Goal: Task Accomplishment & Management: Manage account settings

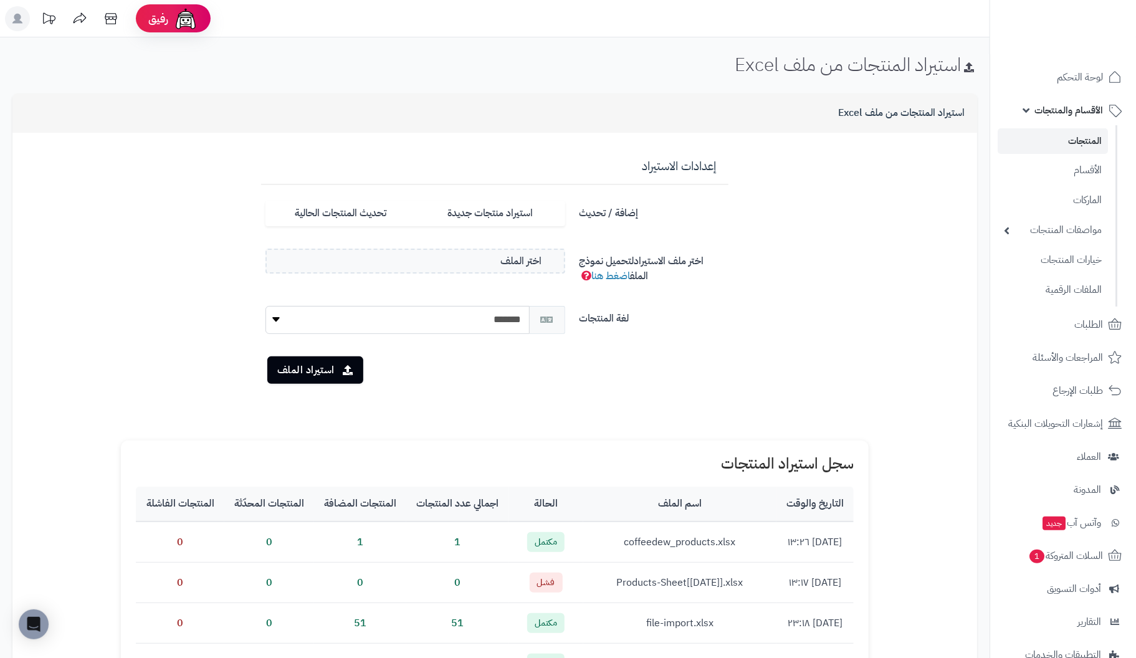
click at [581, 47] on div "**********" at bounding box center [495, 478] width 990 height 883
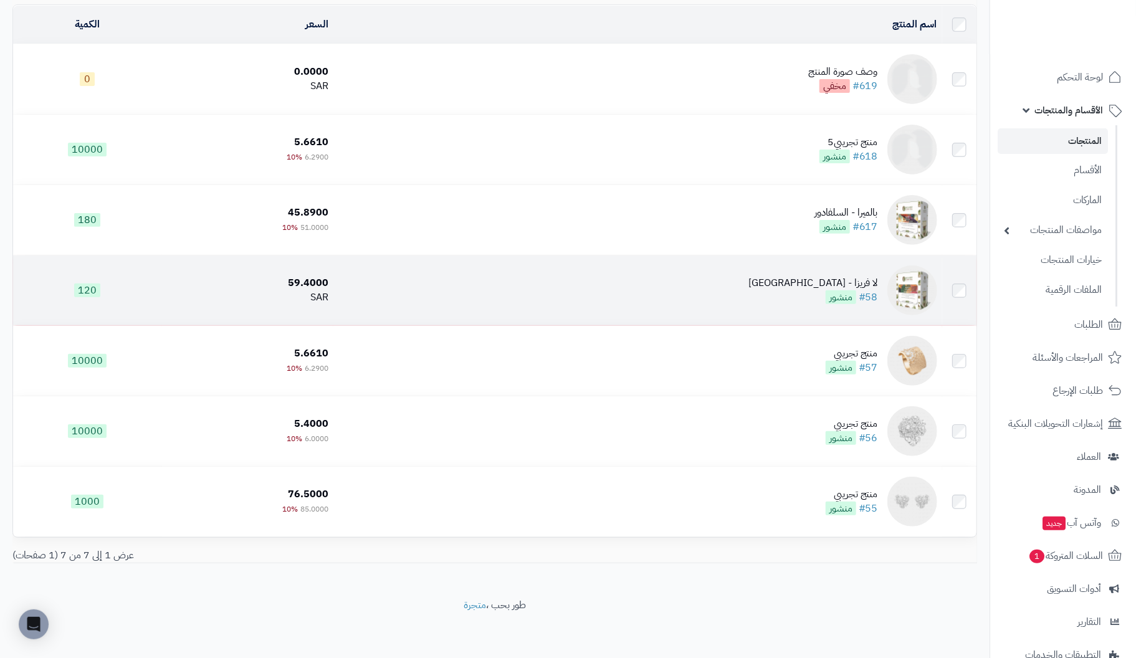
scroll to position [120, 0]
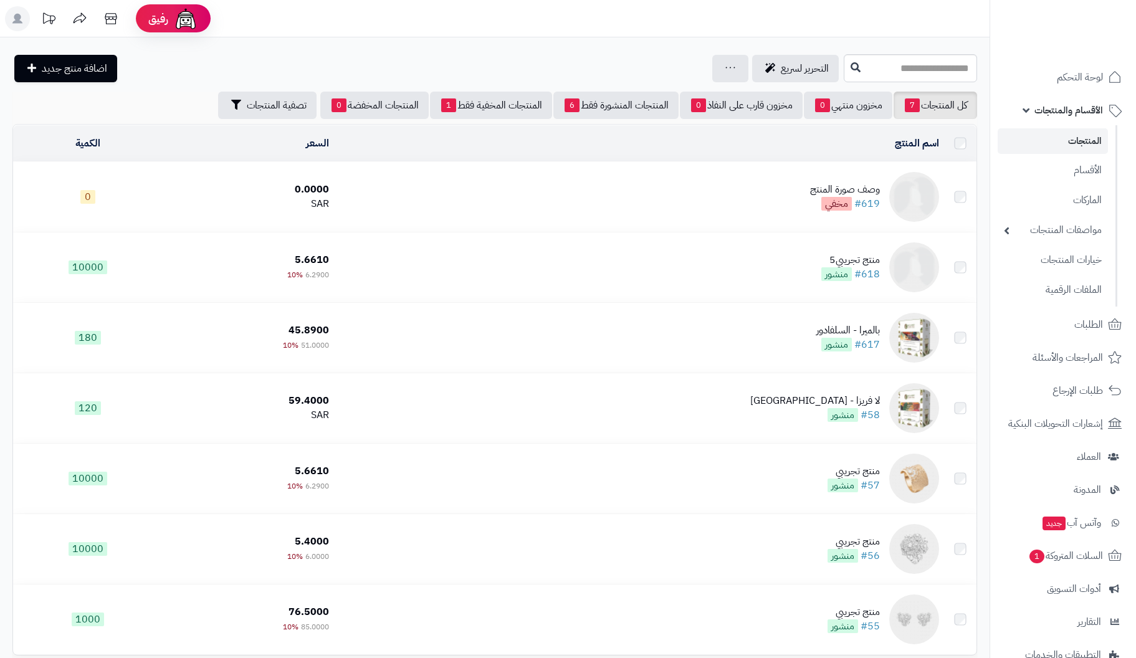
scroll to position [120, 0]
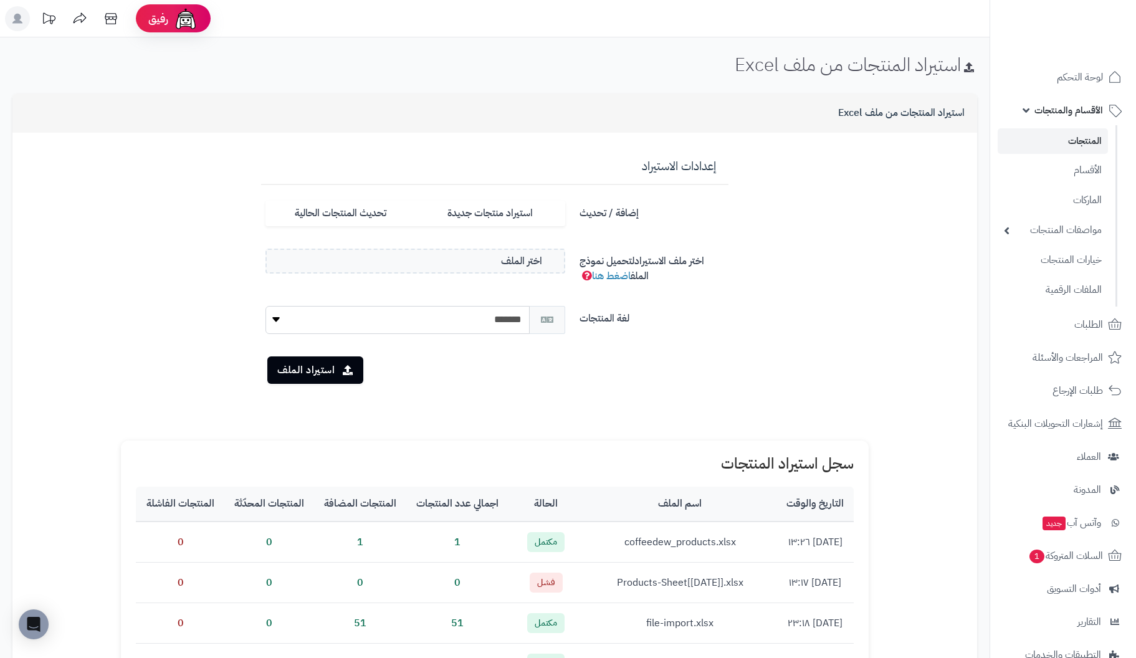
scroll to position [62, 0]
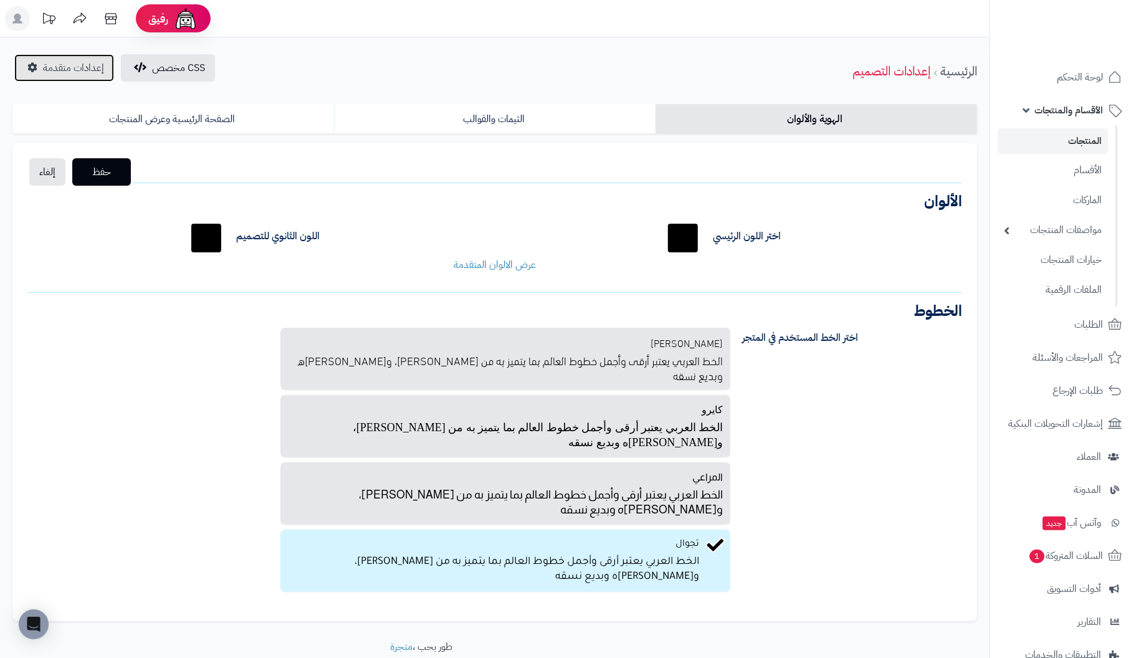
click at [66, 67] on span "إعدادات متقدمة" at bounding box center [73, 67] width 61 height 15
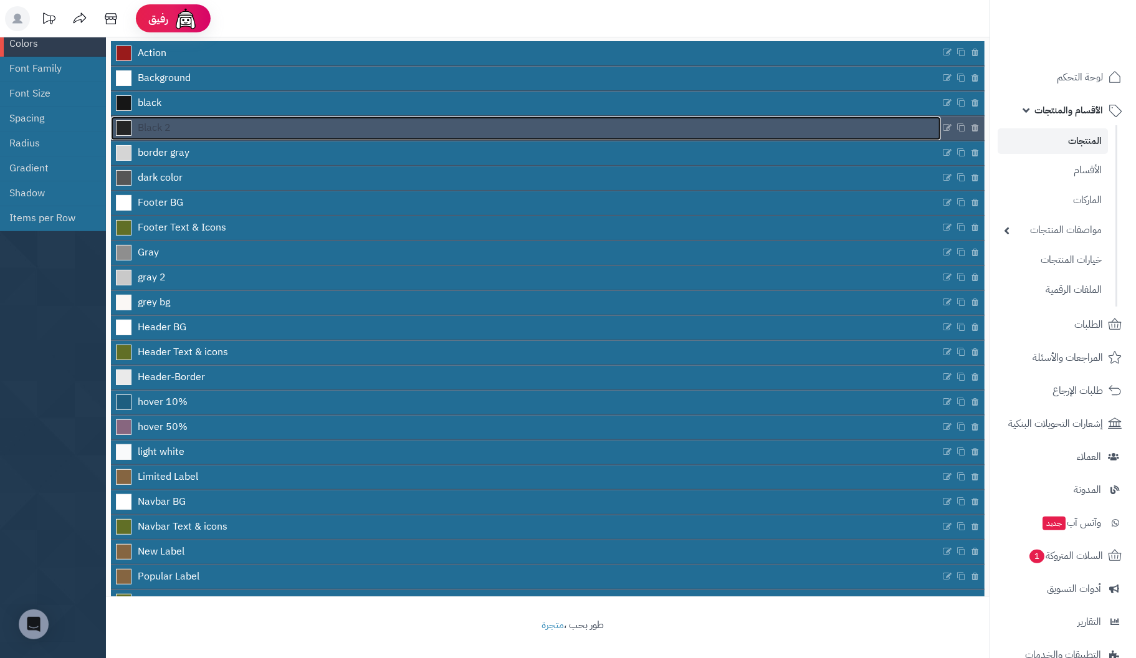
click at [123, 127] on span at bounding box center [124, 128] width 16 height 16
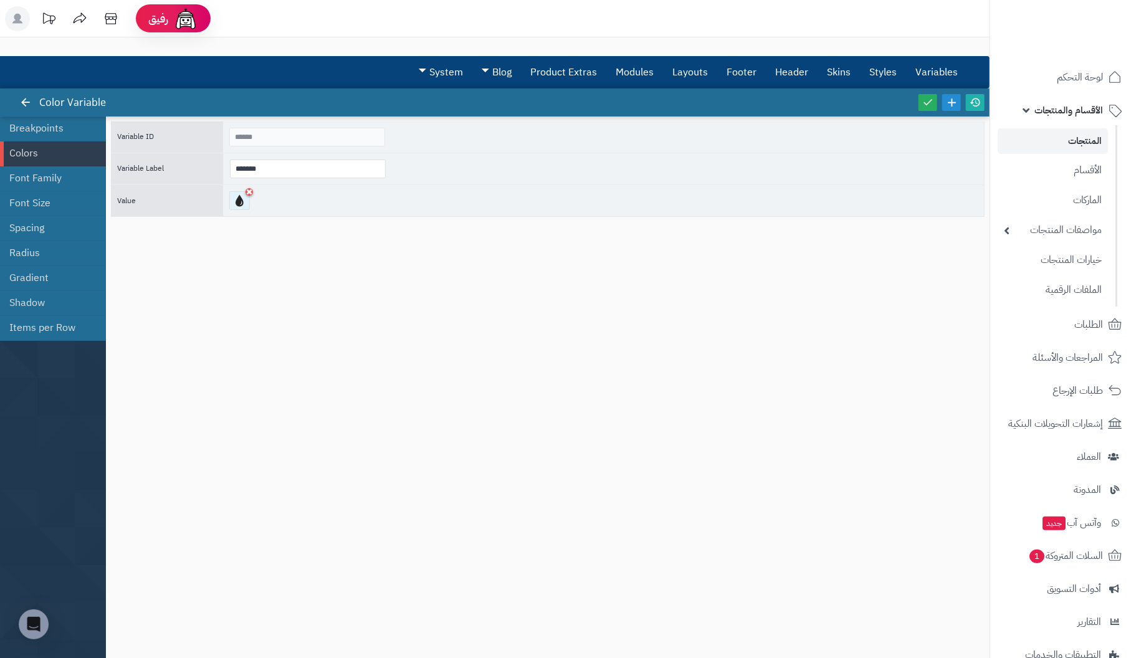
click at [242, 201] on div at bounding box center [239, 200] width 21 height 19
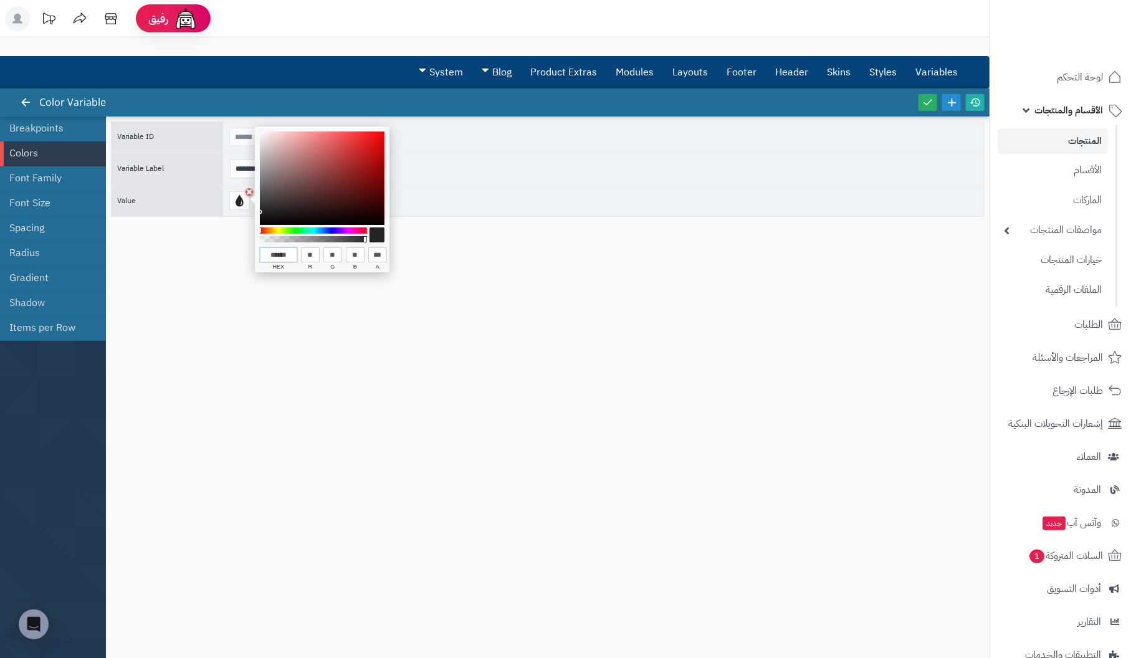
drag, startPoint x: 294, startPoint y: 252, endPoint x: 158, endPoint y: 237, distance: 136.6
click at [158, 237] on body "رفيق ! الطلبات معالجة مكتمل إرجاع المنتجات العملاء المتواجدون الان 1 عملاء منتظ…" at bounding box center [568, 329] width 1136 height 658
paste input
type input "******"
type input "***"
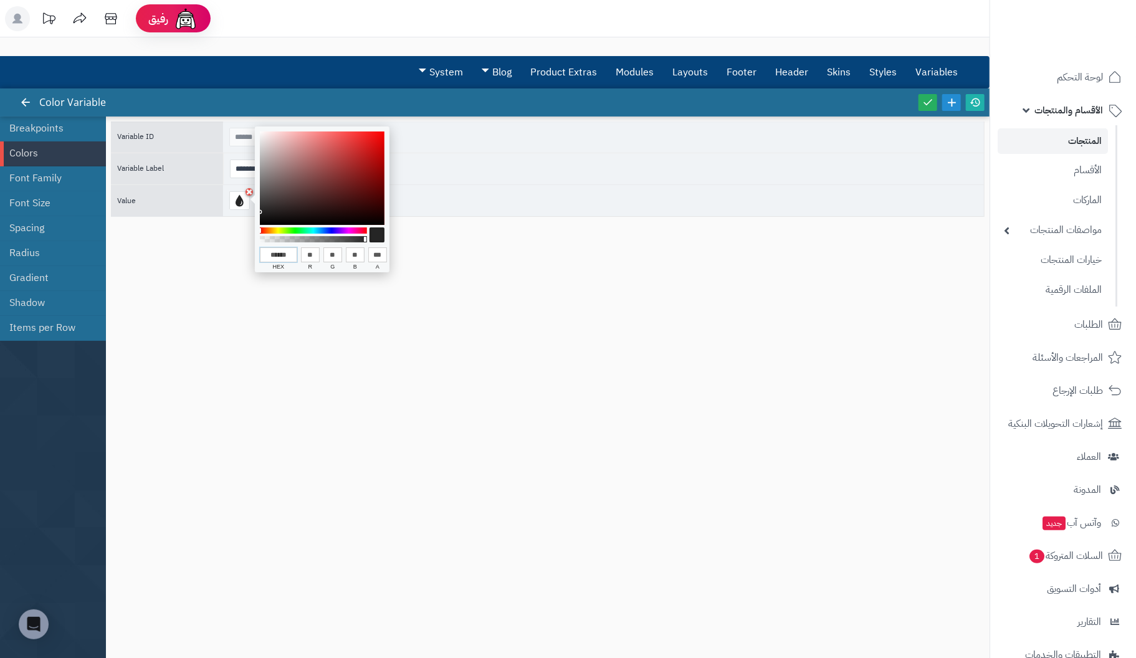
type input "***"
type input "**"
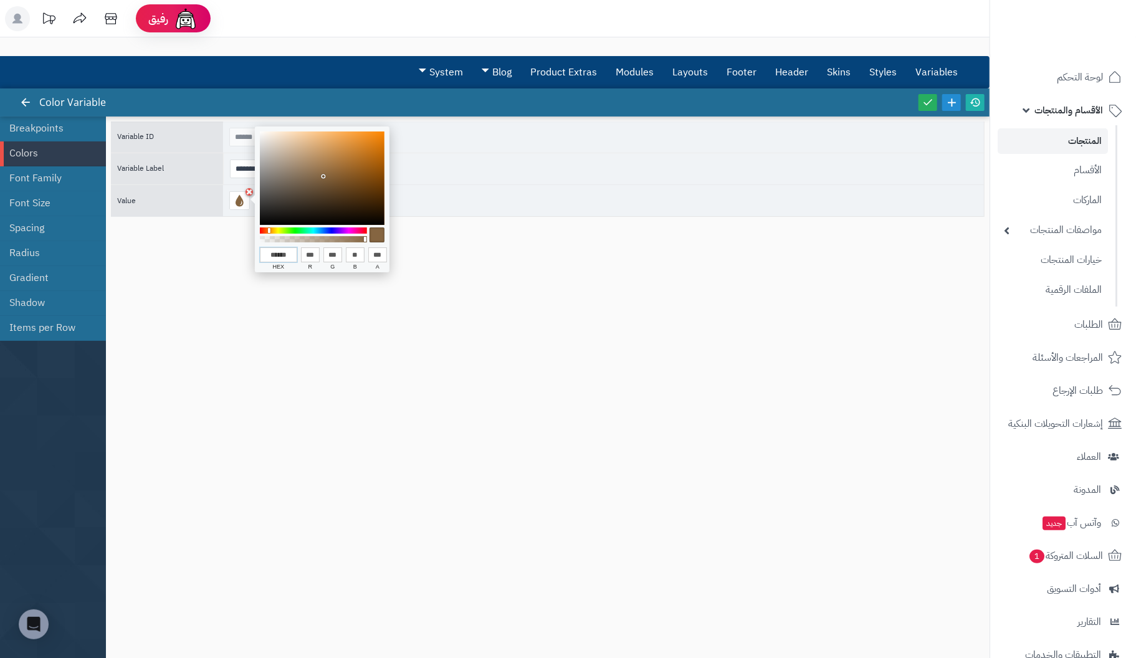
type input "******"
click at [382, 234] on div at bounding box center [377, 235] width 15 height 15
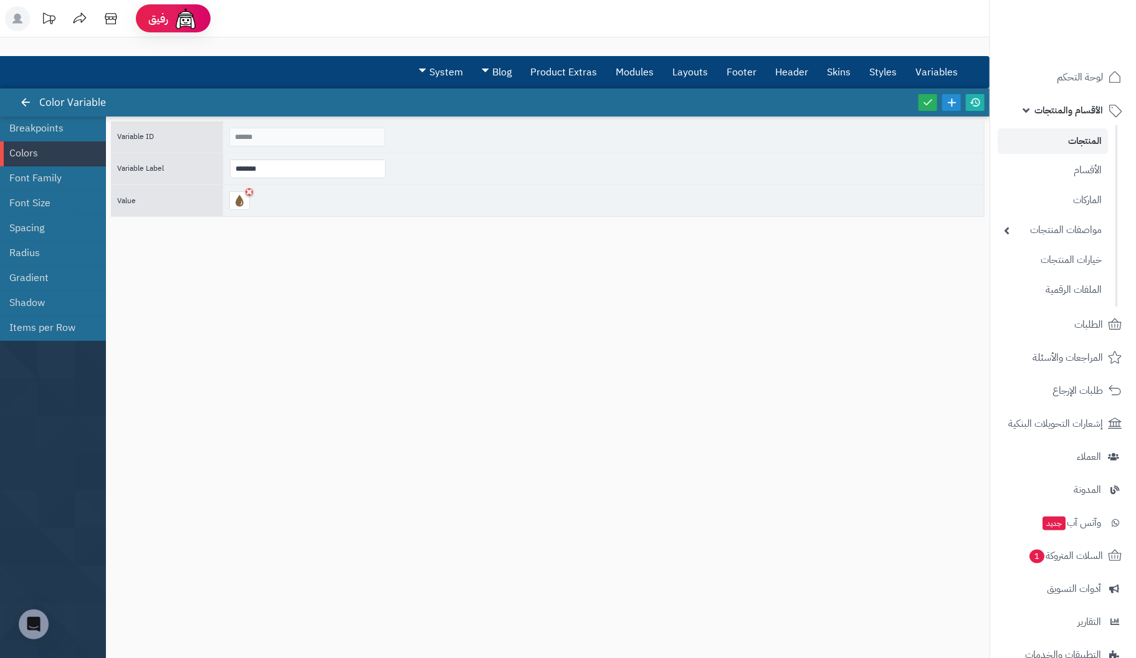
click at [319, 329] on div "Variable ID ****** Variable Label ******* Value" at bounding box center [548, 381] width 874 height 519
click at [926, 98] on icon at bounding box center [927, 102] width 11 height 11
click at [108, 18] on icon at bounding box center [111, 18] width 12 height 11
click at [39, 155] on link "Colors" at bounding box center [48, 153] width 78 height 25
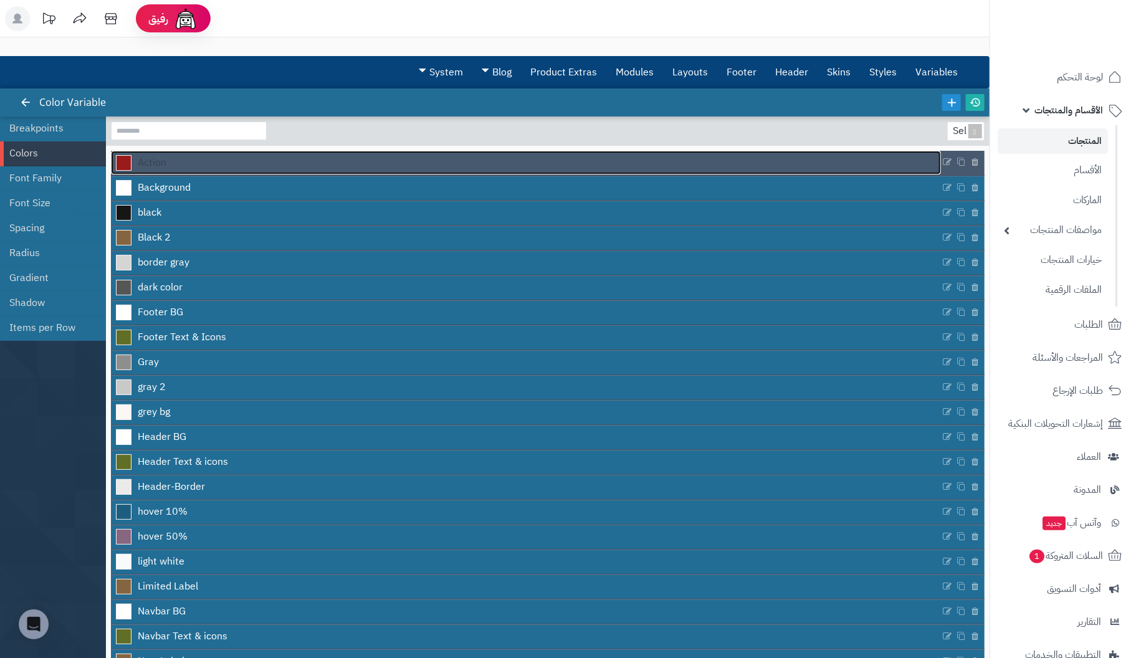
click at [128, 158] on span at bounding box center [124, 163] width 16 height 16
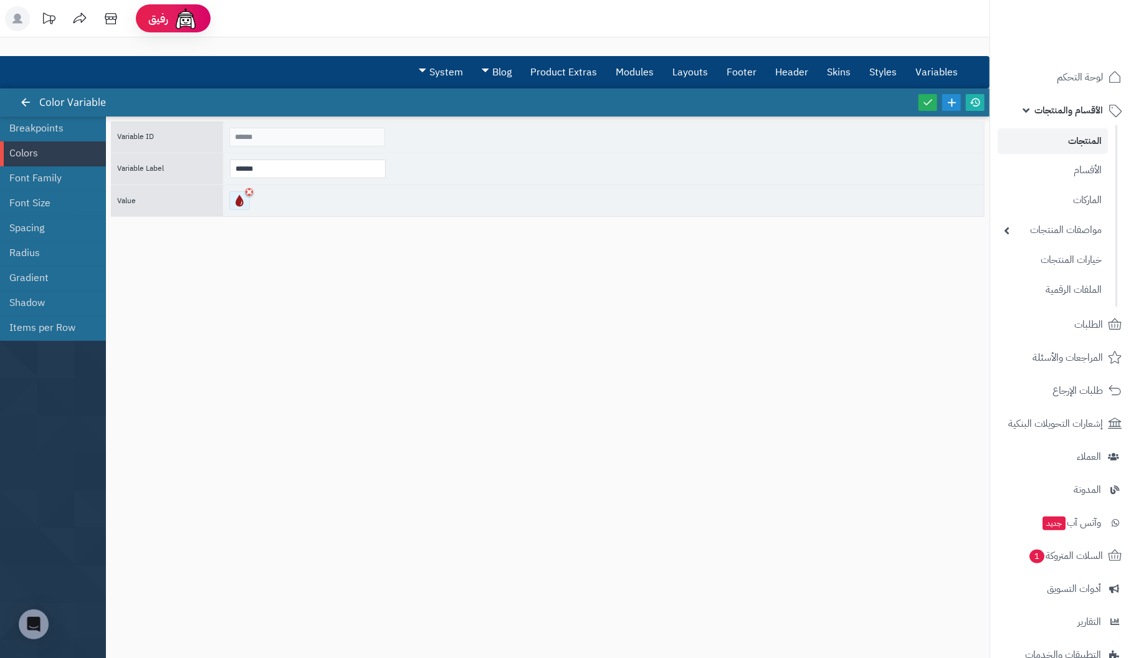
click at [240, 204] on div at bounding box center [239, 200] width 21 height 19
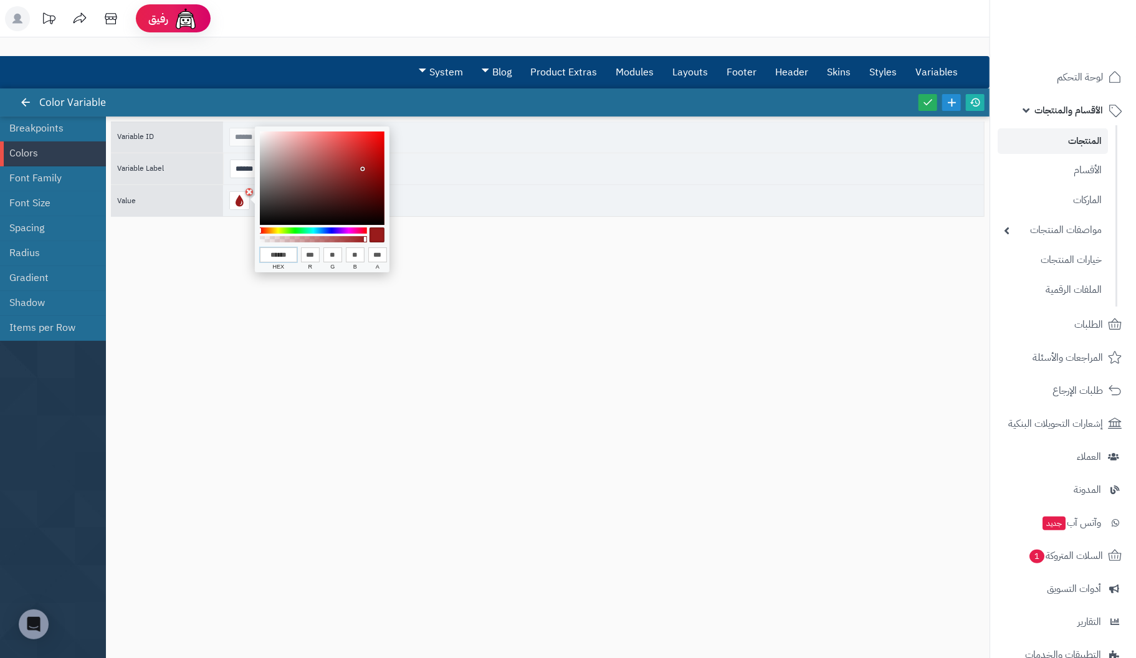
drag, startPoint x: 292, startPoint y: 251, endPoint x: 144, endPoint y: 239, distance: 148.2
click at [144, 239] on body "رفيق ! الطلبات معالجة مكتمل إرجاع المنتجات العملاء المتواجدون الان 1 عملاء منتظ…" at bounding box center [568, 329] width 1136 height 658
paste input "*"
type input "*******"
type input "***"
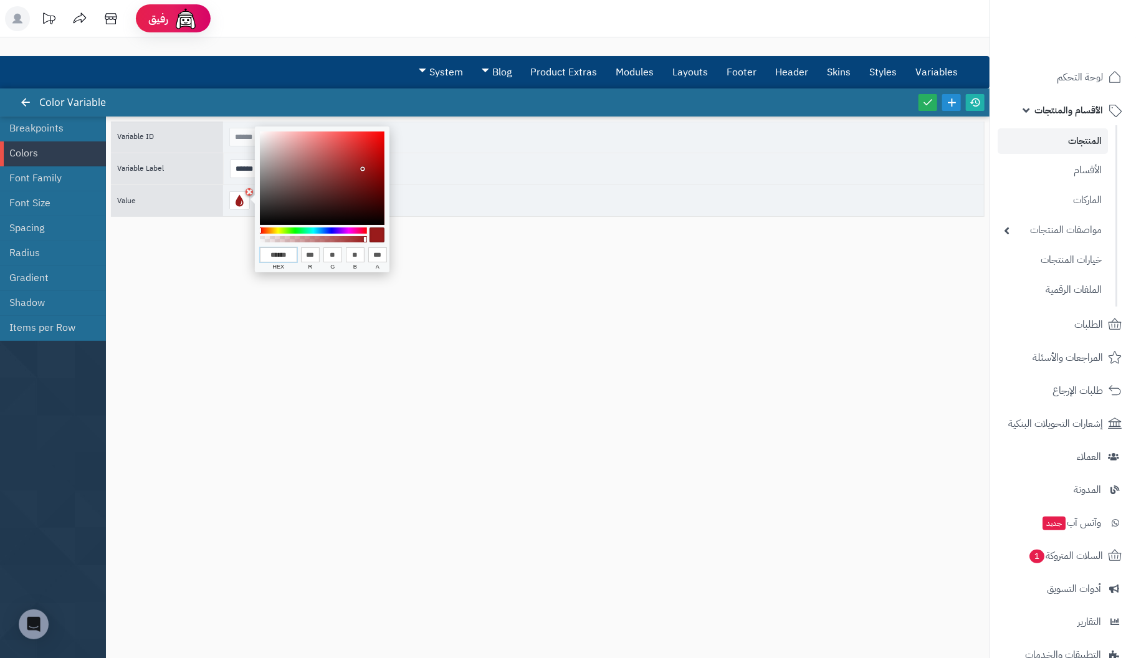
type input "**"
type input "******"
click at [376, 237] on div at bounding box center [377, 235] width 15 height 15
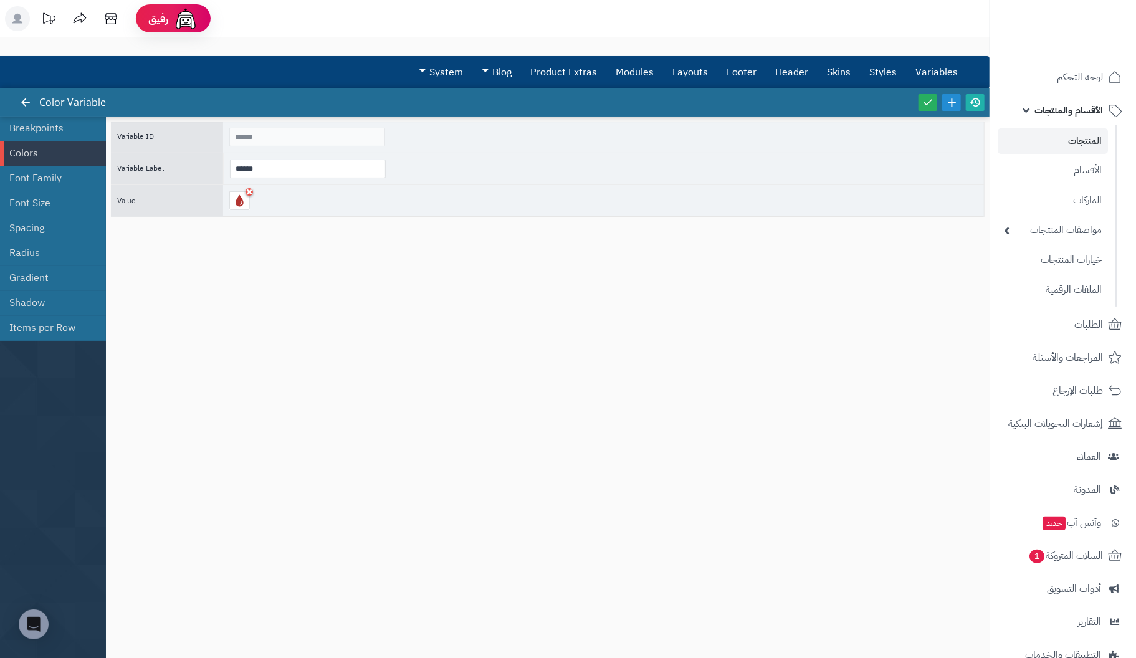
click at [352, 287] on div "Variable ID ****** Variable Label ****** Value" at bounding box center [548, 381] width 874 height 519
click at [929, 102] on icon at bounding box center [927, 102] width 11 height 11
click at [42, 156] on link "Colors" at bounding box center [48, 153] width 78 height 25
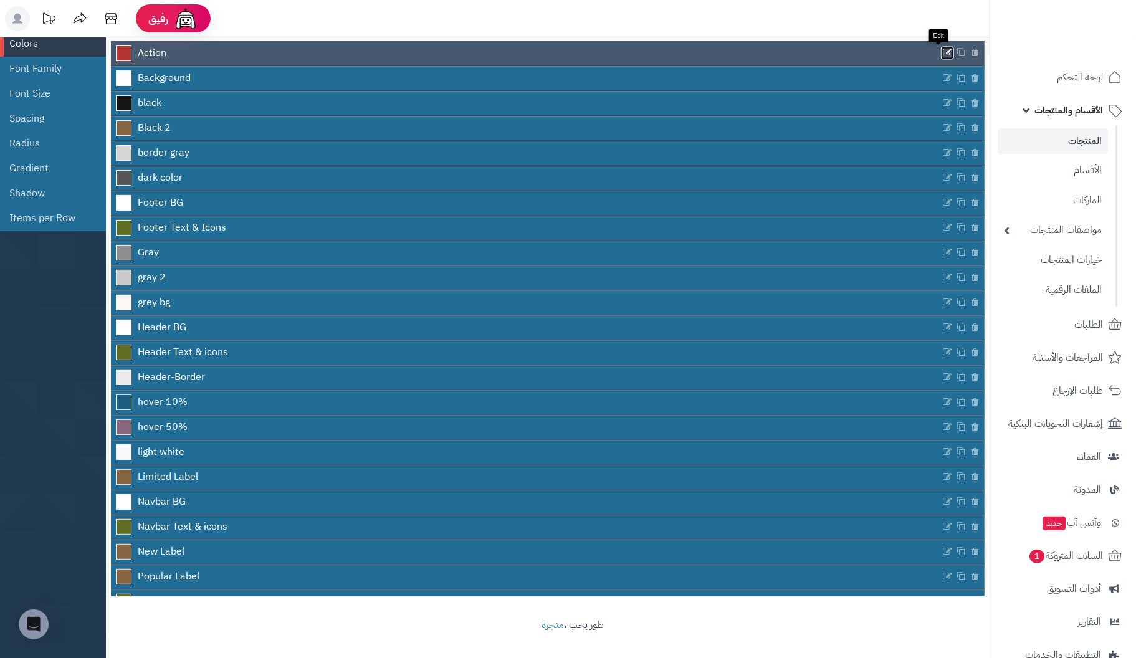
click at [943, 49] on icon at bounding box center [948, 53] width 10 height 11
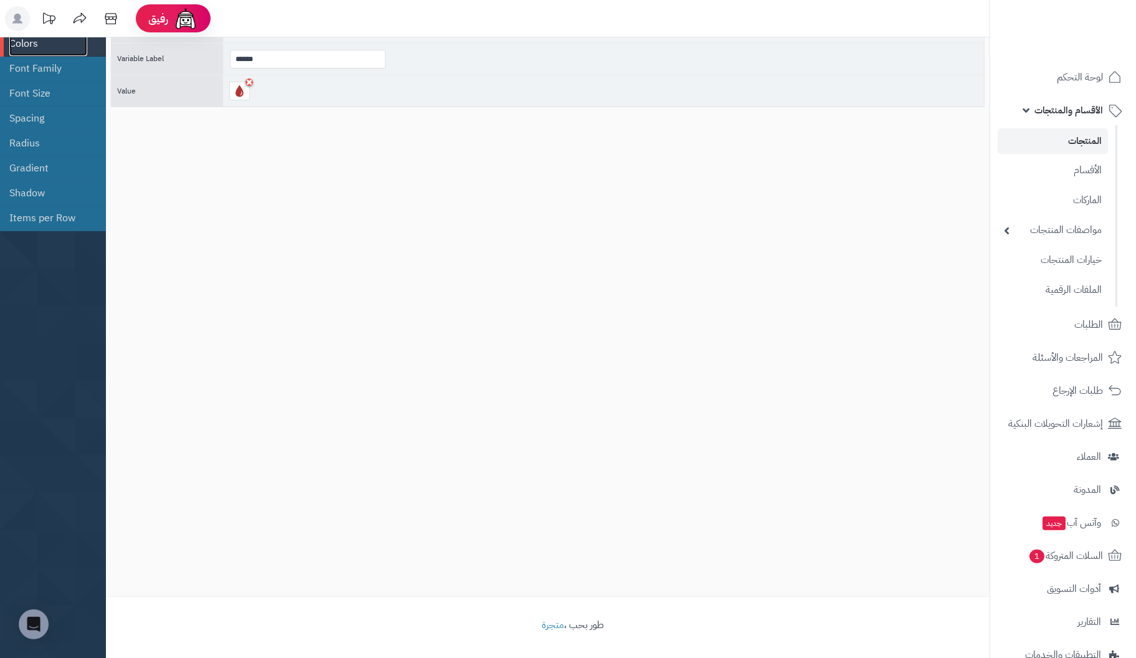
click at [35, 43] on link "Colors" at bounding box center [48, 43] width 78 height 25
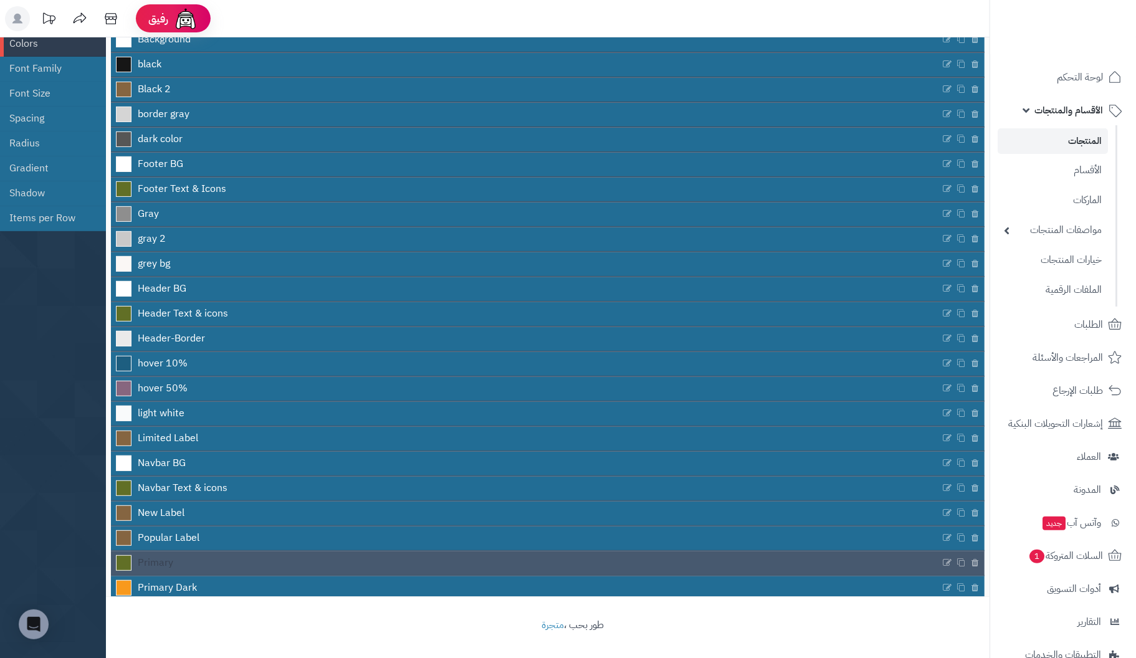
scroll to position [97, 0]
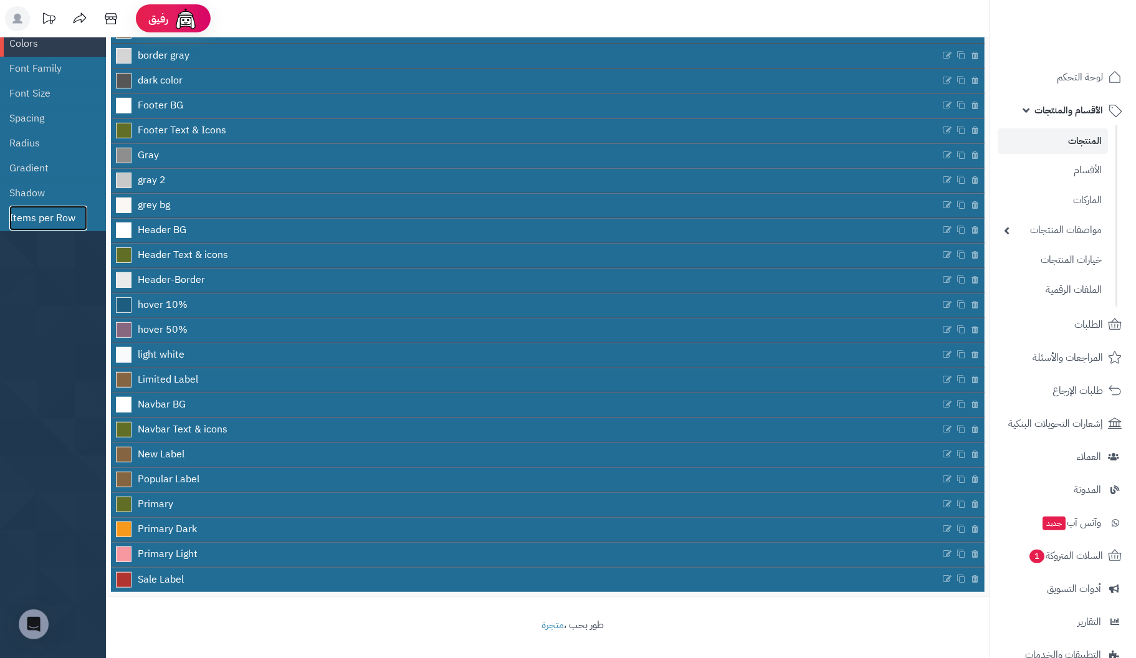
click at [44, 218] on link "Items per Row" at bounding box center [48, 218] width 78 height 25
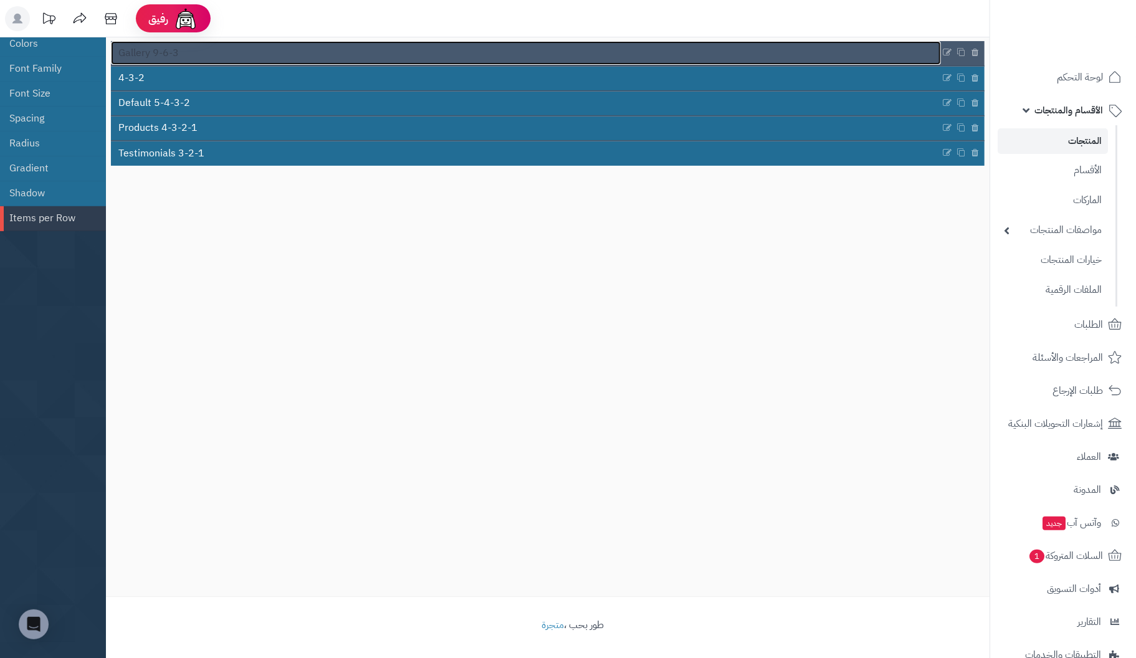
click at [150, 54] on span "Gallery 9-6-3" at bounding box center [148, 53] width 60 height 14
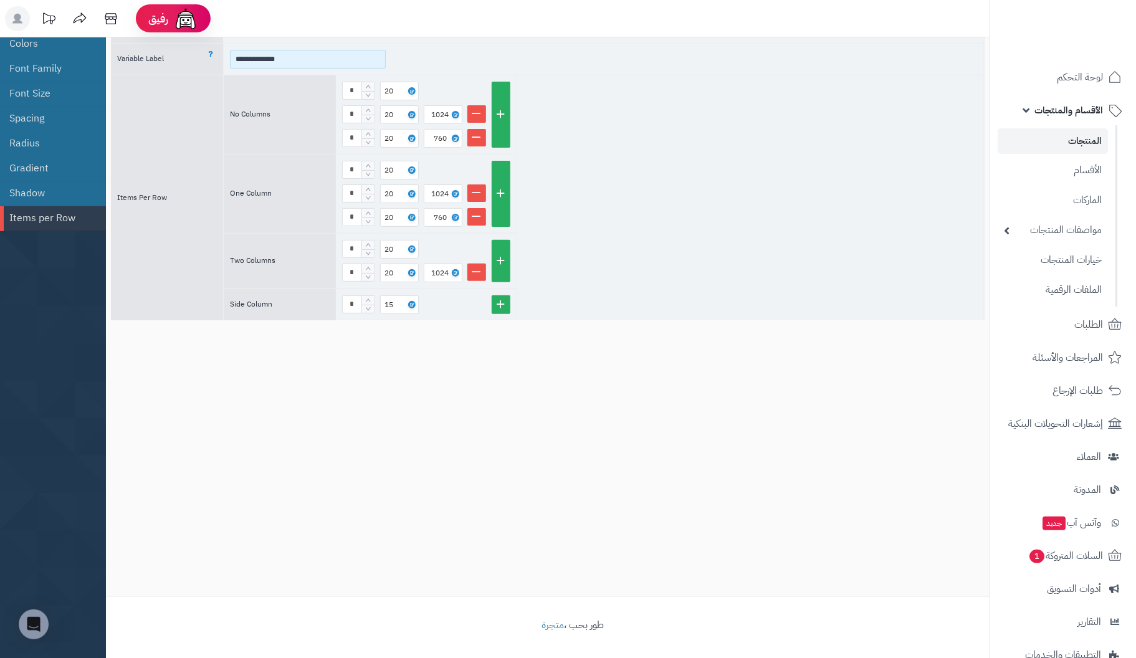
click at [318, 55] on input "**********" at bounding box center [308, 59] width 156 height 19
click at [33, 191] on link "Shadow" at bounding box center [48, 193] width 78 height 25
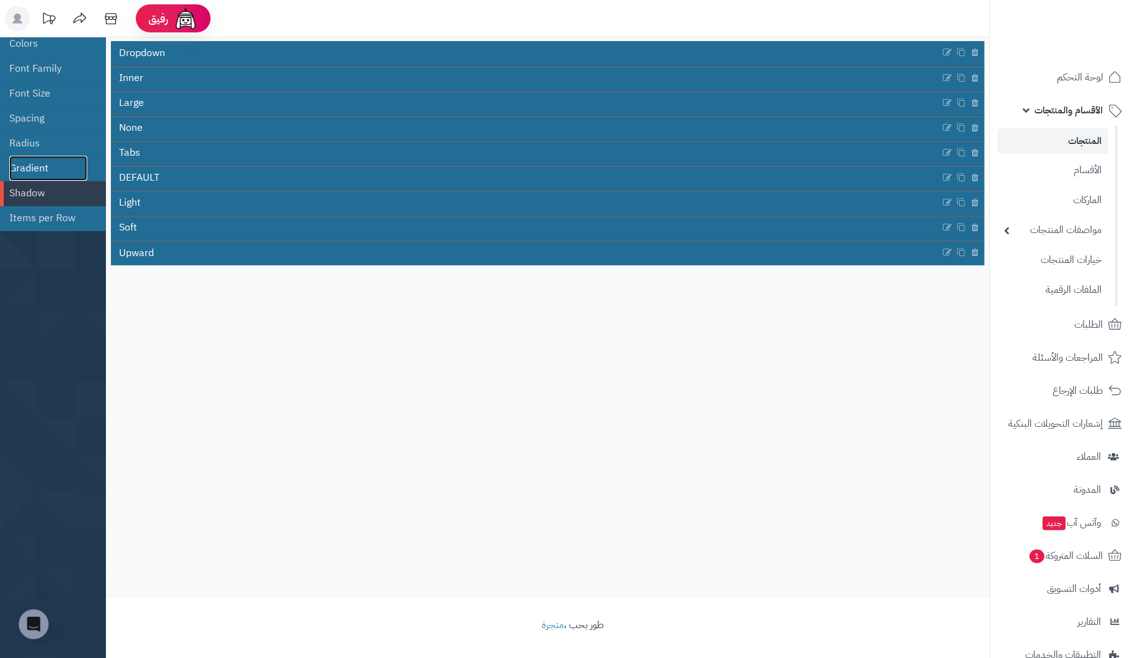
click at [39, 169] on link "Gradient" at bounding box center [48, 168] width 78 height 25
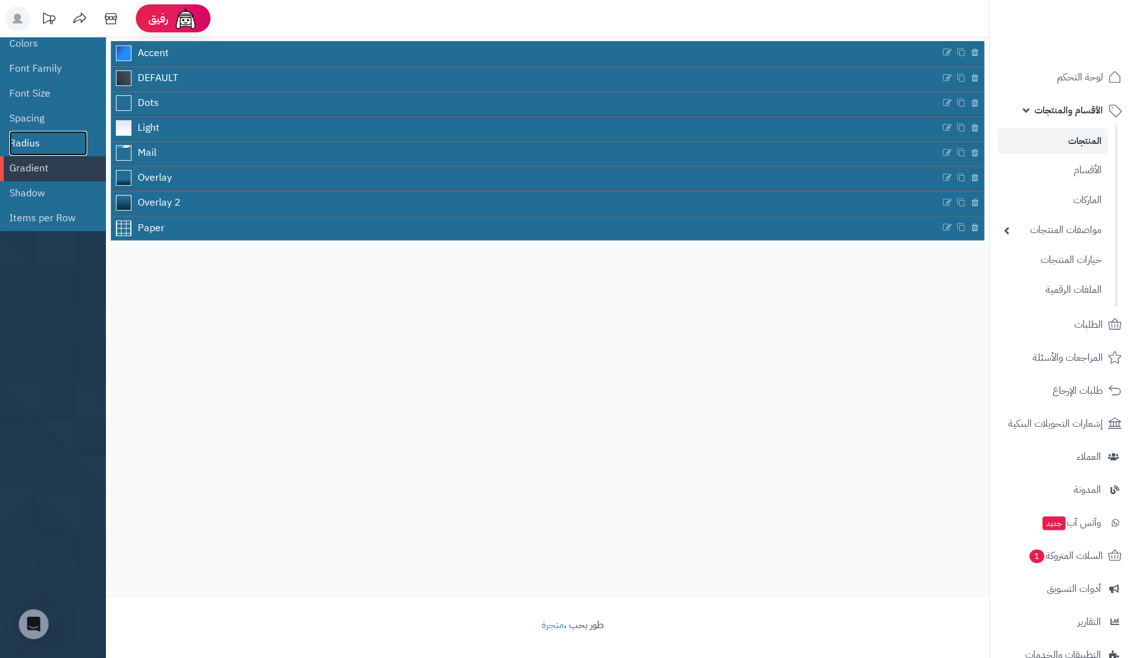
click at [38, 141] on link "Radius" at bounding box center [48, 143] width 78 height 25
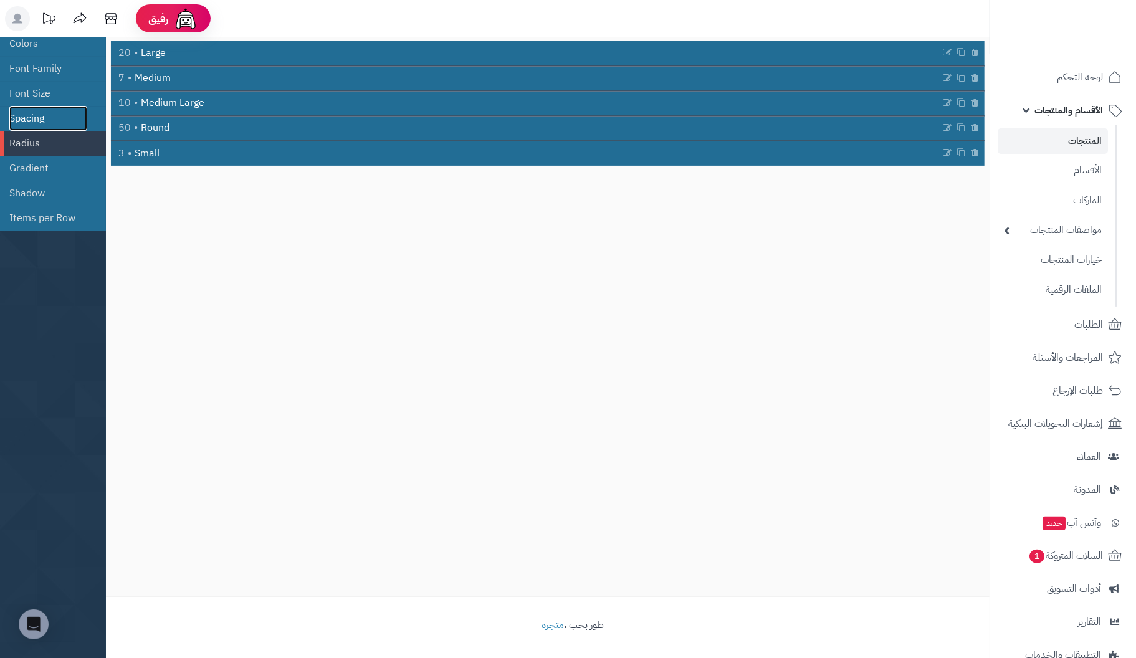
click at [40, 119] on link "Spacing" at bounding box center [48, 118] width 78 height 25
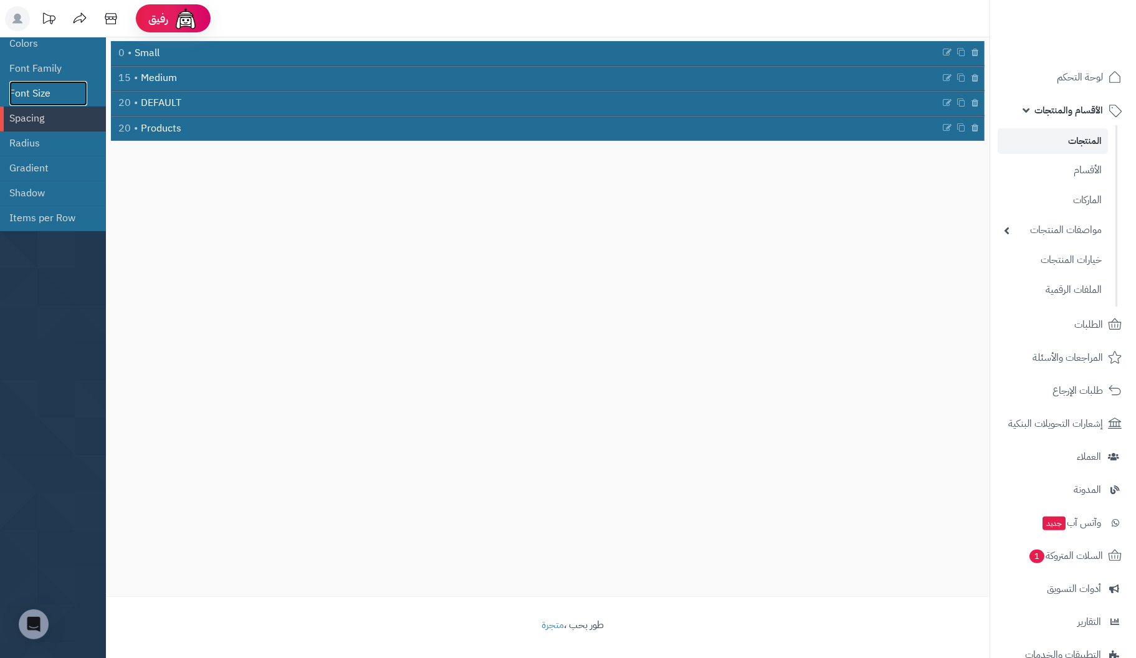
click at [36, 89] on link "Font Size" at bounding box center [48, 93] width 78 height 25
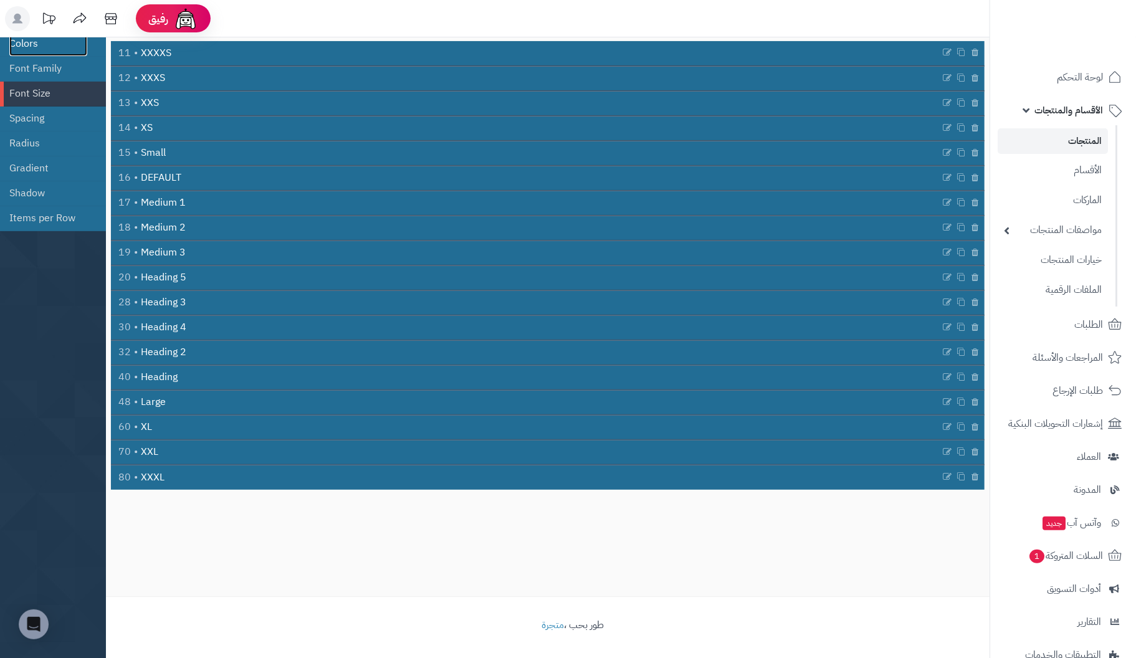
click at [34, 41] on link "Colors" at bounding box center [48, 43] width 78 height 25
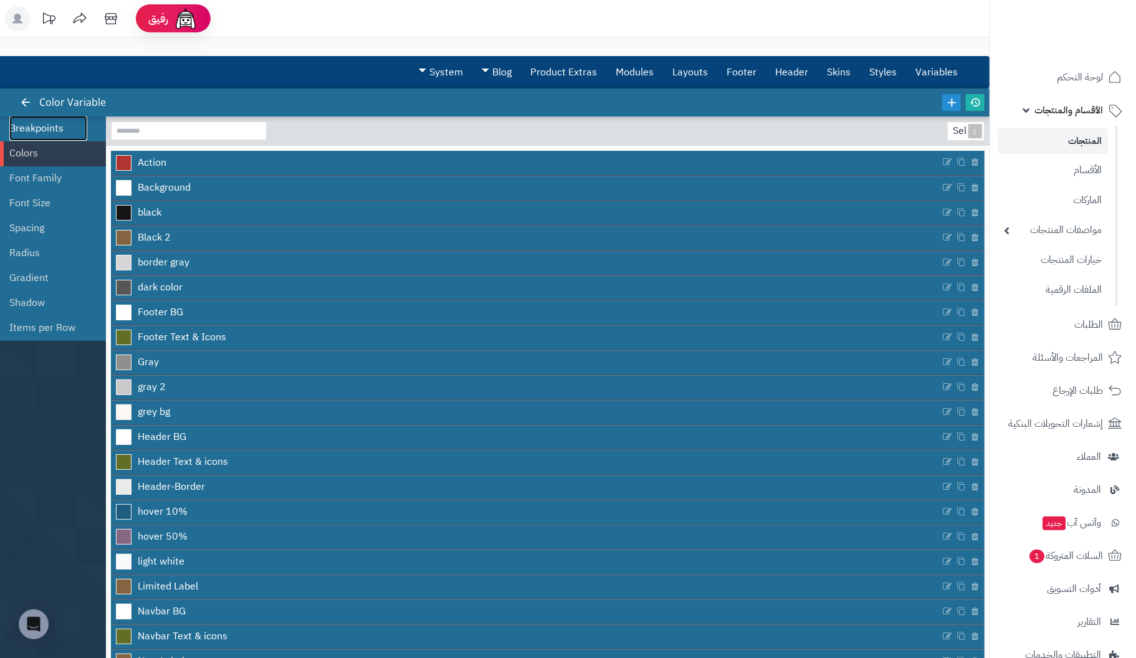
click at [53, 125] on link "Breakpoints" at bounding box center [48, 128] width 78 height 25
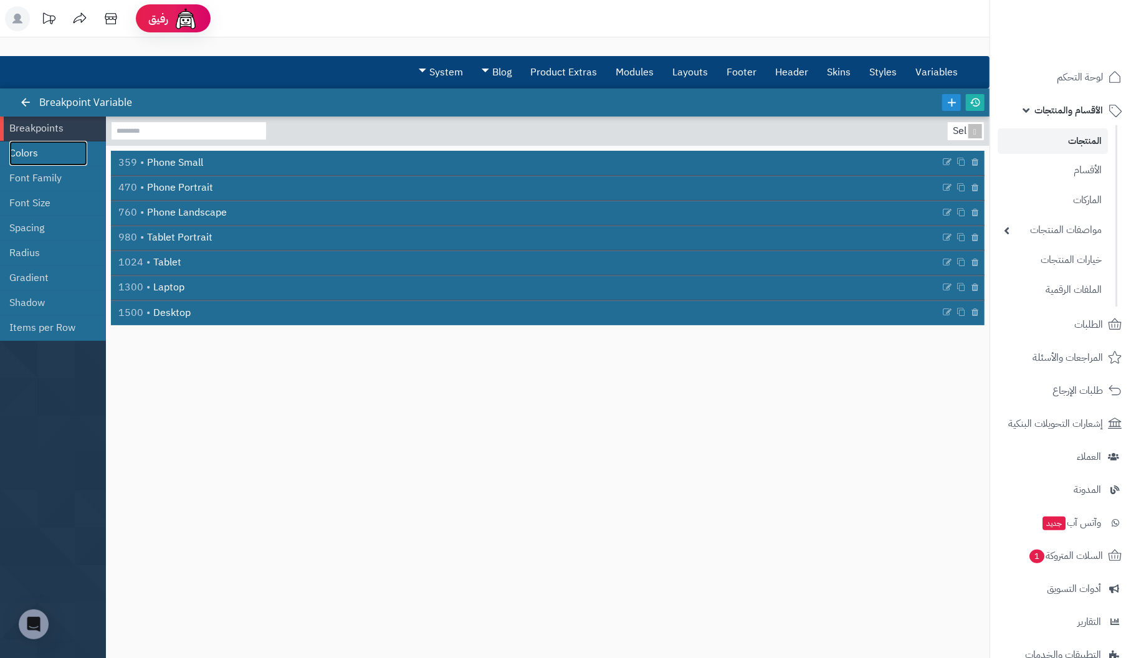
click at [36, 150] on link "Colors" at bounding box center [48, 153] width 78 height 25
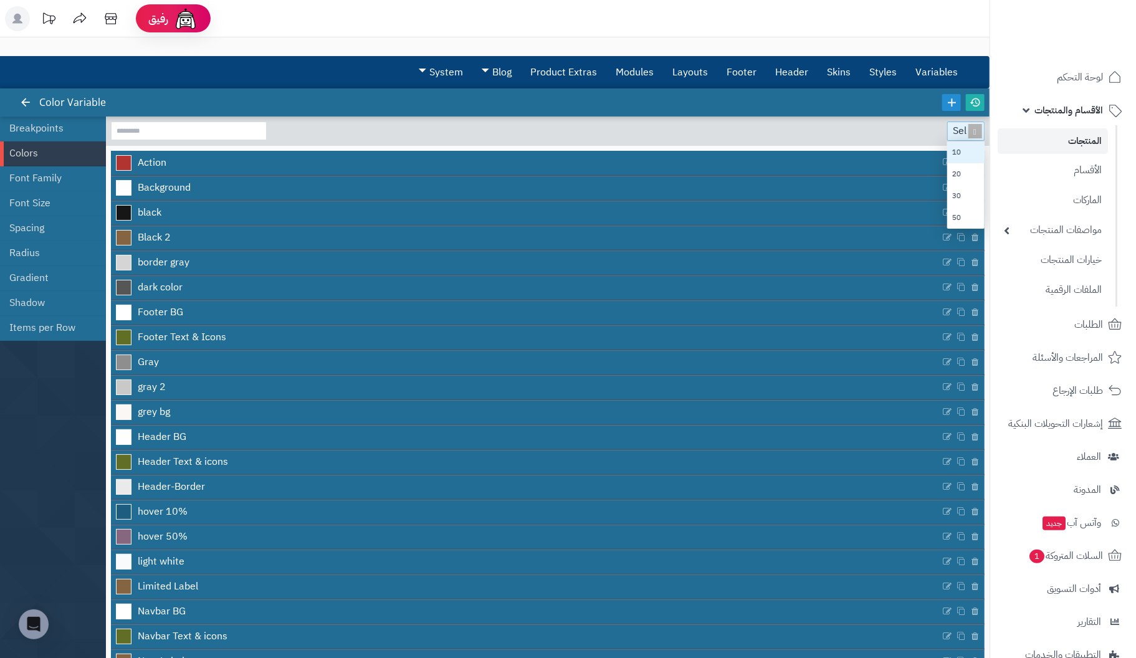
scroll to position [77, 28]
click at [948, 133] on div "Select..." at bounding box center [965, 131] width 34 height 18
click at [876, 137] on section "Select... 10 20 30 50" at bounding box center [548, 131] width 884 height 29
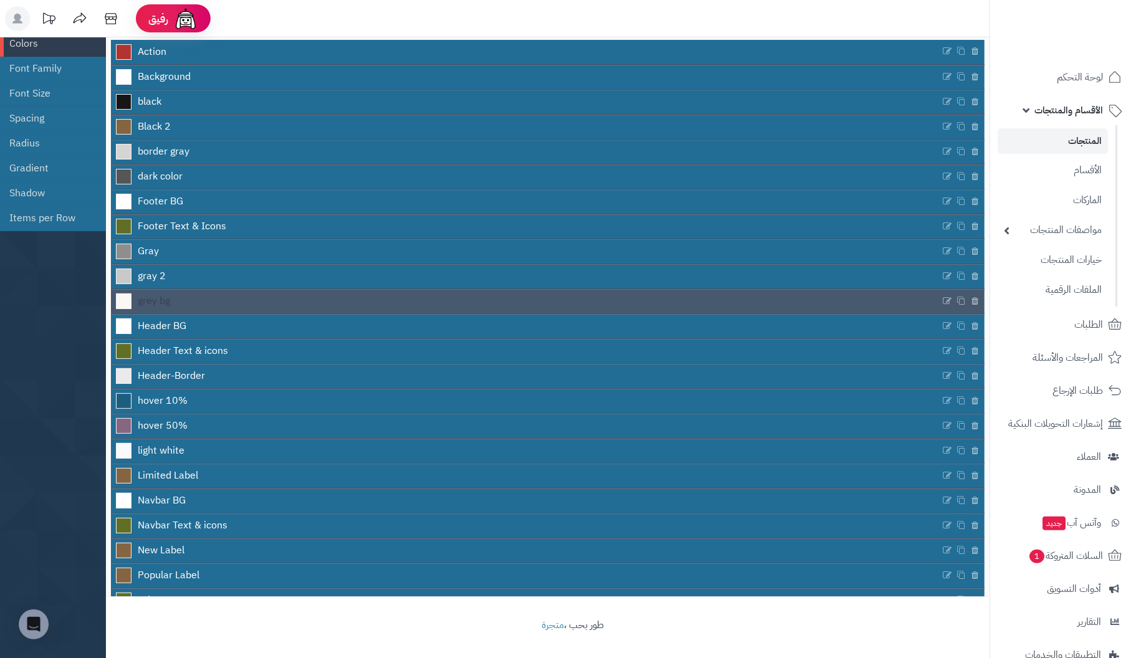
scroll to position [0, 0]
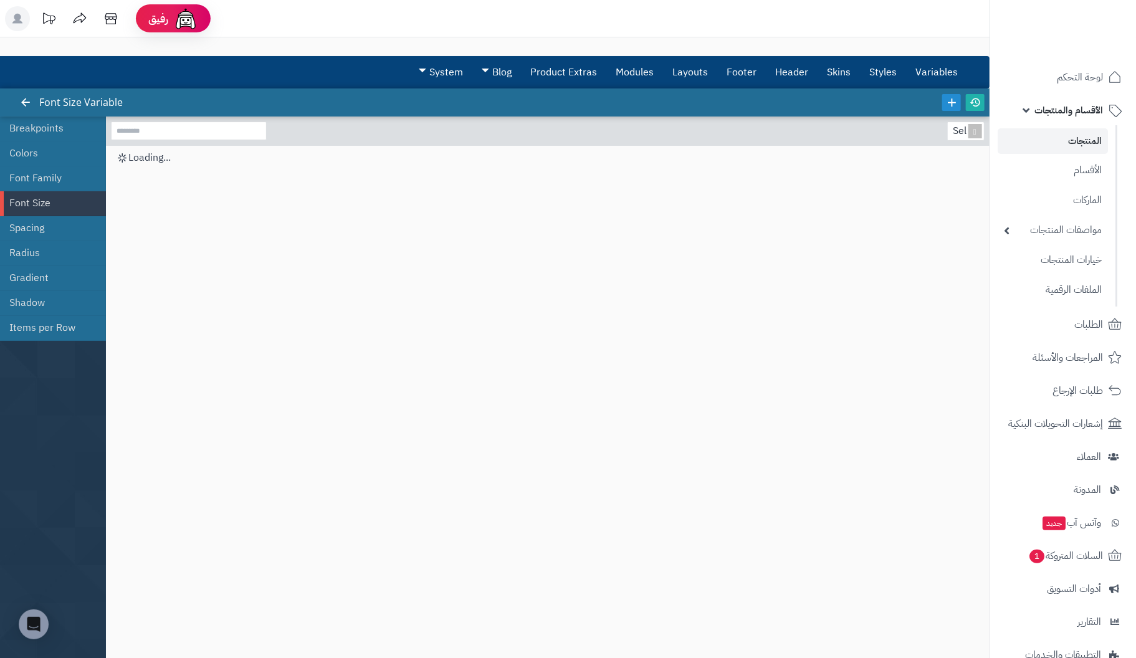
scroll to position [110, 0]
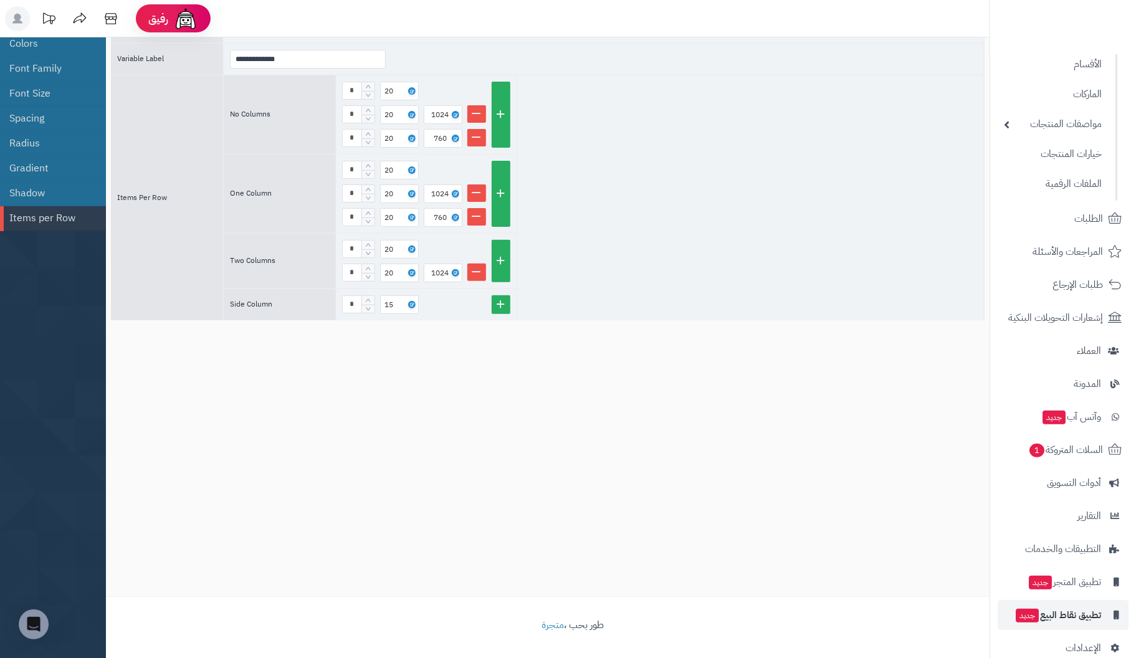
scroll to position [126, 0]
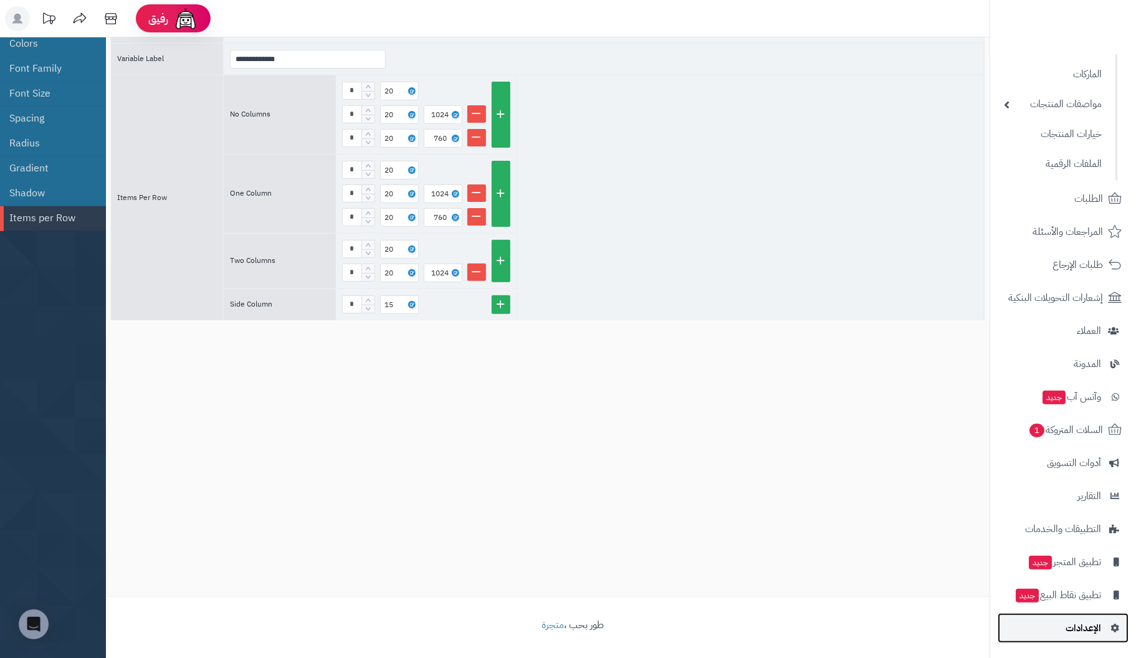
click at [1078, 625] on span "الإعدادات" at bounding box center [1084, 628] width 36 height 17
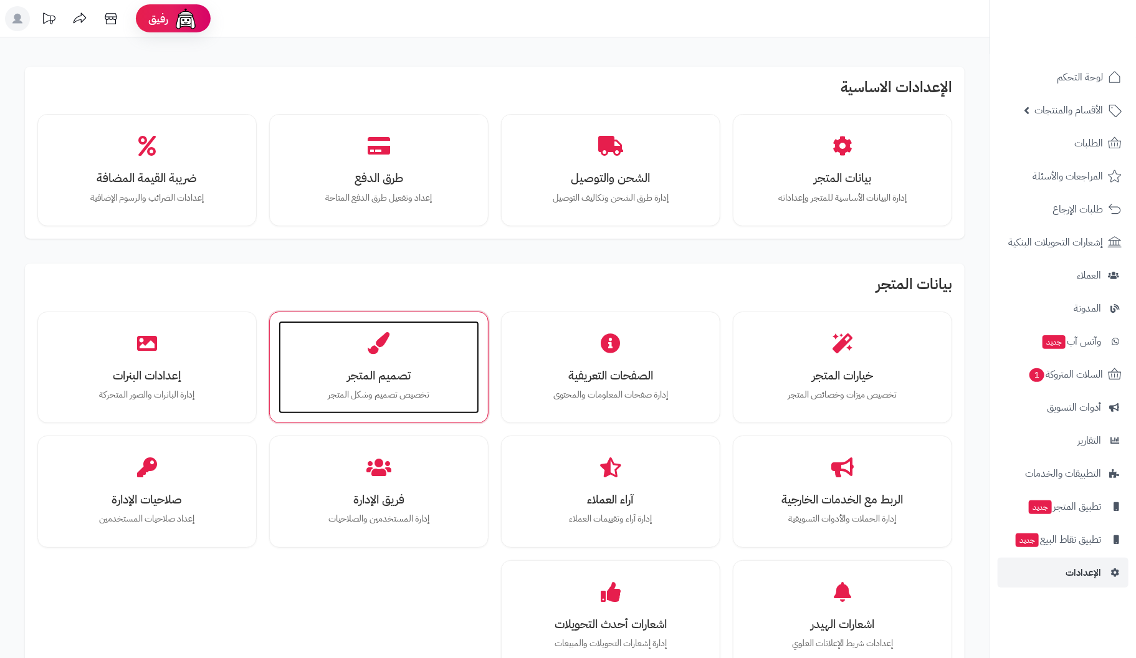
click at [389, 338] on icon at bounding box center [379, 343] width 22 height 22
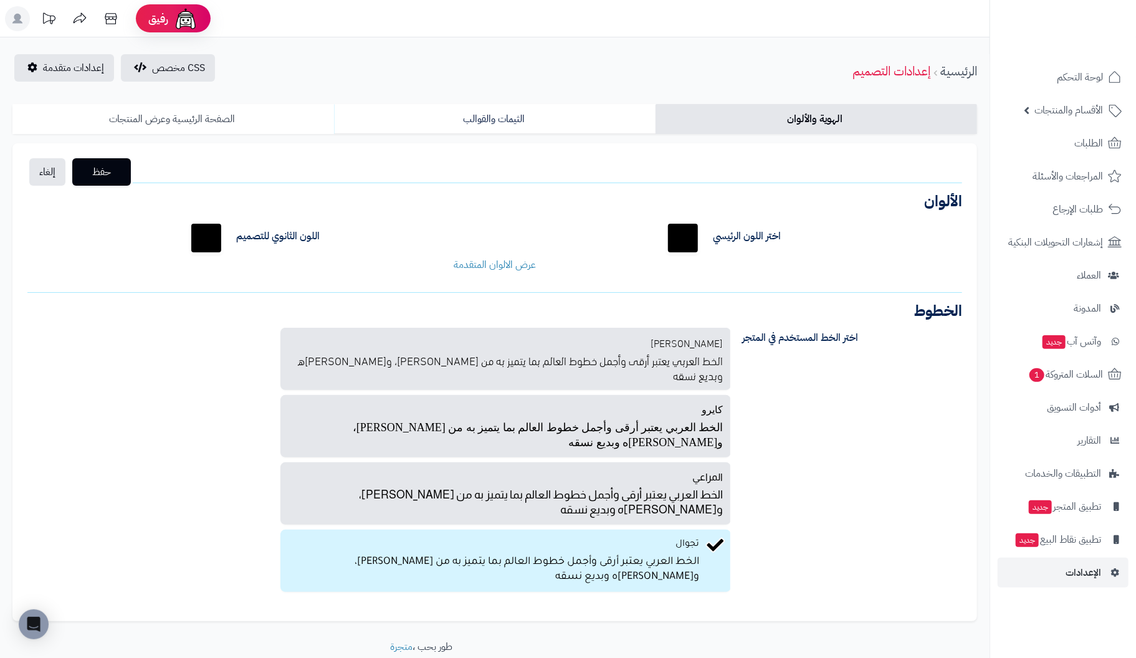
click at [174, 121] on link "الصفحة الرئيسية وعرض المنتجات" at bounding box center [173, 119] width 322 height 30
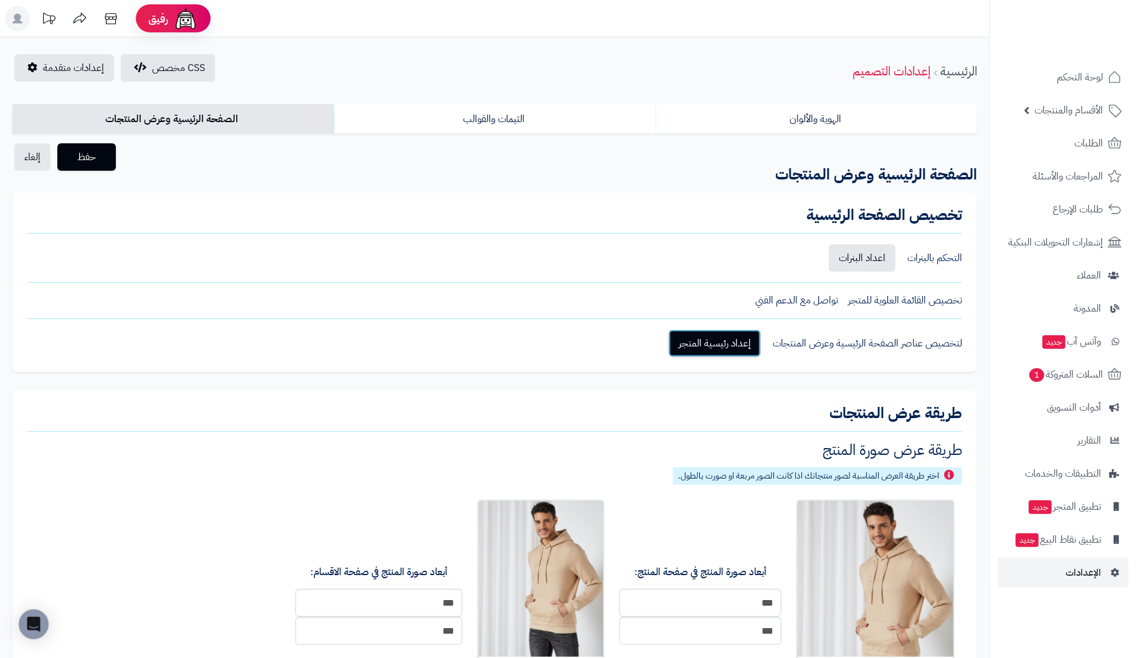
click at [704, 343] on link "إعداد رئيسية المتجر" at bounding box center [715, 343] width 92 height 27
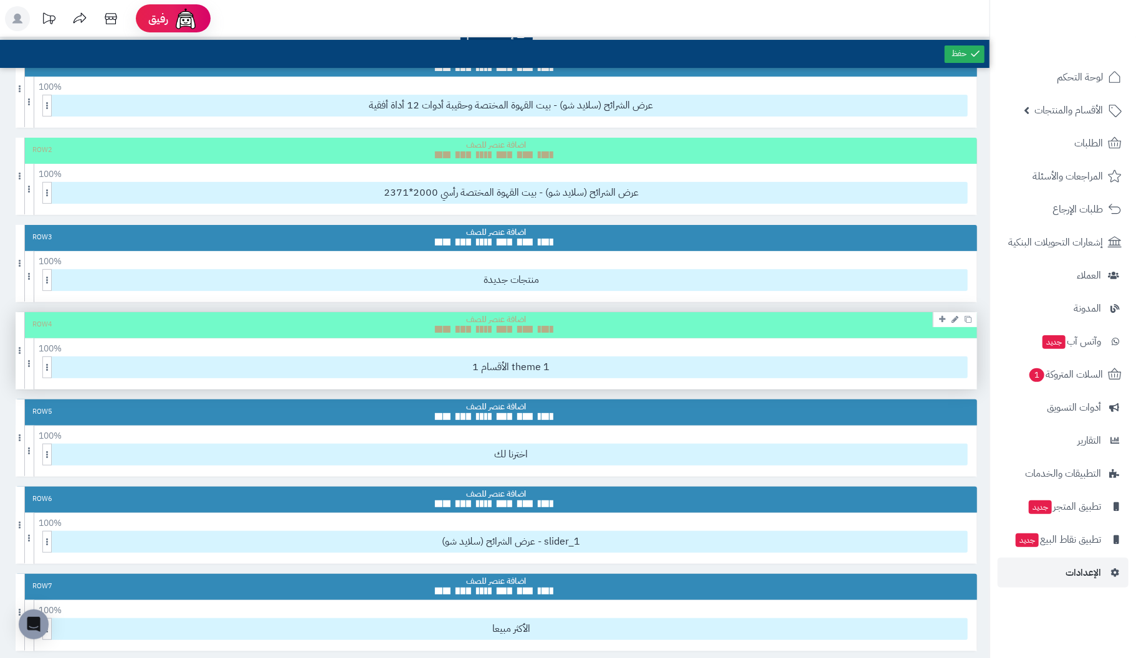
scroll to position [62, 0]
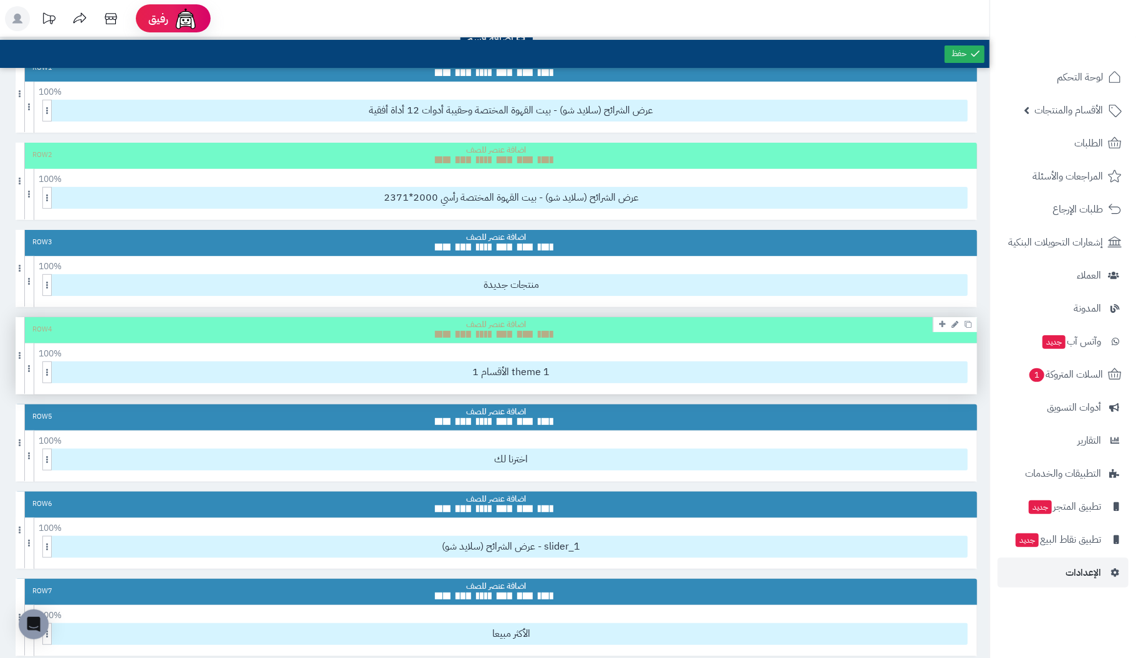
click at [590, 326] on div "Row 4" at bounding box center [497, 330] width 962 height 26
click at [958, 320] on icon at bounding box center [955, 324] width 7 height 8
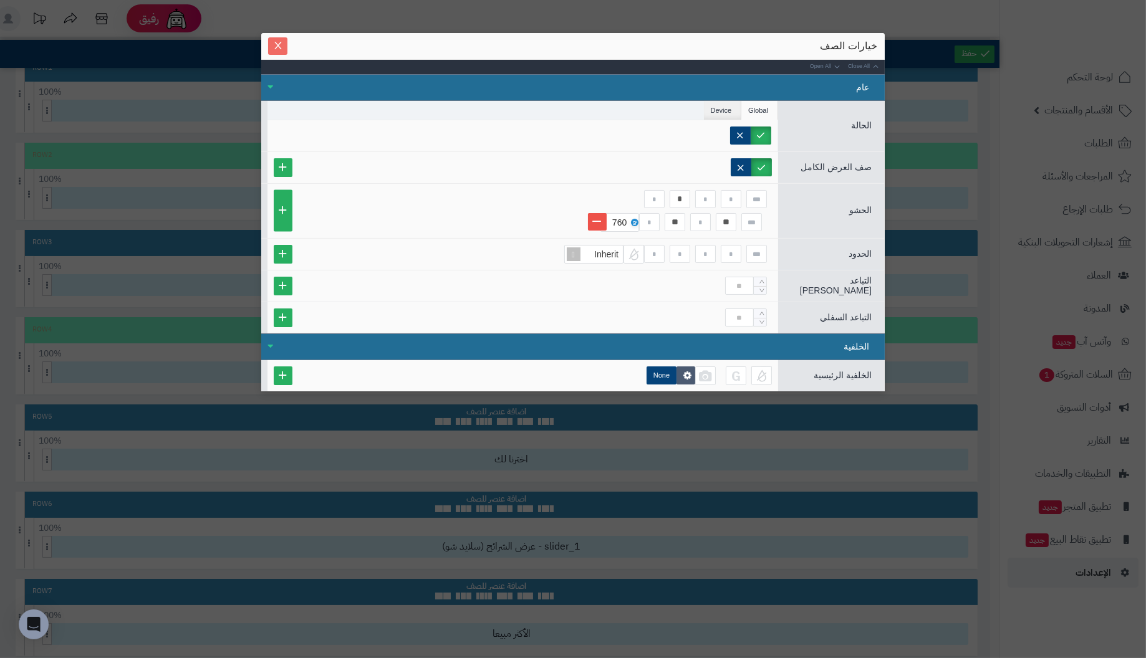
click at [274, 42] on icon "Close" at bounding box center [278, 46] width 10 height 10
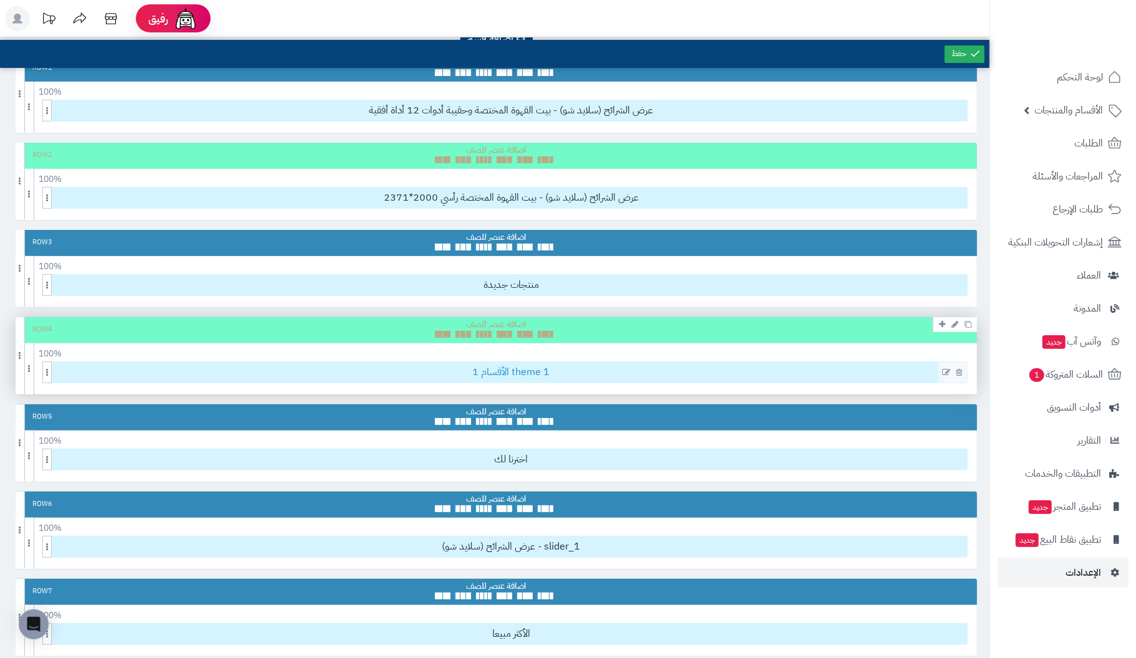
click at [525, 370] on span "1 الأقسام theme 1" at bounding box center [511, 372] width 912 height 21
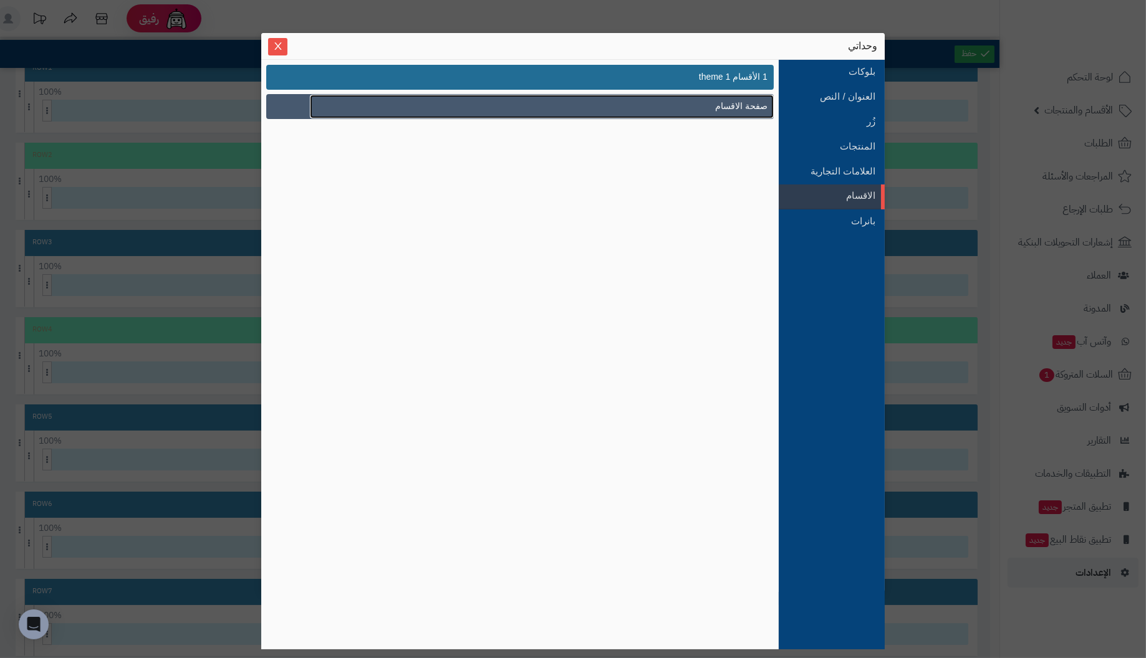
click at [726, 107] on span "صفحة الاقسام" at bounding box center [741, 106] width 52 height 13
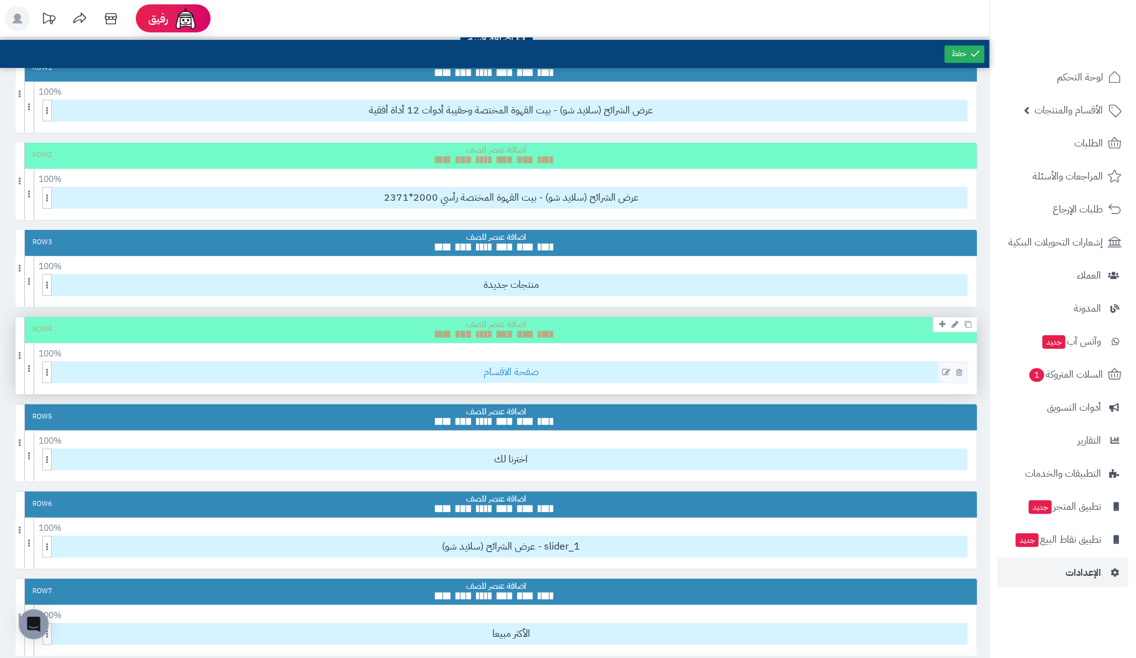
click at [553, 374] on span "صفحة الاقسام" at bounding box center [511, 372] width 912 height 21
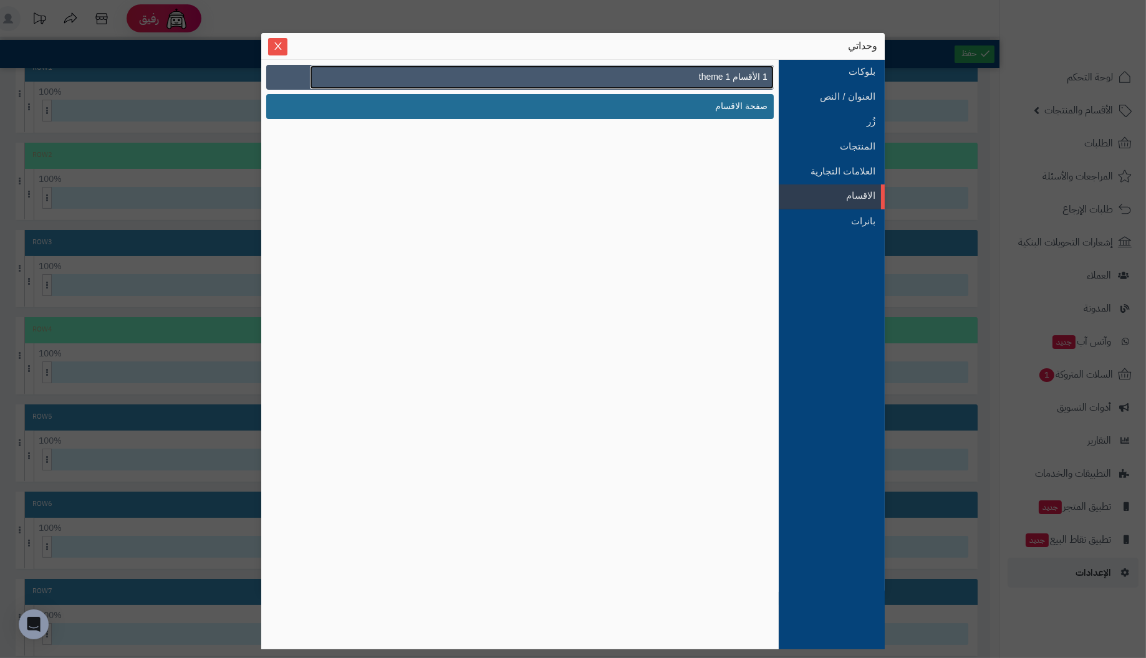
click at [721, 68] on link "1 الأقسام theme 1" at bounding box center [542, 77] width 464 height 24
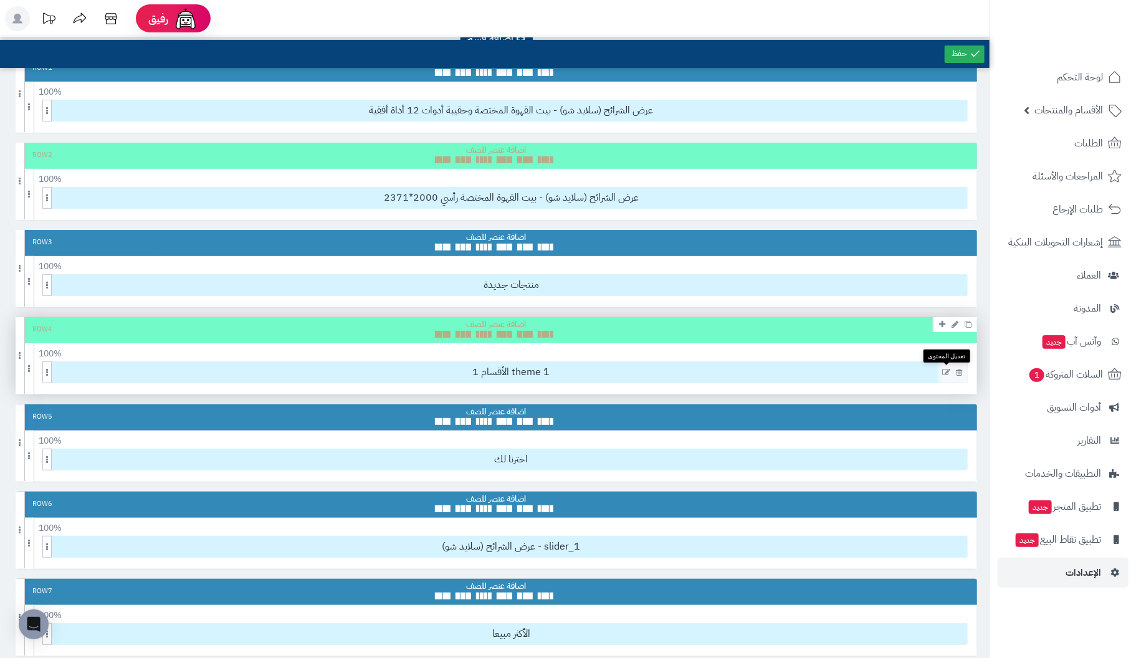
click at [948, 368] on icon at bounding box center [946, 372] width 8 height 9
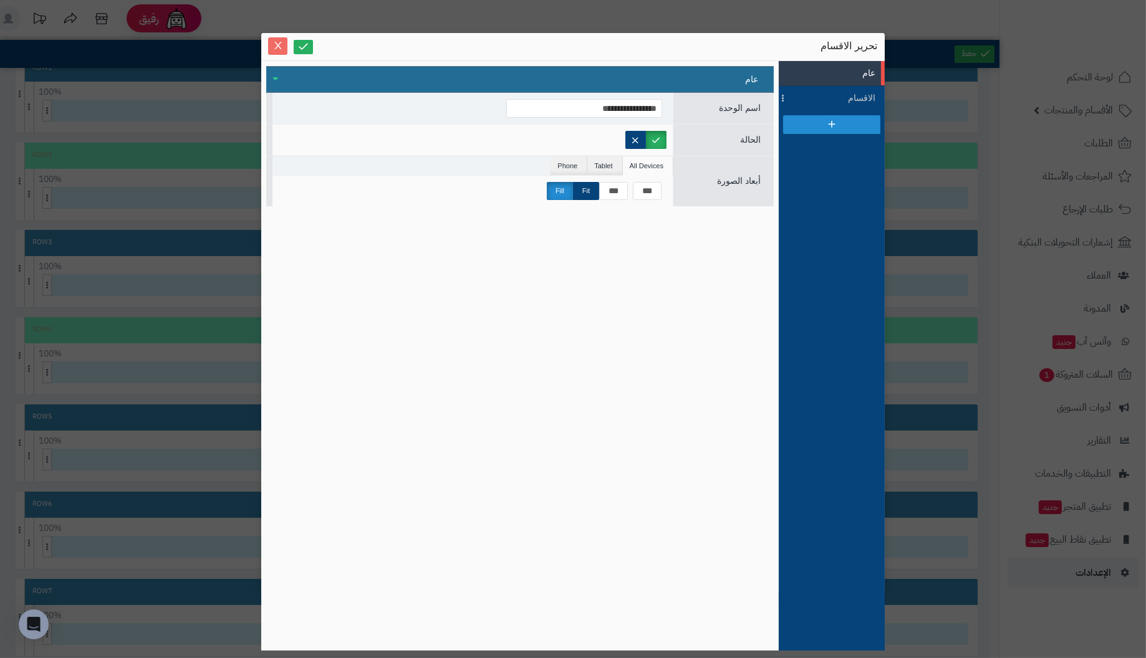
click at [280, 42] on icon "Close" at bounding box center [277, 45] width 7 height 7
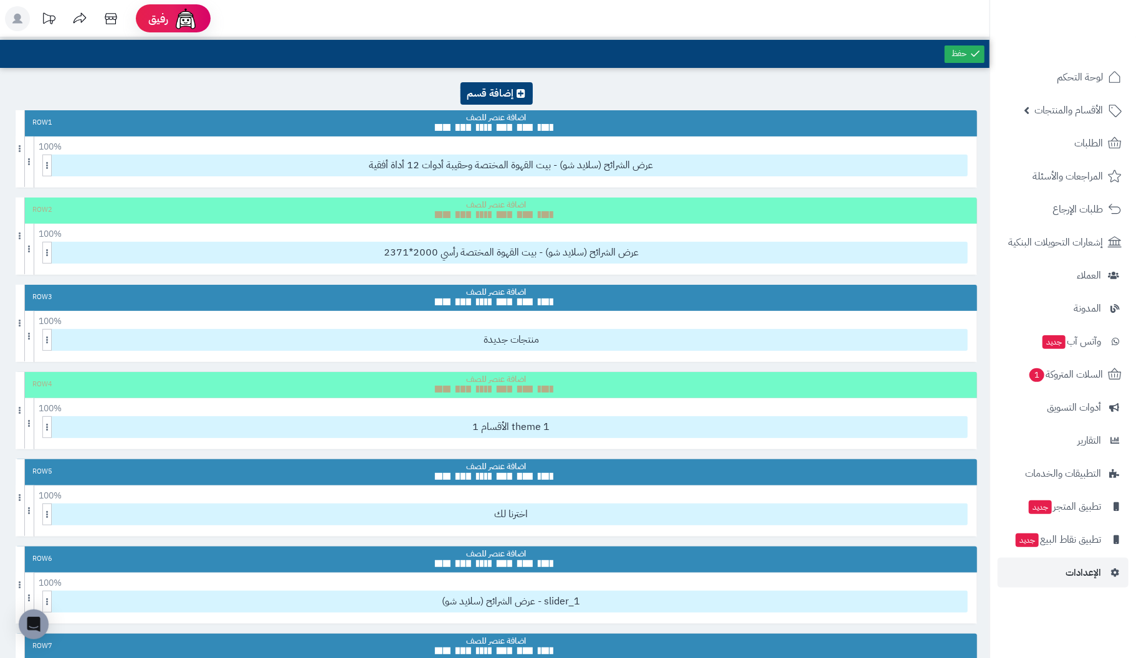
scroll to position [0, 0]
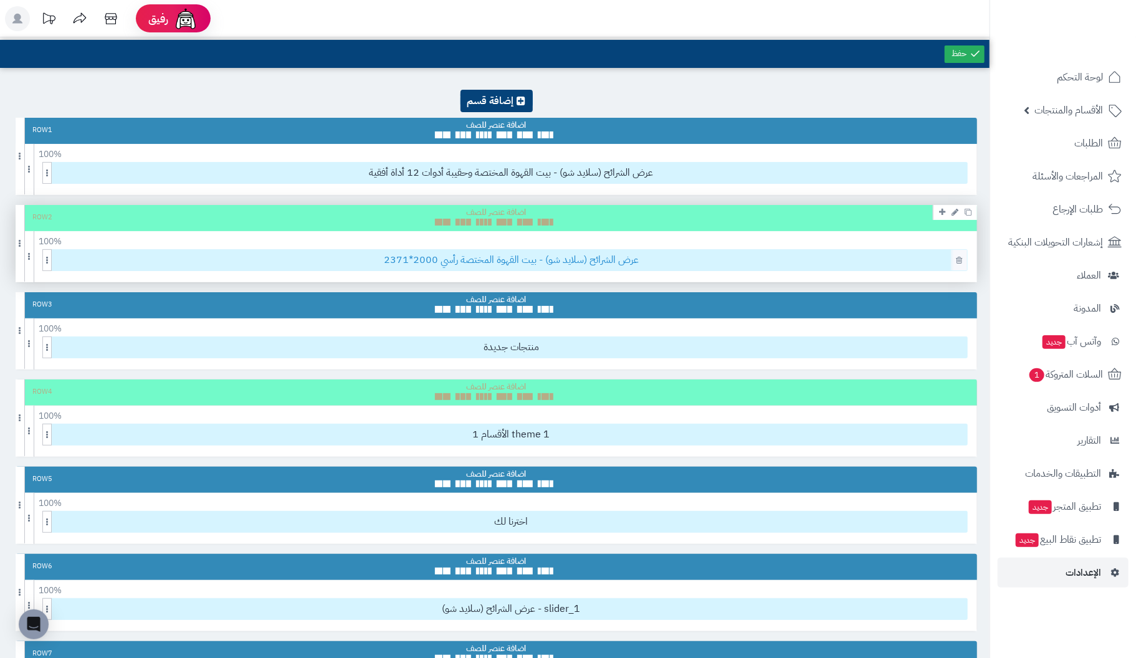
click at [879, 259] on span "عرض الشرائح (سلايد شو) - بيت القهوة المختصة رأسي 2000*2371" at bounding box center [511, 260] width 912 height 21
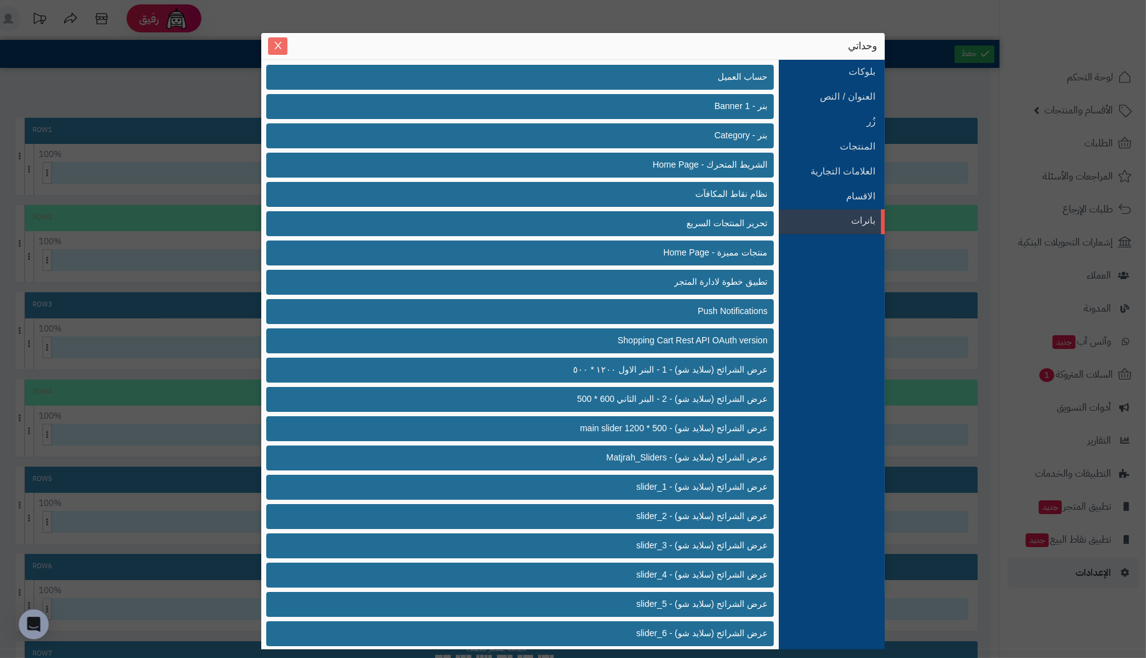
click at [273, 49] on icon "Close" at bounding box center [278, 46] width 10 height 10
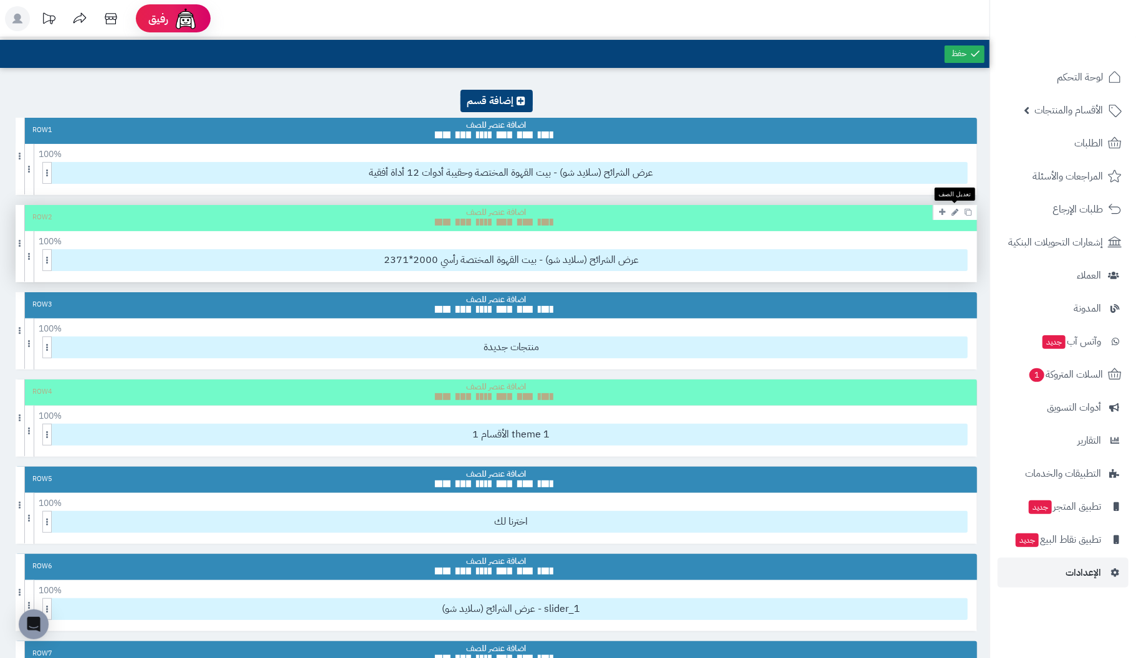
click at [953, 213] on icon at bounding box center [955, 212] width 7 height 8
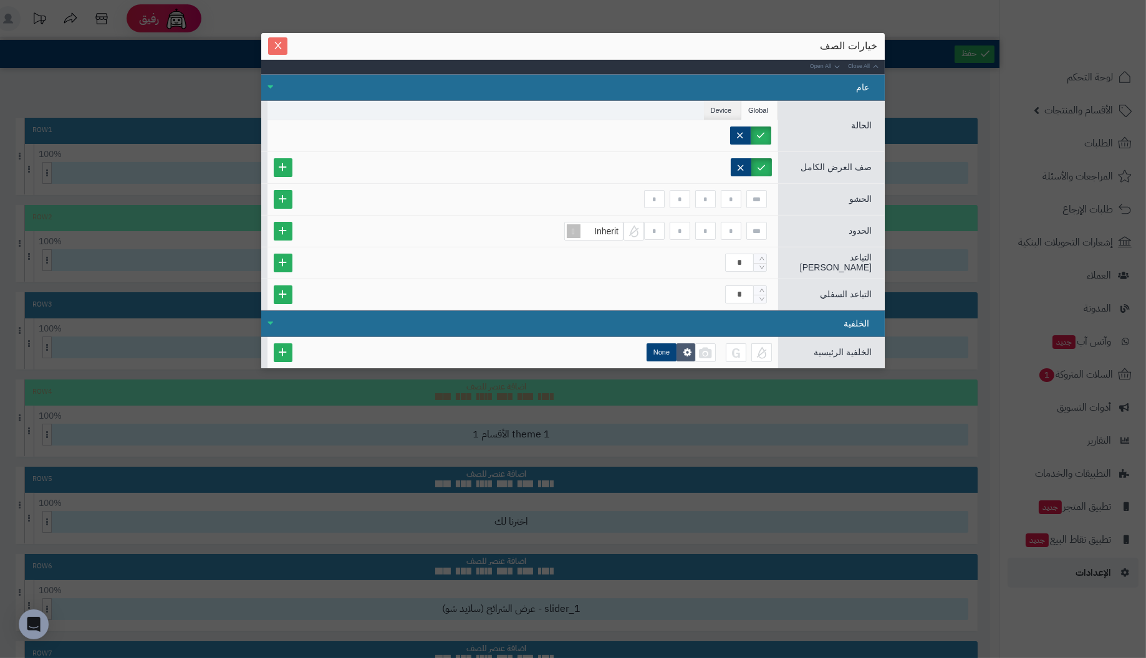
click at [276, 42] on icon "Close" at bounding box center [278, 46] width 10 height 10
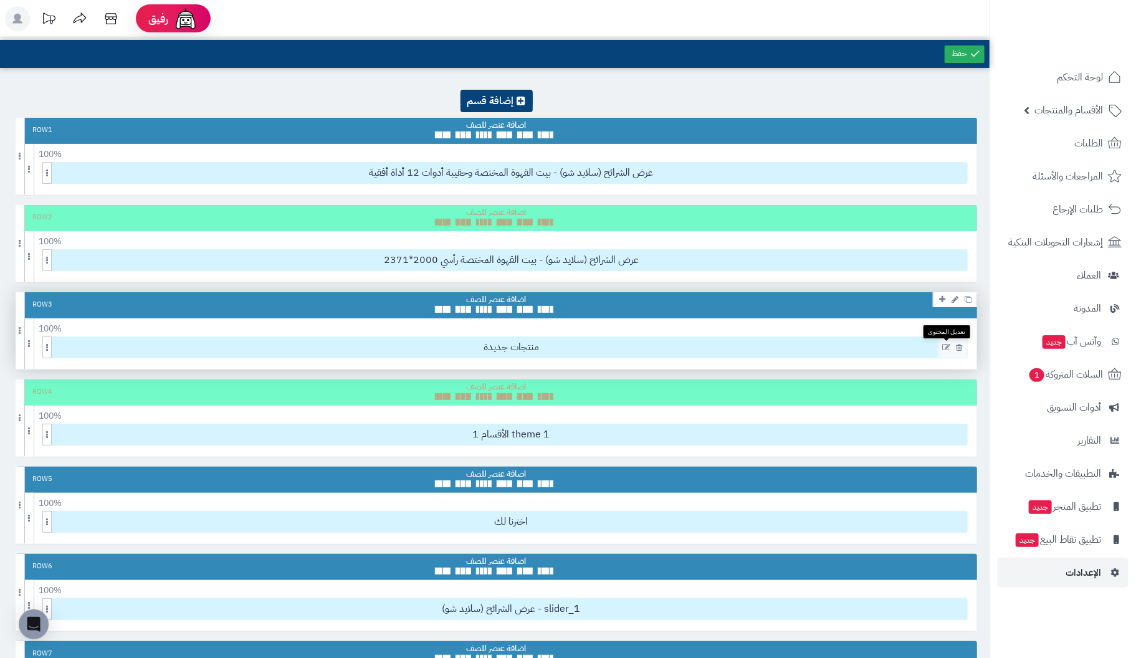
click at [947, 346] on icon at bounding box center [946, 347] width 8 height 9
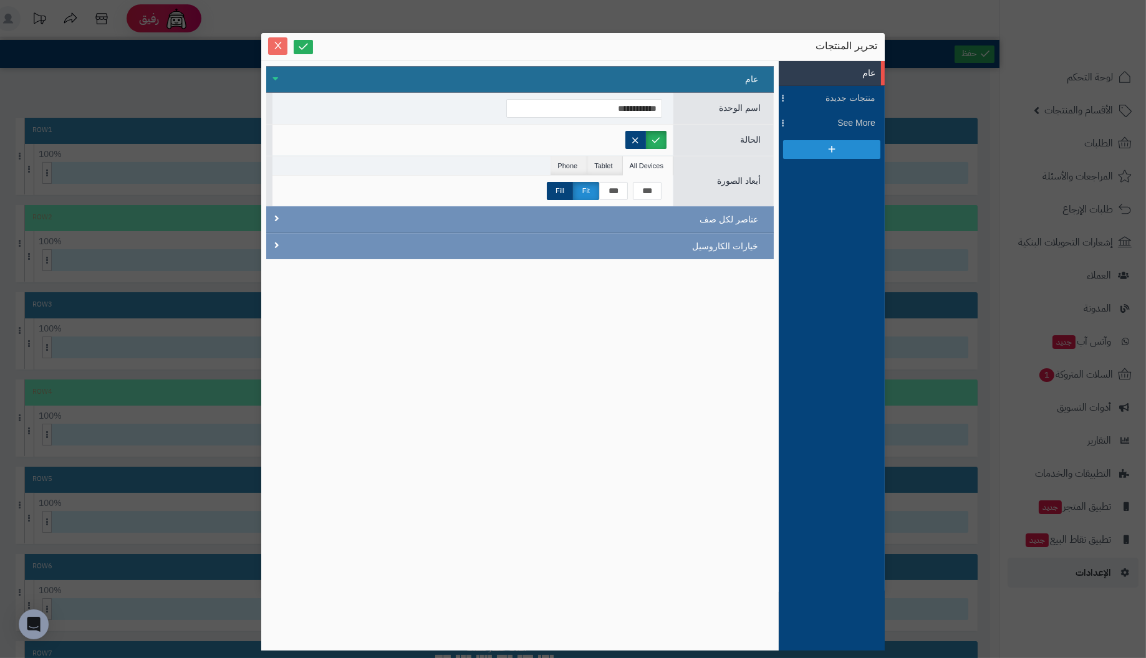
click at [277, 44] on icon "Close" at bounding box center [278, 46] width 10 height 10
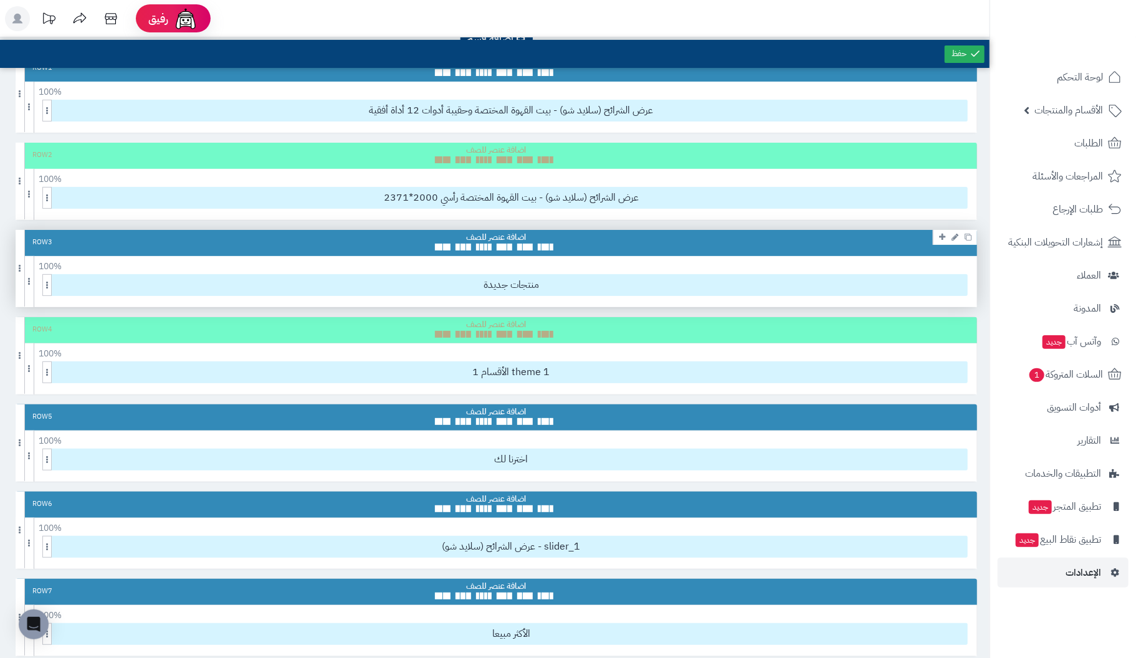
scroll to position [125, 0]
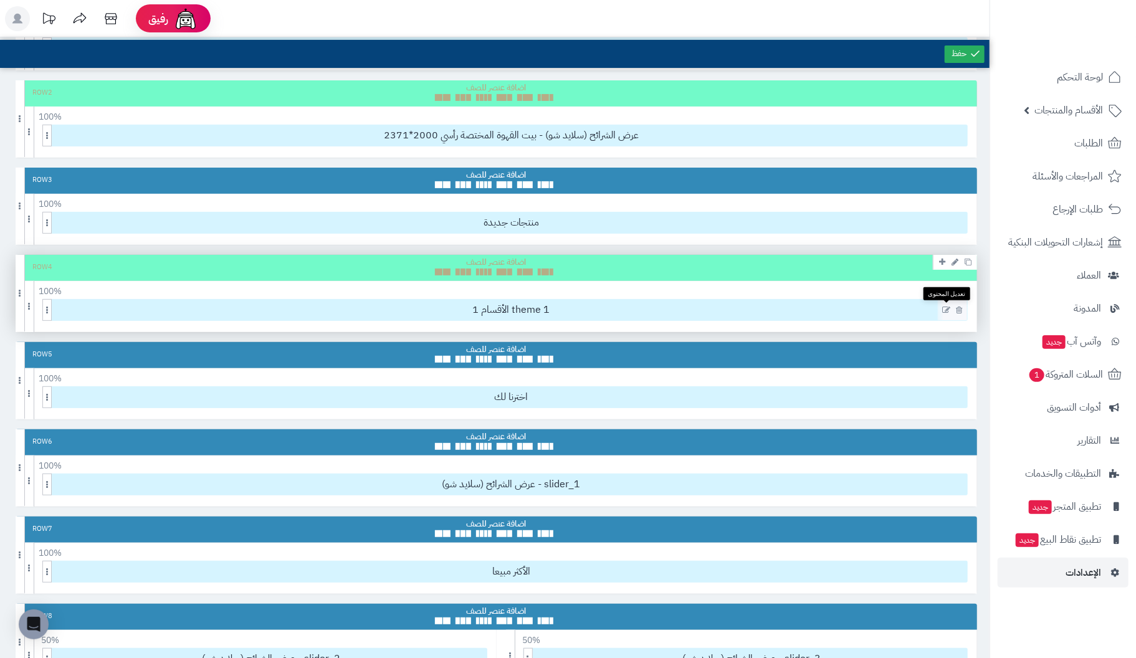
click at [947, 309] on icon at bounding box center [946, 310] width 8 height 9
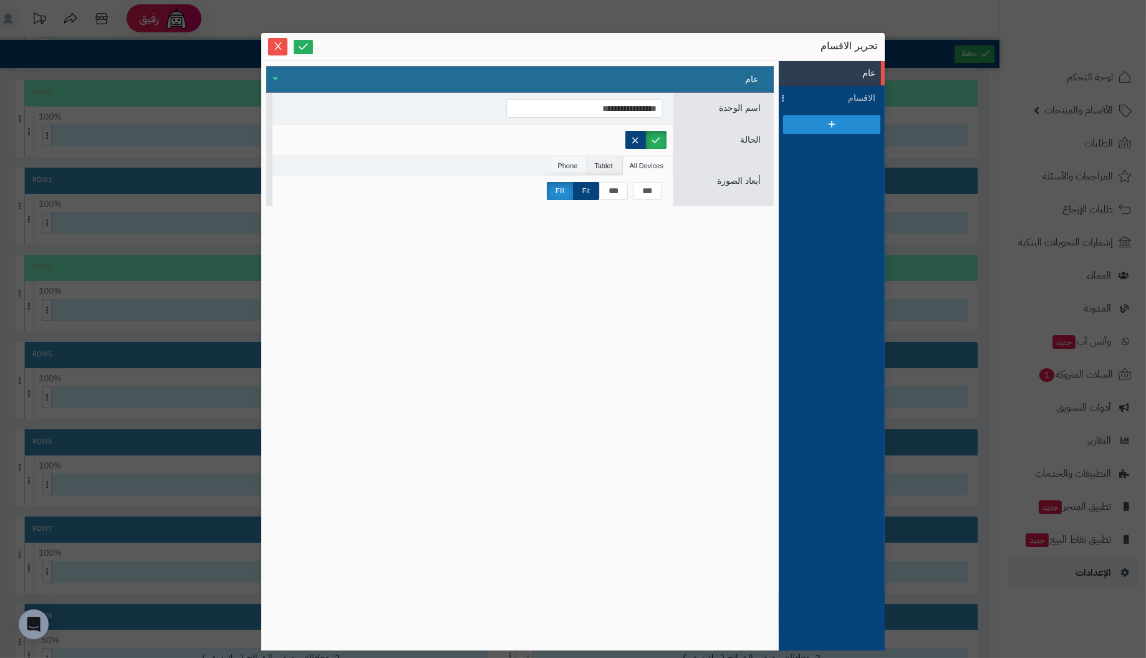
click at [570, 161] on li "Phone" at bounding box center [568, 165] width 37 height 19
click at [610, 164] on li "Tablet" at bounding box center [604, 165] width 35 height 19
click at [642, 164] on li "All Devices" at bounding box center [648, 165] width 50 height 19
click at [859, 95] on span "الاقسام" at bounding box center [847, 98] width 56 height 13
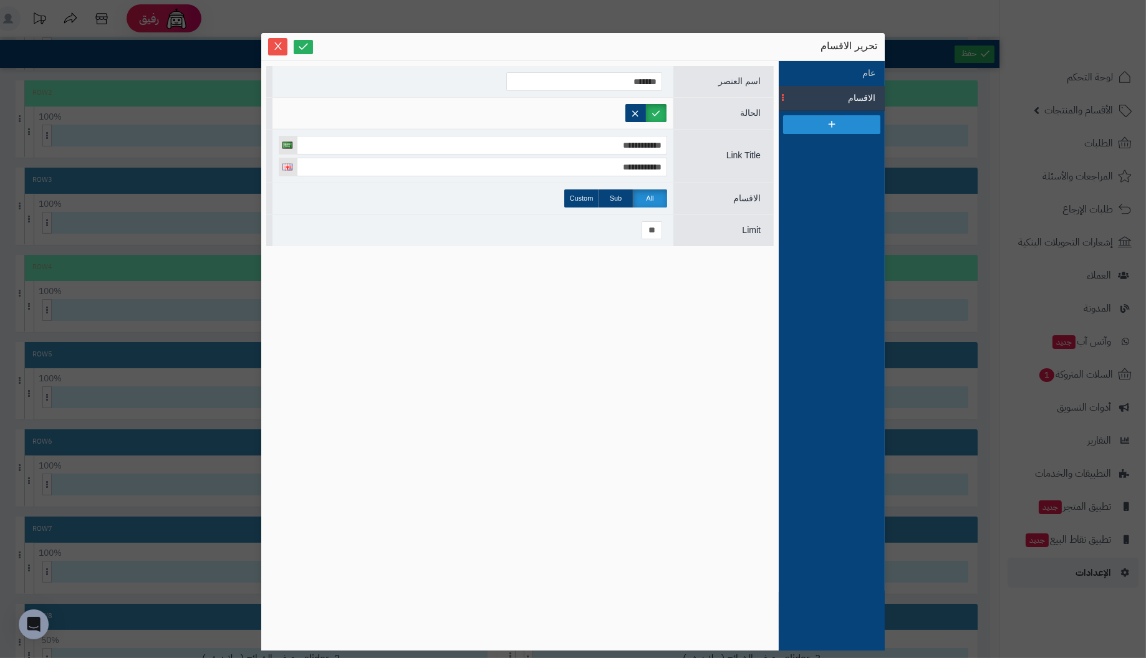
drag, startPoint x: 392, startPoint y: 44, endPoint x: 535, endPoint y: 22, distance: 145.0
click at [535, 22] on div "**********" at bounding box center [573, 329] width 1146 height 658
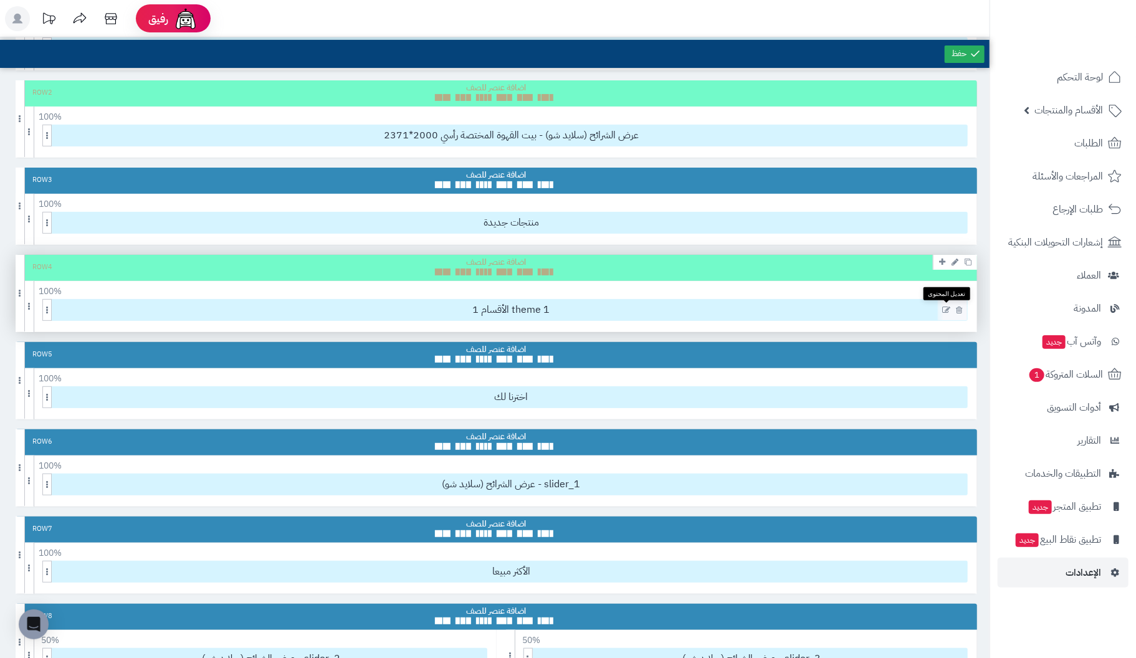
click at [948, 307] on icon at bounding box center [946, 310] width 8 height 9
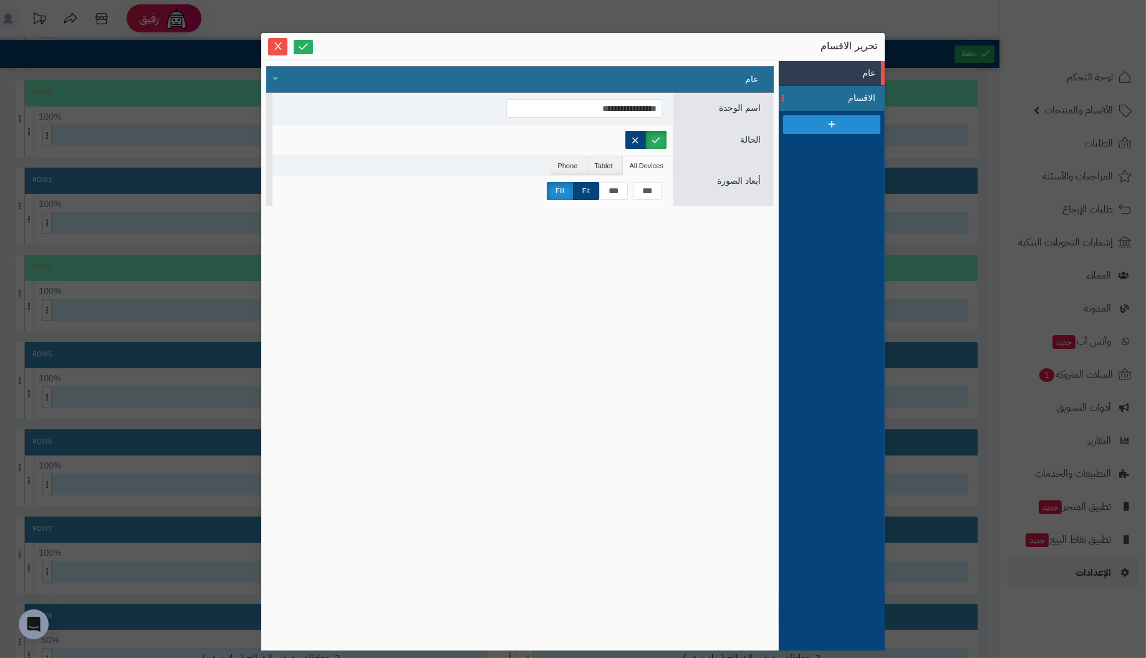
click at [857, 97] on span "الاقسام" at bounding box center [847, 98] width 56 height 13
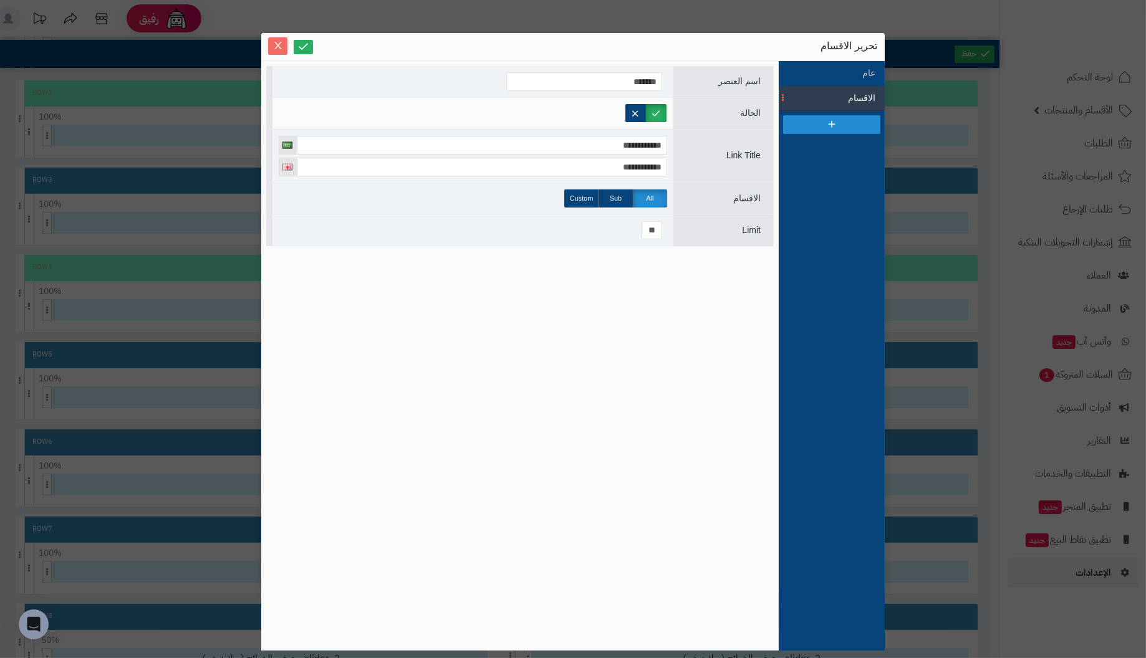
click at [282, 39] on button "Close" at bounding box center [277, 45] width 19 height 17
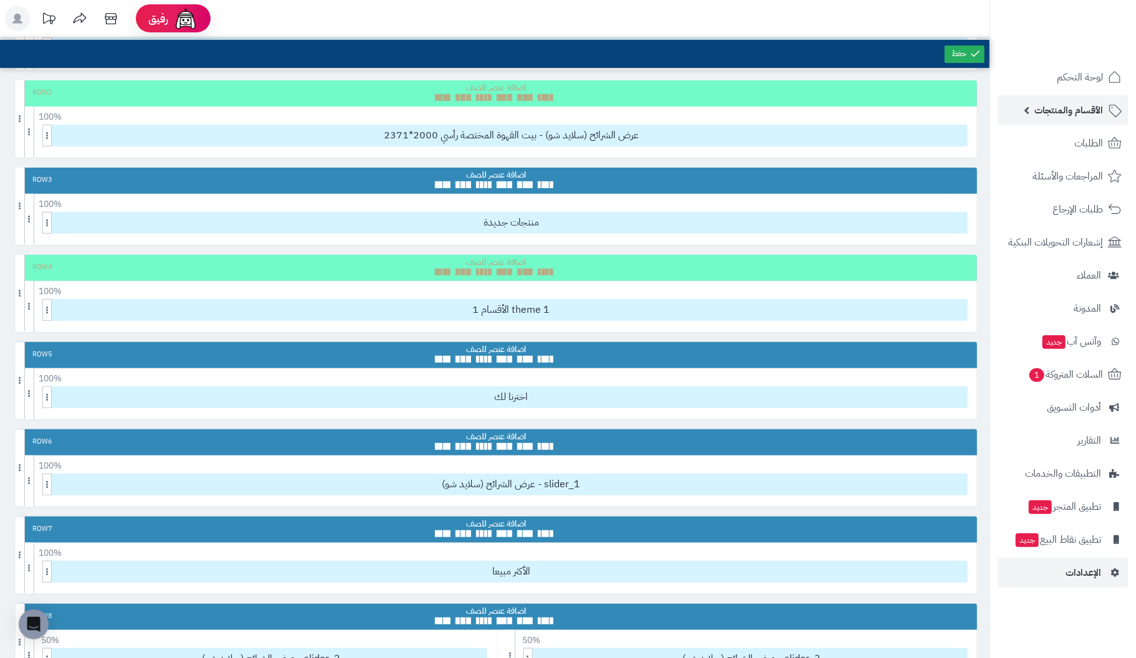
click at [1026, 108] on link "الأقسام والمنتجات" at bounding box center [1063, 110] width 131 height 30
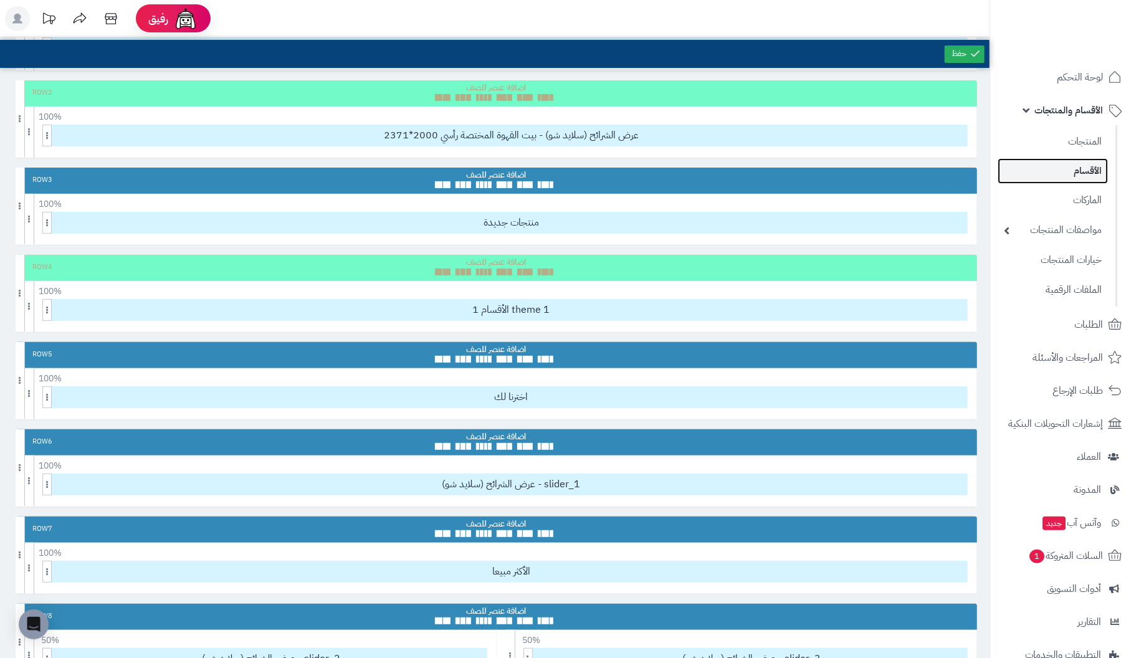
click at [1086, 173] on link "الأقسام" at bounding box center [1053, 171] width 110 height 26
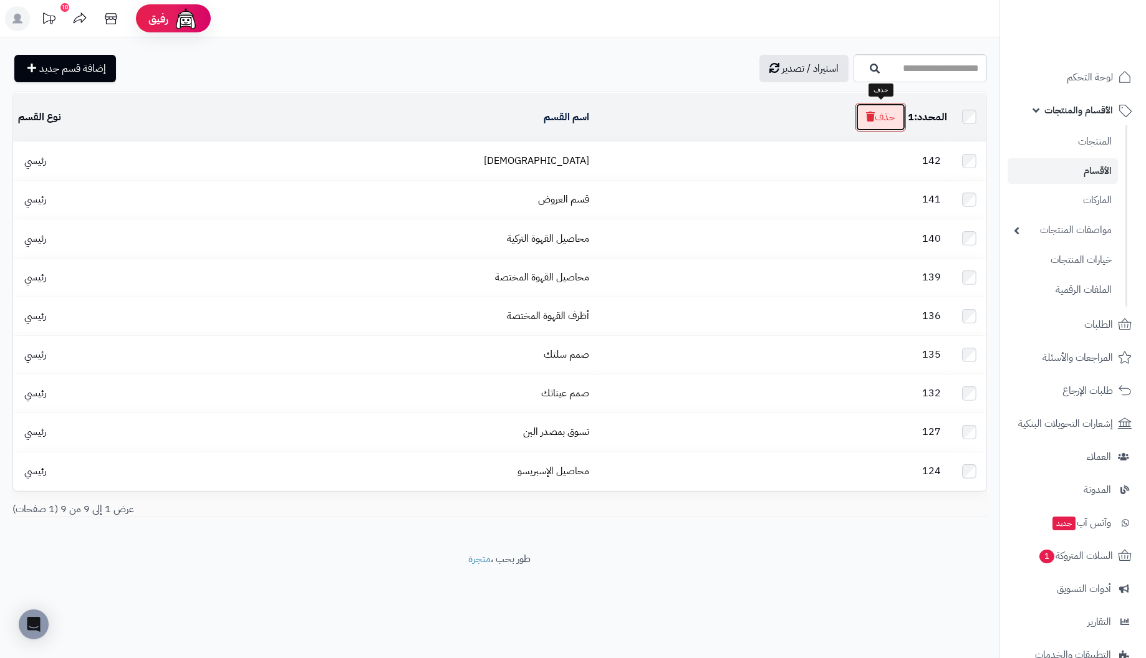
drag, startPoint x: 888, startPoint y: 118, endPoint x: 617, endPoint y: 47, distance: 279.5
click at [887, 118] on button "حذف" at bounding box center [880, 117] width 50 height 29
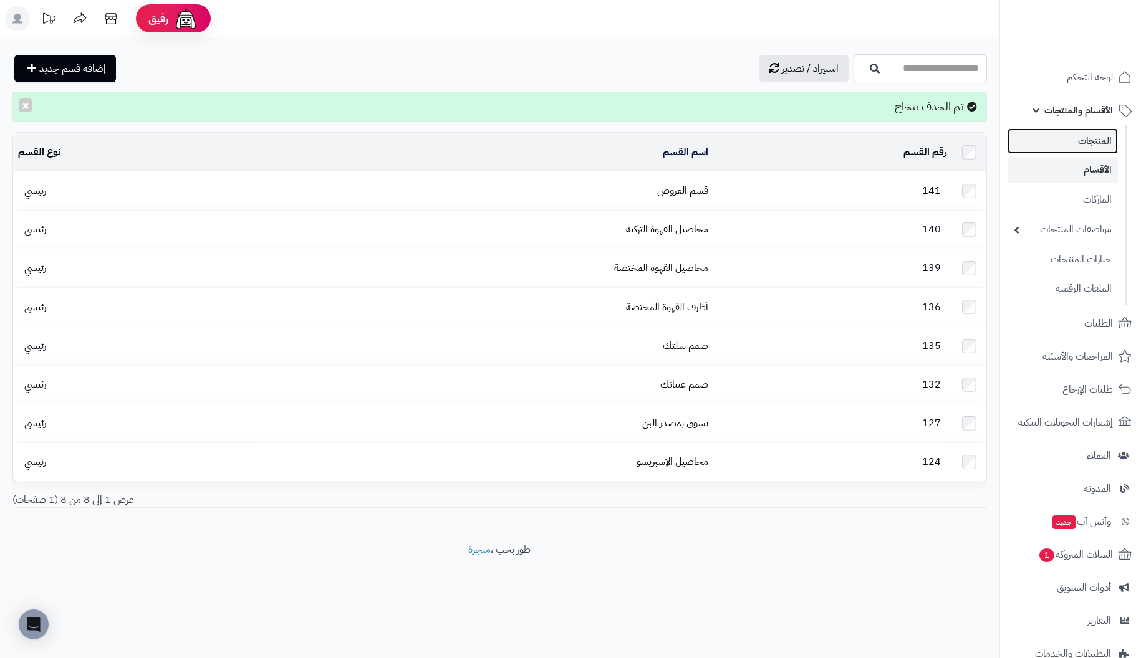
click at [1096, 143] on link "المنتجات" at bounding box center [1062, 141] width 110 height 26
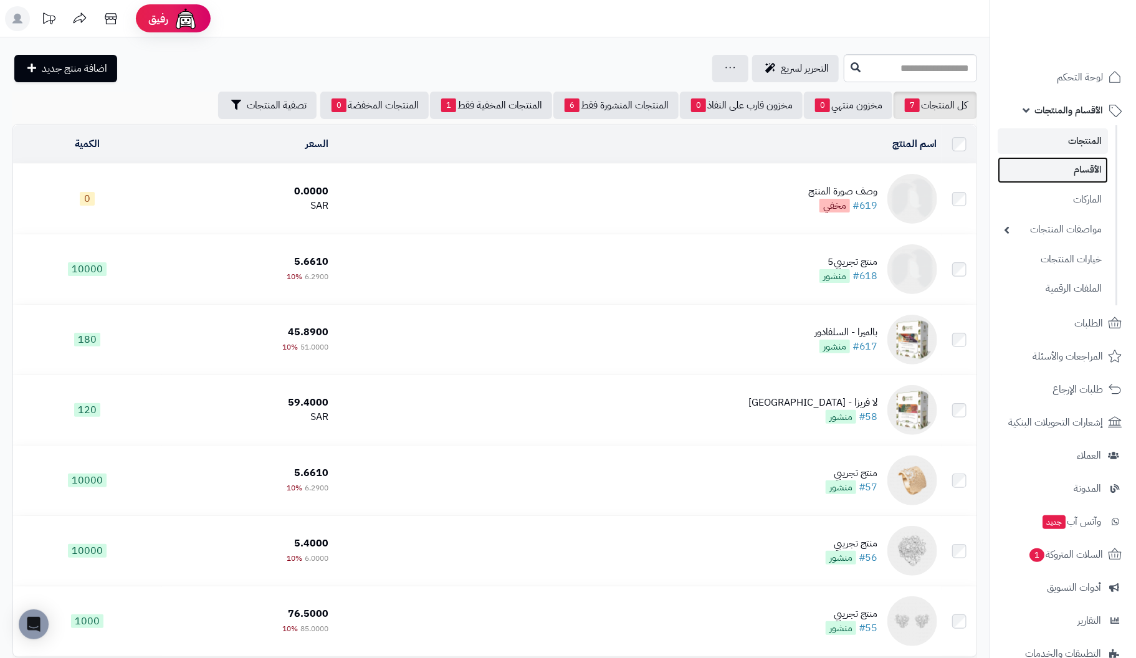
click at [1096, 169] on link "الأقسام" at bounding box center [1053, 170] width 110 height 26
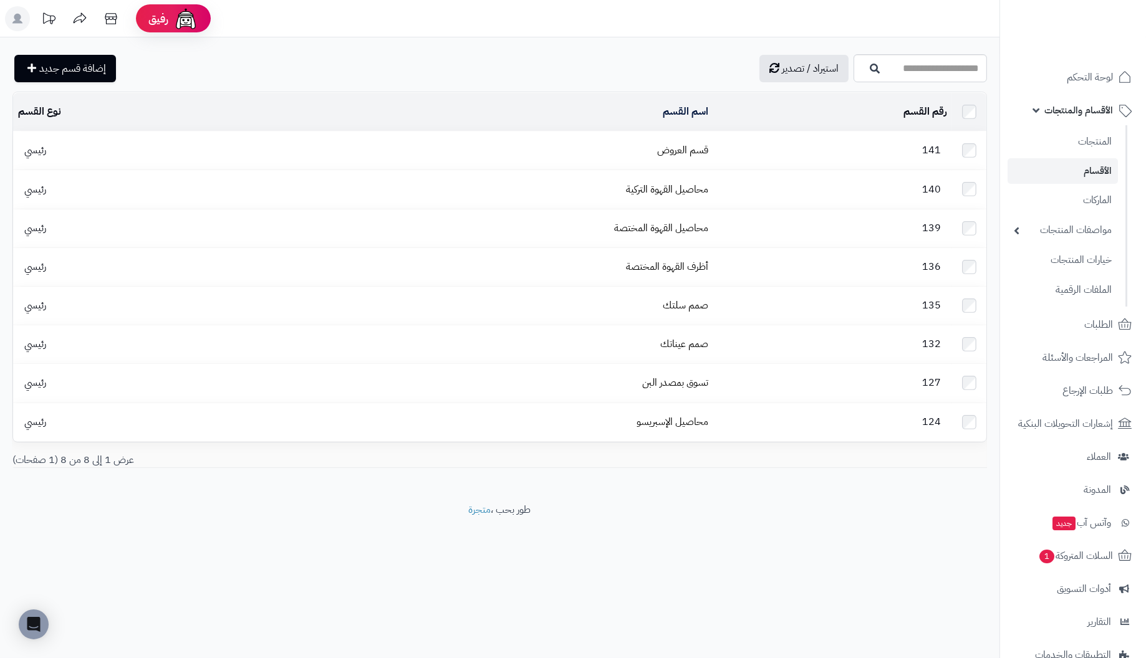
click at [1035, 109] on link "الأقسام والمنتجات" at bounding box center [1072, 110] width 131 height 30
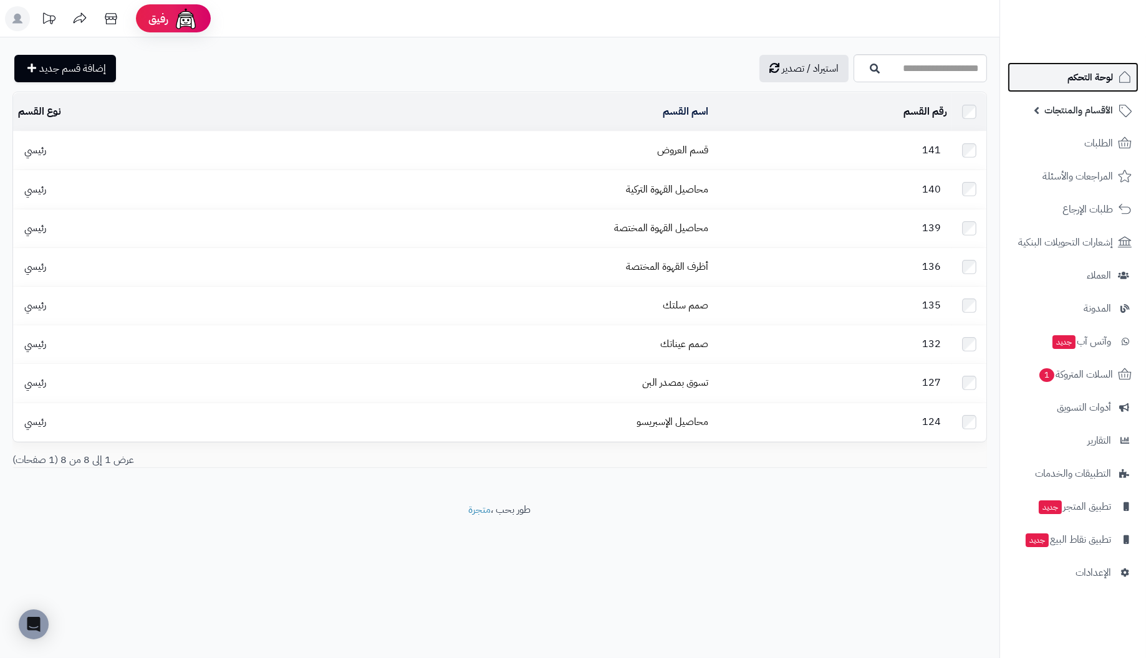
click at [1081, 77] on span "لوحة التحكم" at bounding box center [1090, 77] width 46 height 17
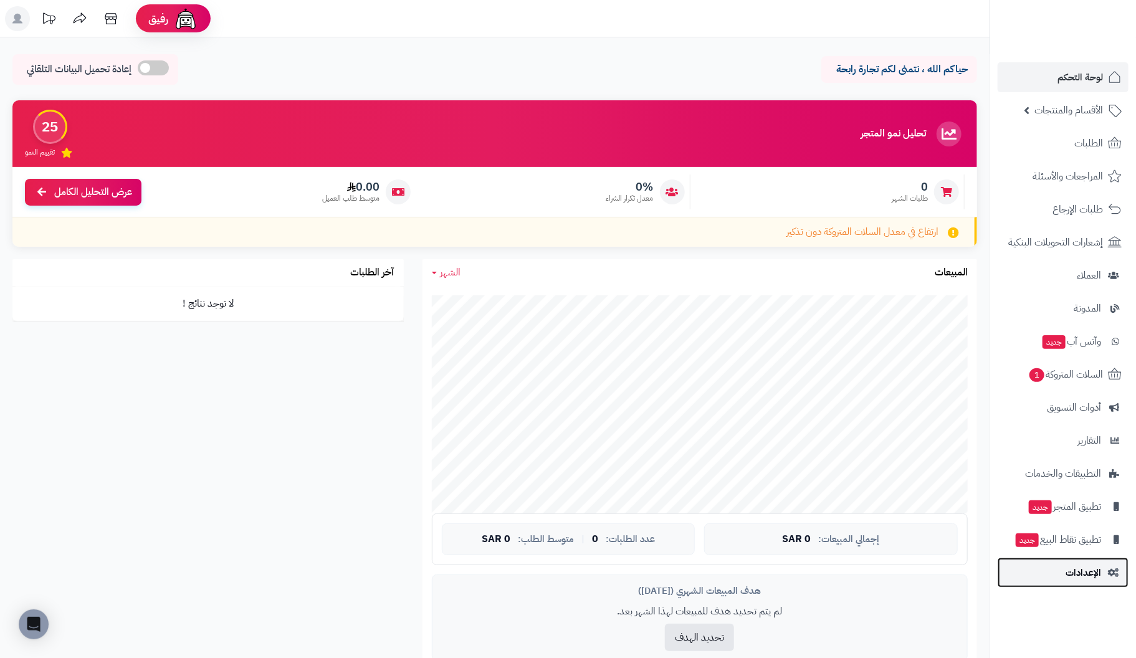
click at [1096, 568] on span "الإعدادات" at bounding box center [1084, 572] width 36 height 17
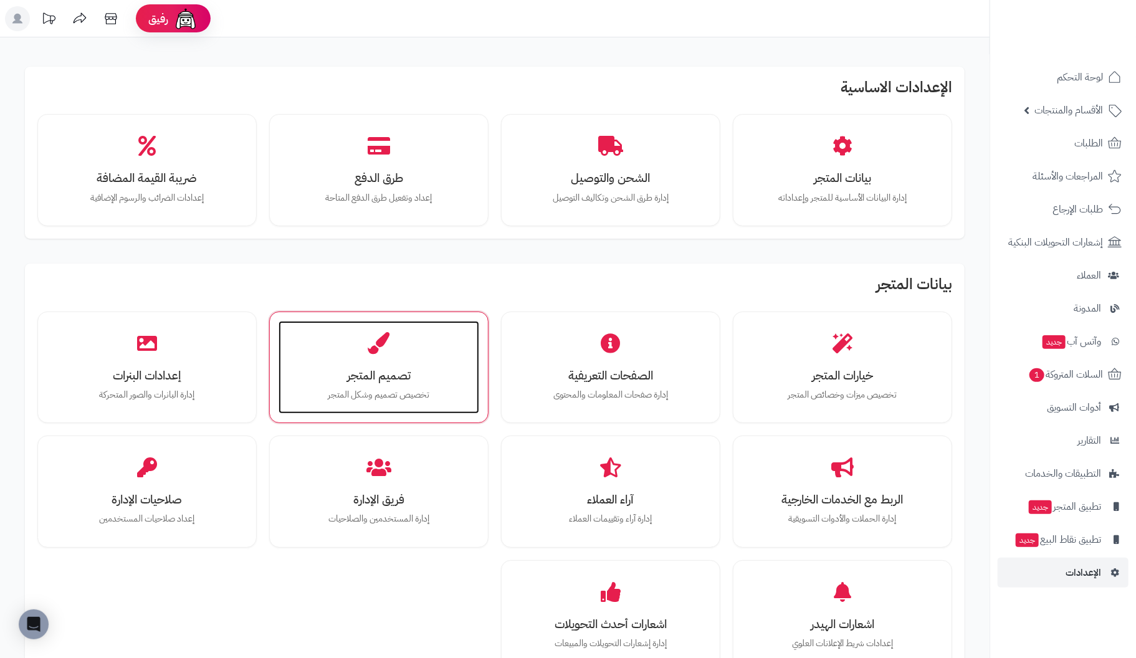
click at [384, 350] on icon at bounding box center [379, 343] width 22 height 22
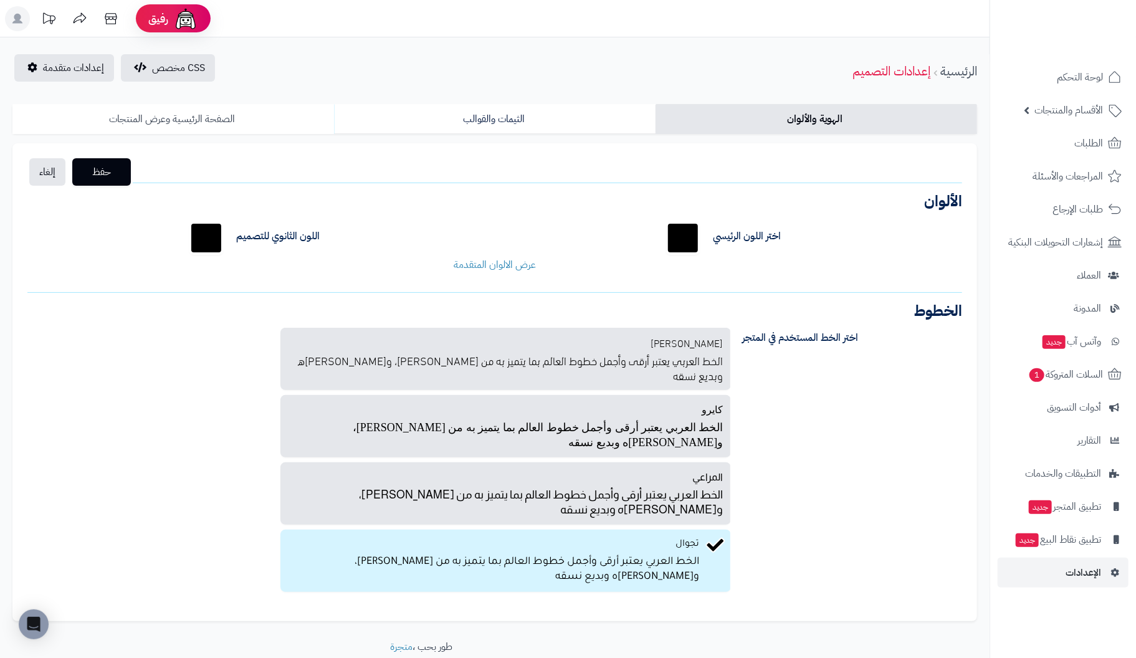
click at [219, 113] on link "الصفحة الرئيسية وعرض المنتجات" at bounding box center [173, 119] width 322 height 30
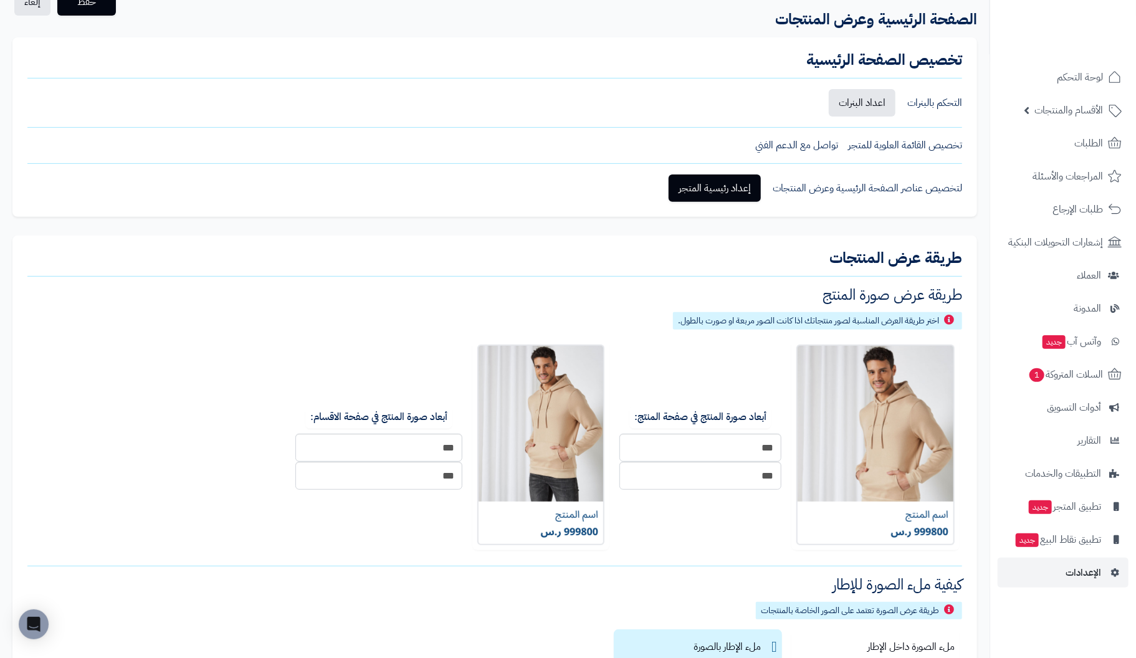
scroll to position [125, 0]
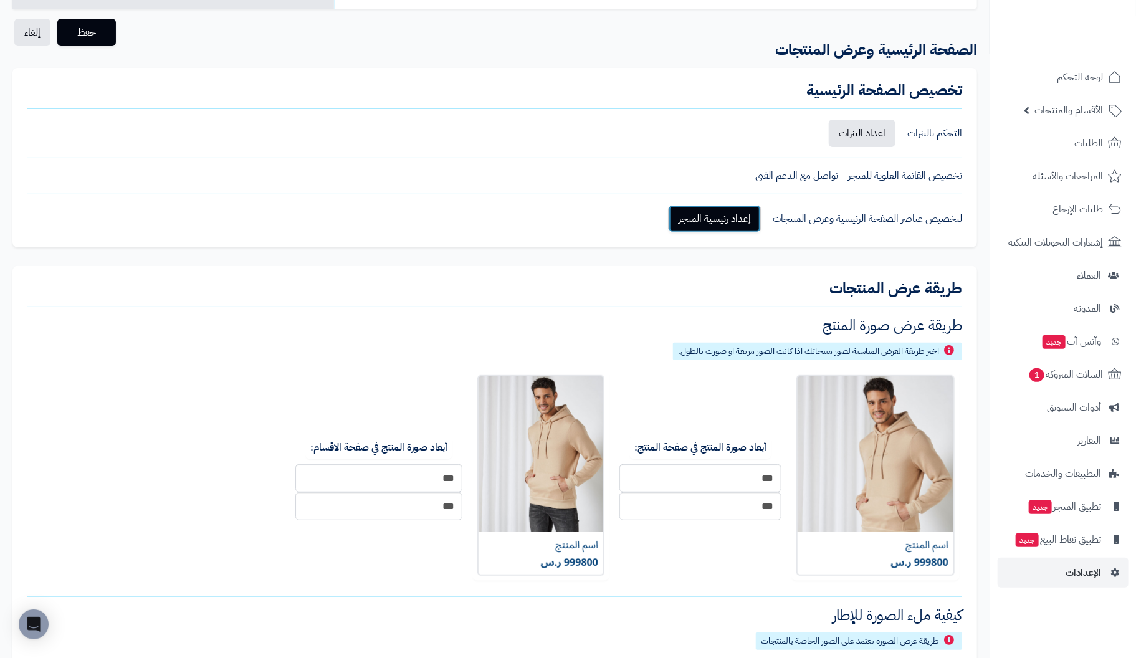
click at [742, 215] on link "إعداد رئيسية المتجر" at bounding box center [715, 218] width 92 height 27
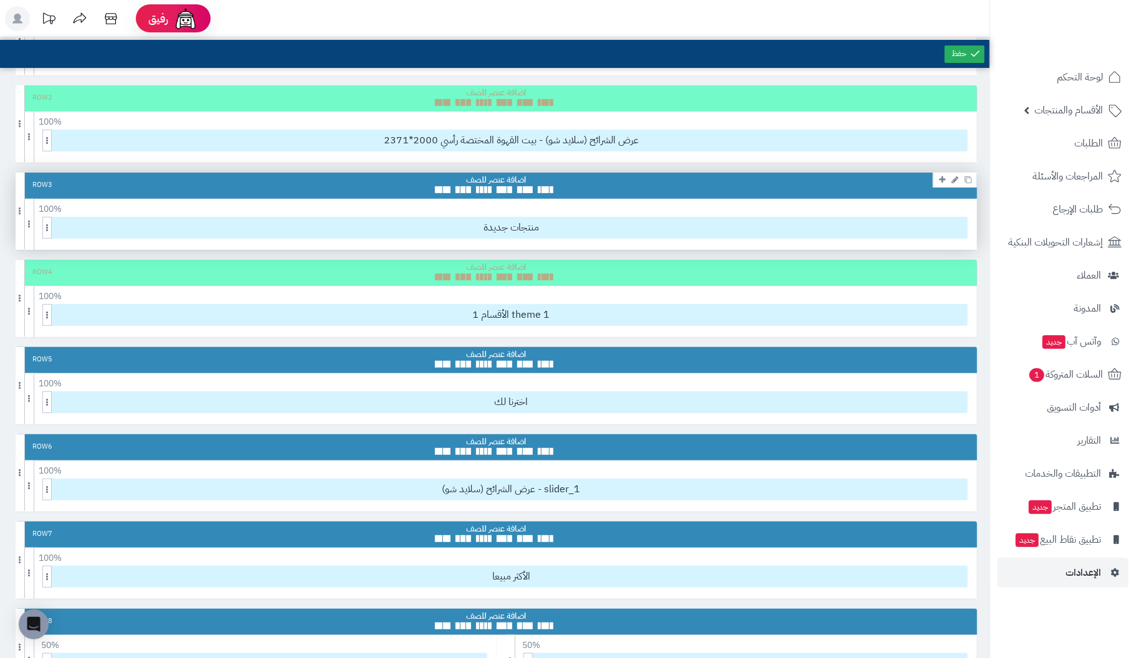
scroll to position [125, 0]
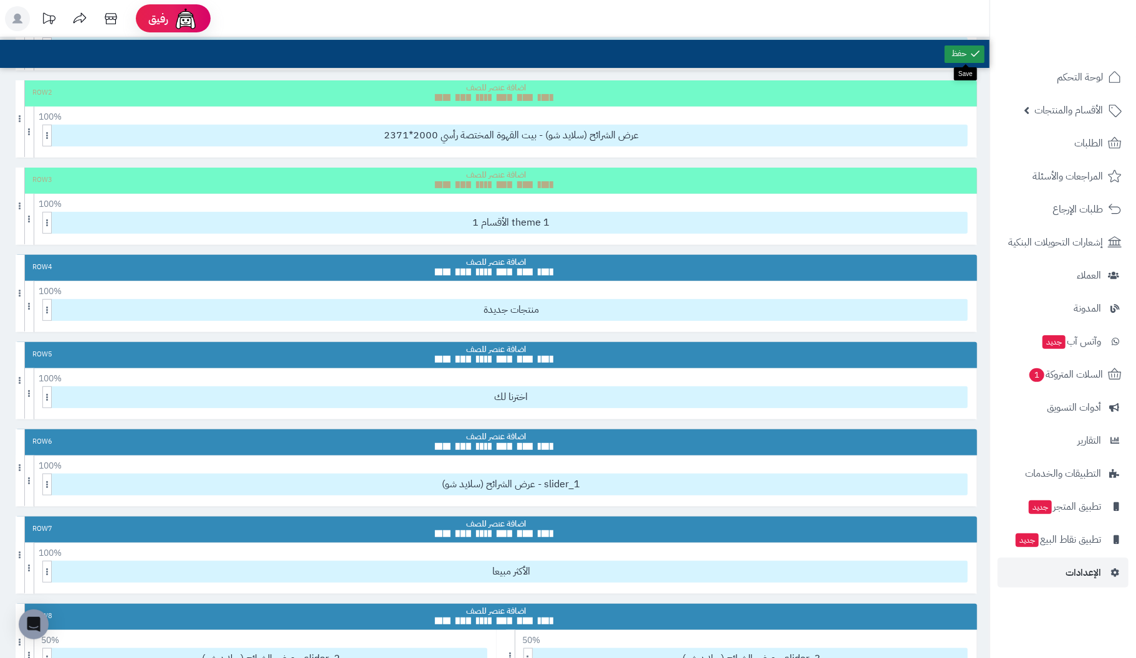
click at [962, 49] on link at bounding box center [965, 54] width 40 height 17
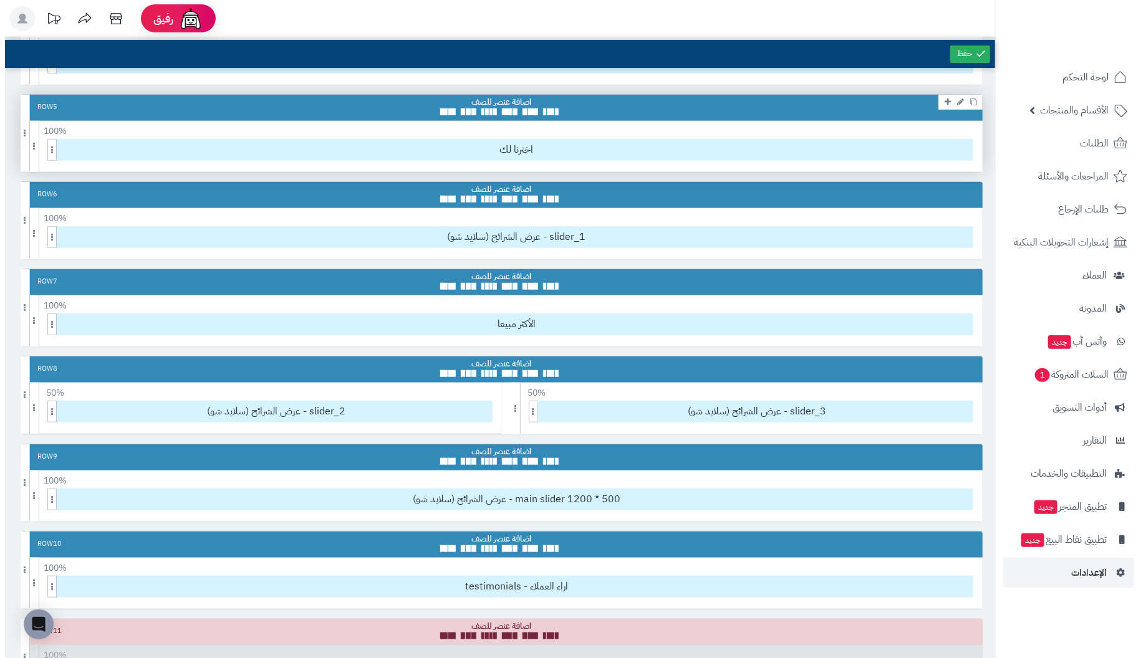
scroll to position [374, 0]
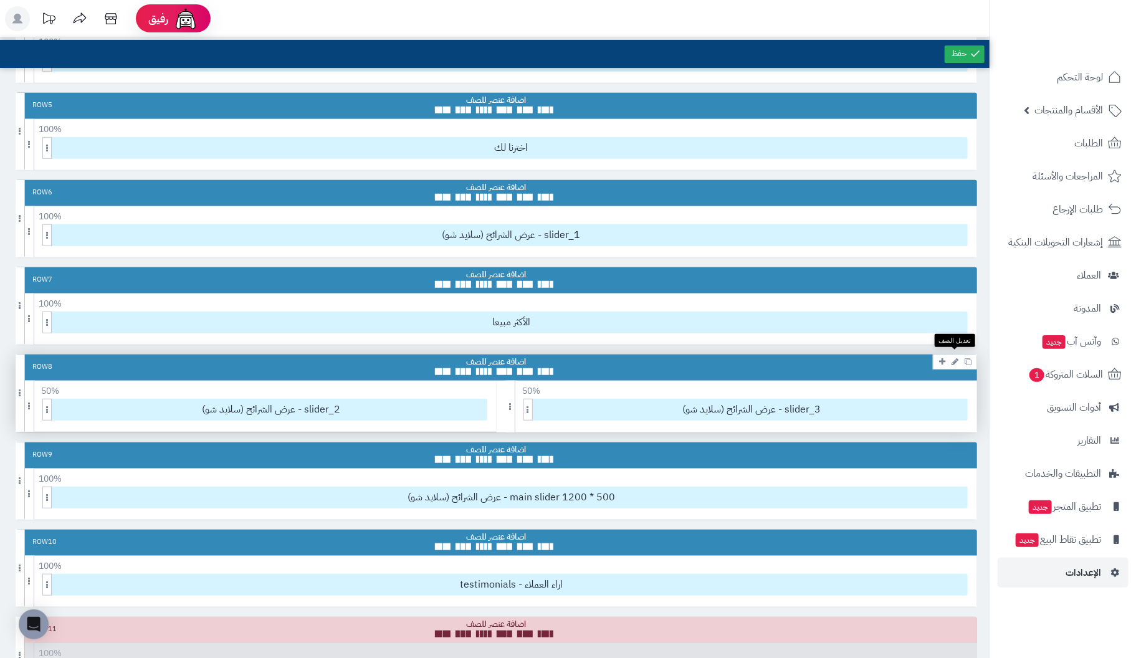
click at [954, 358] on icon at bounding box center [955, 362] width 7 height 8
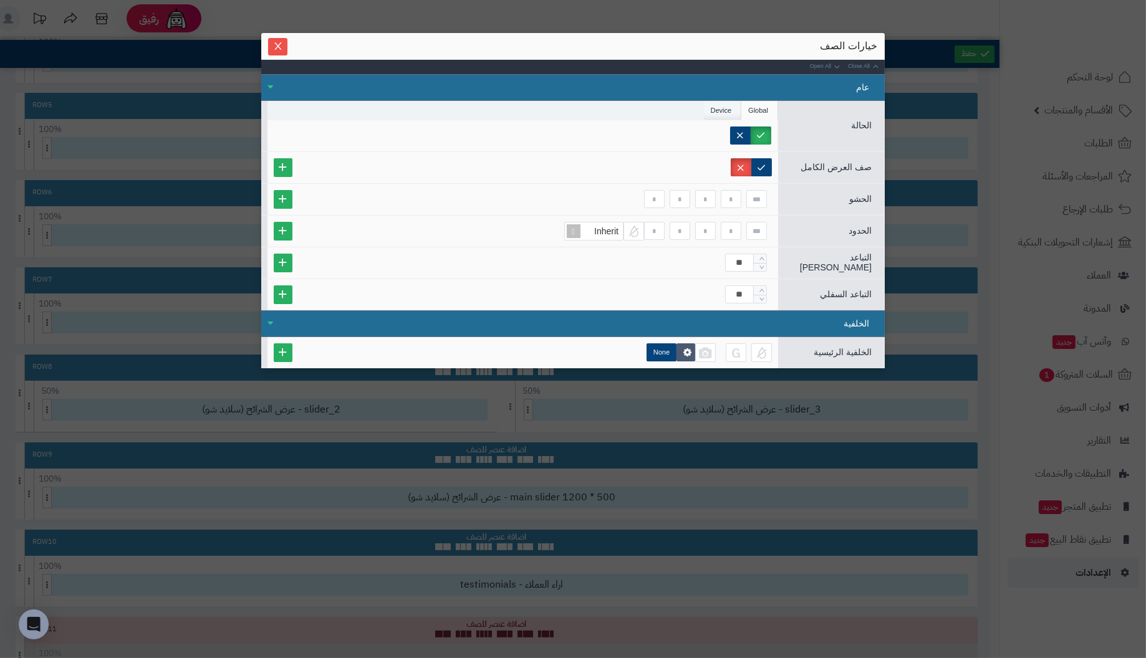
click at [721, 109] on li "Device" at bounding box center [723, 110] width 38 height 19
click at [283, 43] on span "Close" at bounding box center [277, 46] width 19 height 11
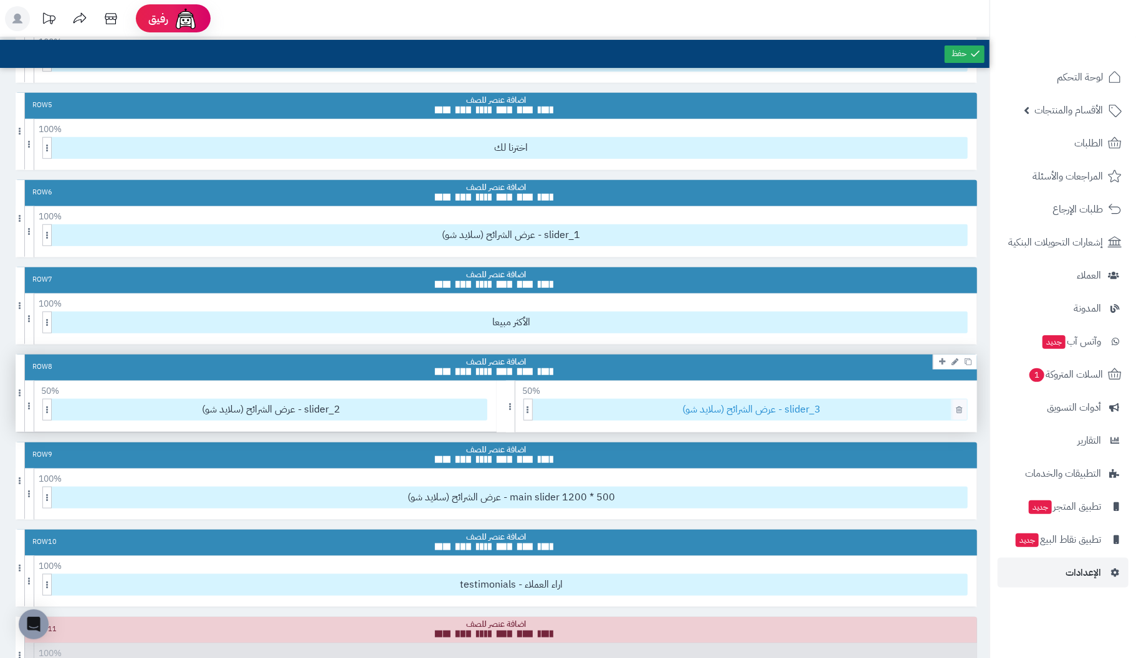
click at [811, 406] on span "عرض الشرائح (سلايد شو) - slider_3" at bounding box center [752, 410] width 431 height 21
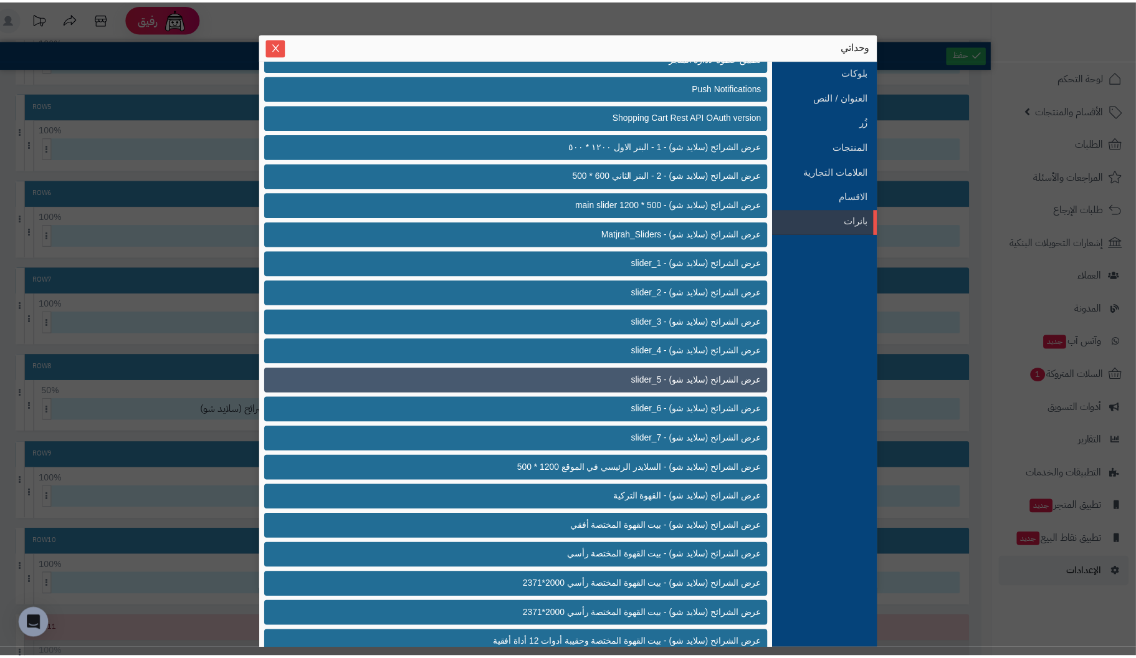
scroll to position [0, 0]
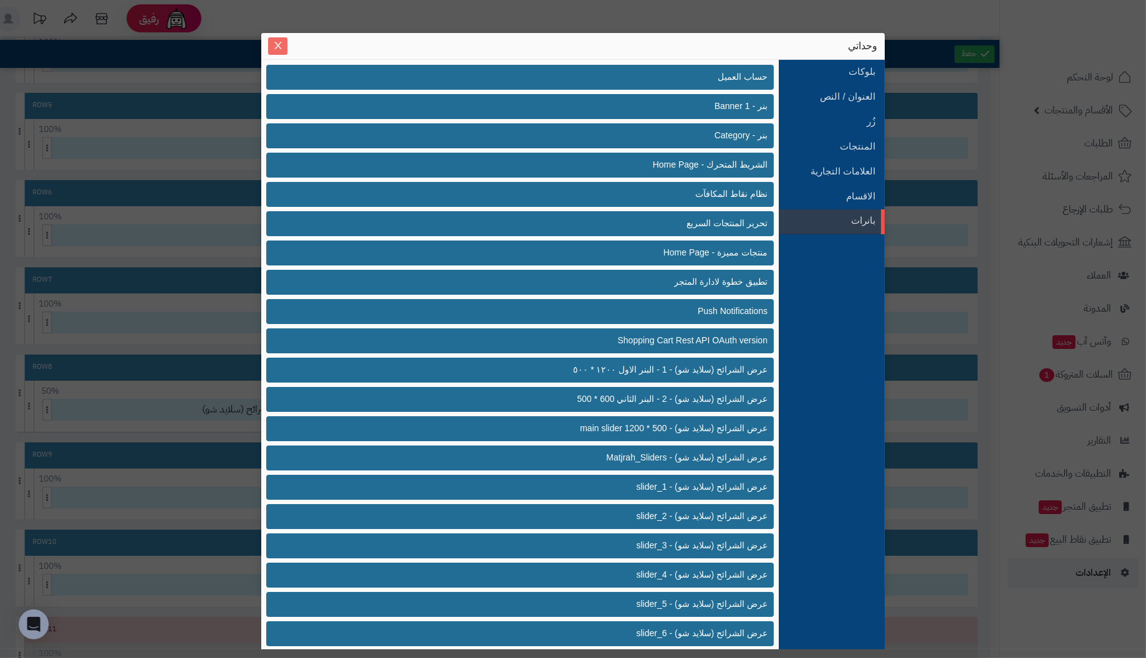
click at [273, 39] on button "Close" at bounding box center [277, 45] width 19 height 17
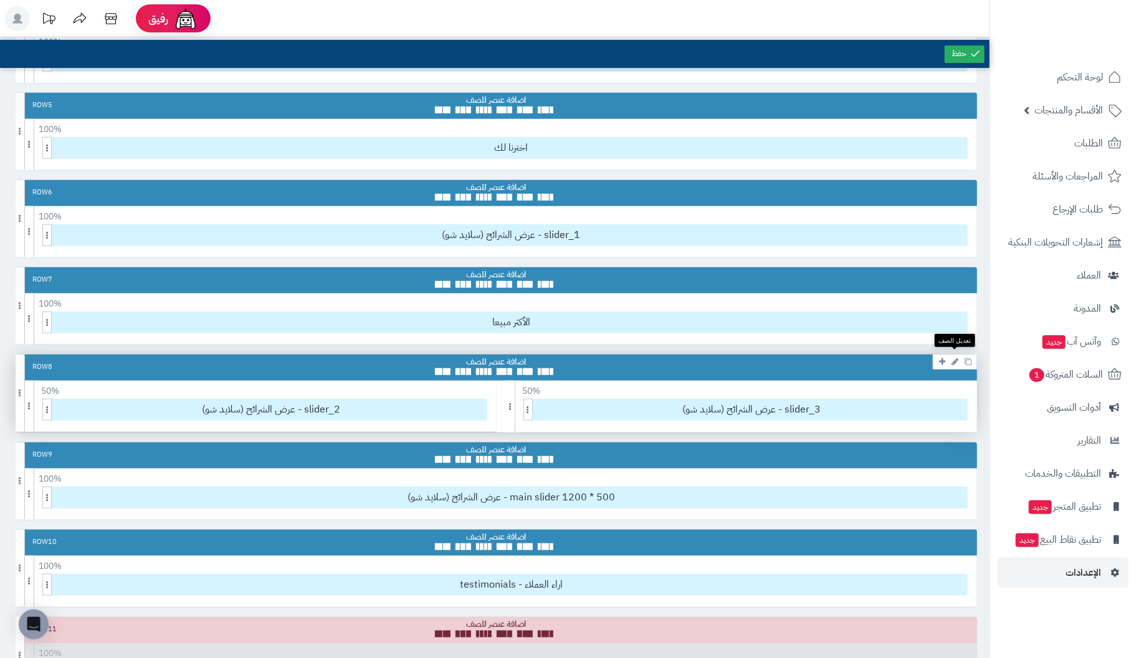
click at [955, 358] on icon at bounding box center [955, 362] width 7 height 8
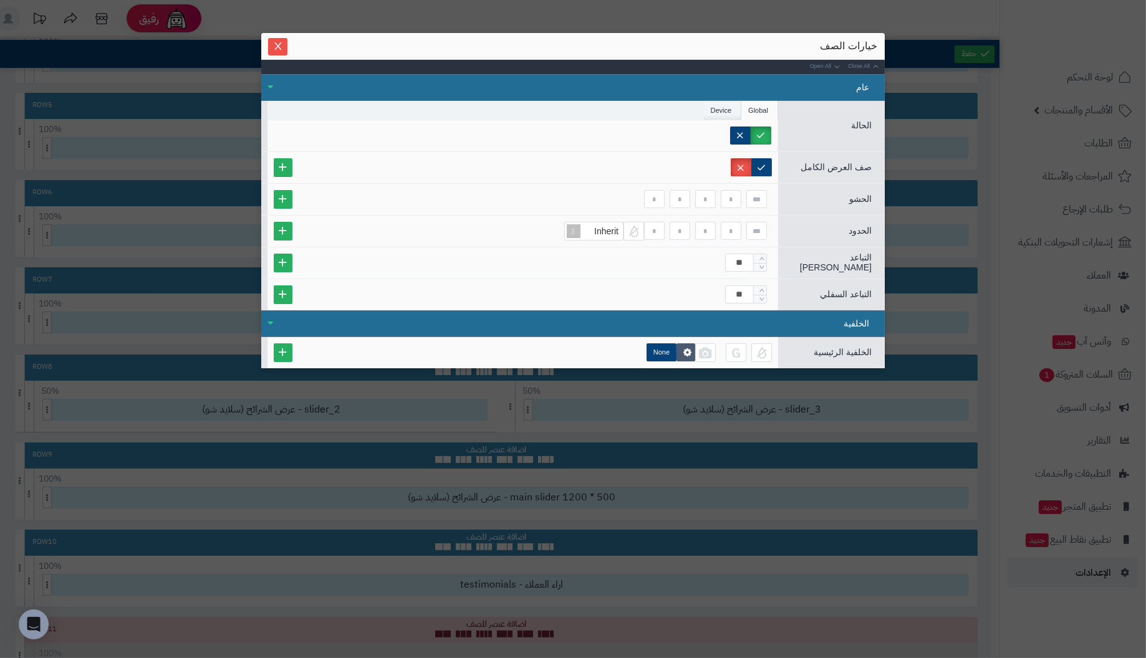
click at [726, 111] on li "Device" at bounding box center [723, 110] width 38 height 19
click at [280, 50] on icon "Close" at bounding box center [278, 46] width 10 height 10
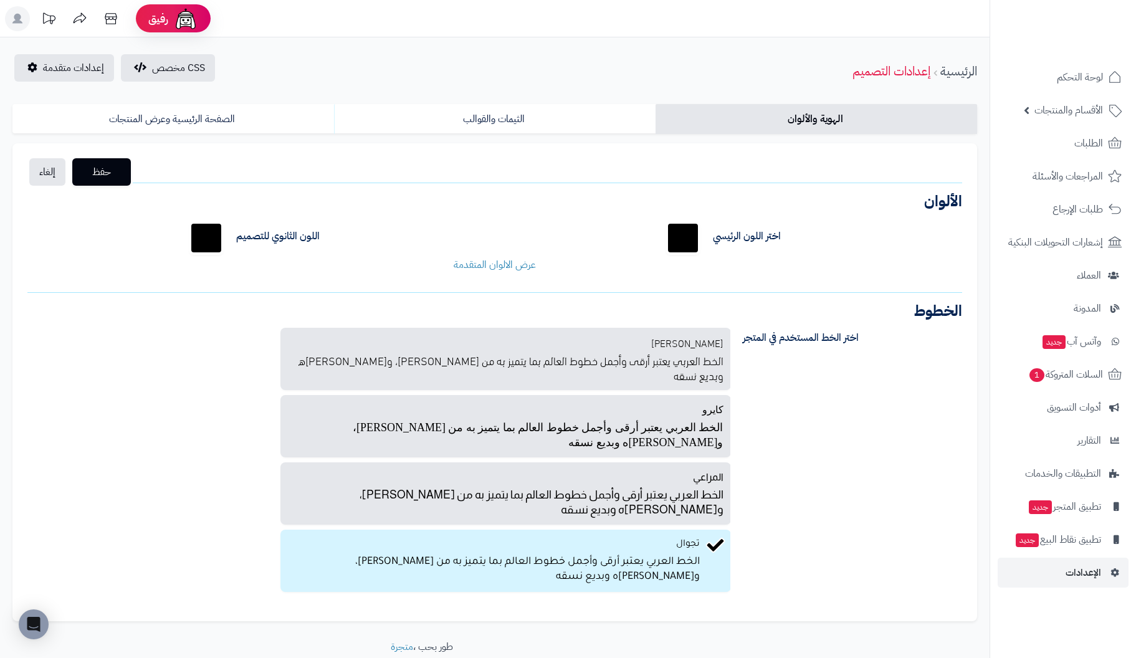
scroll to position [39, 0]
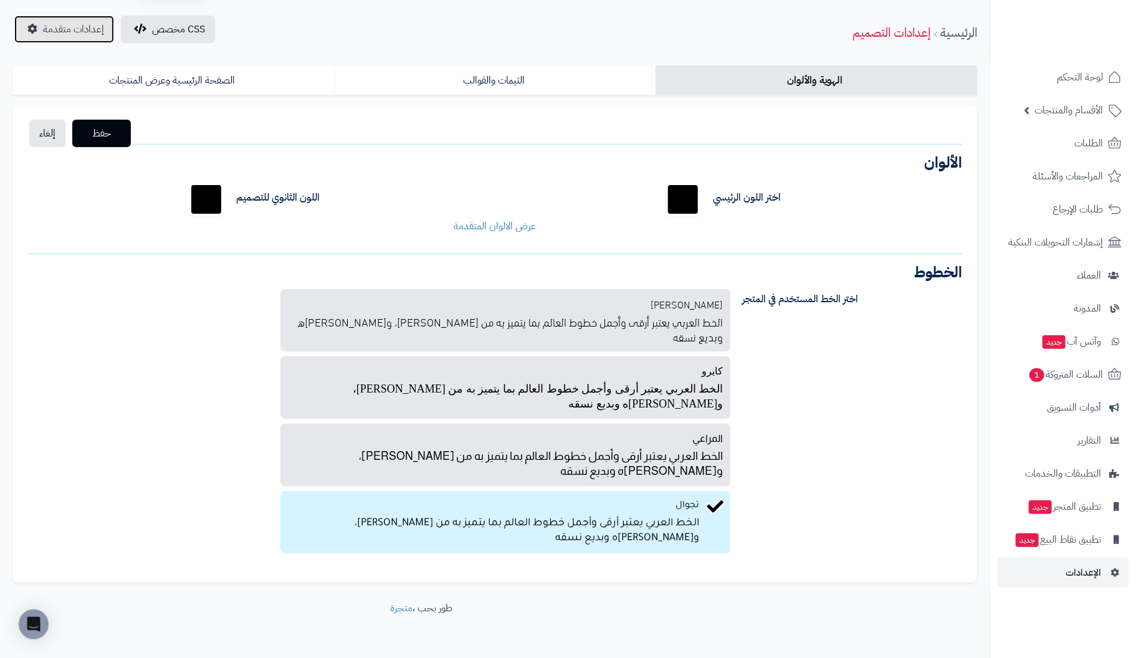
click at [56, 37] on link "إعدادات متقدمة" at bounding box center [64, 29] width 100 height 27
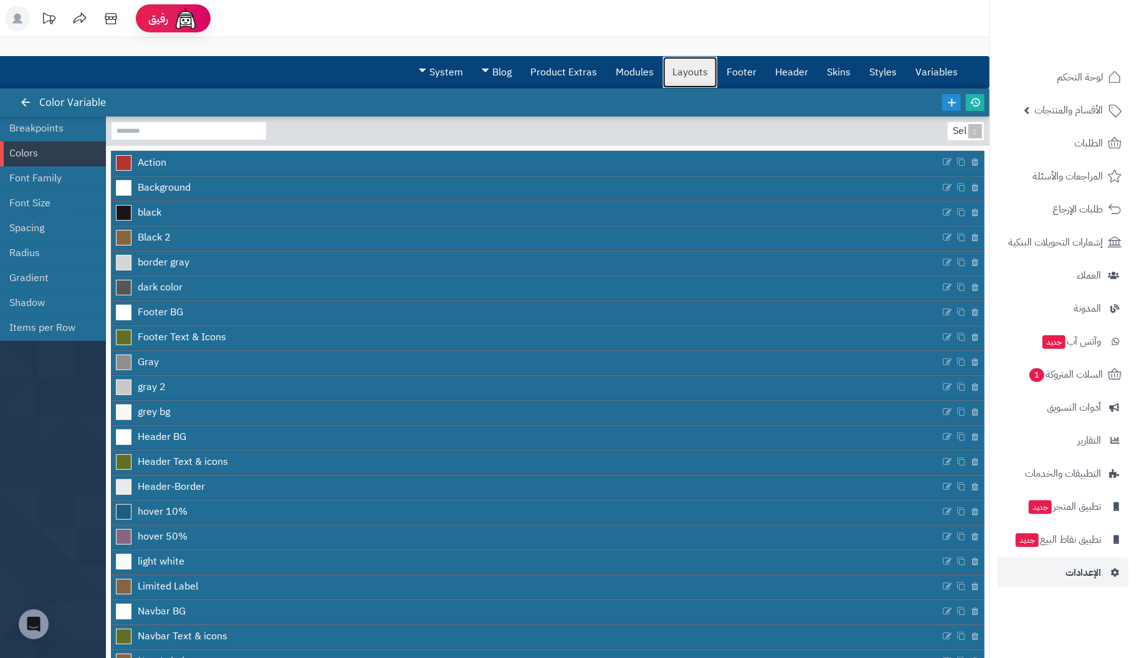
click at [698, 74] on link "Layouts" at bounding box center [690, 72] width 54 height 31
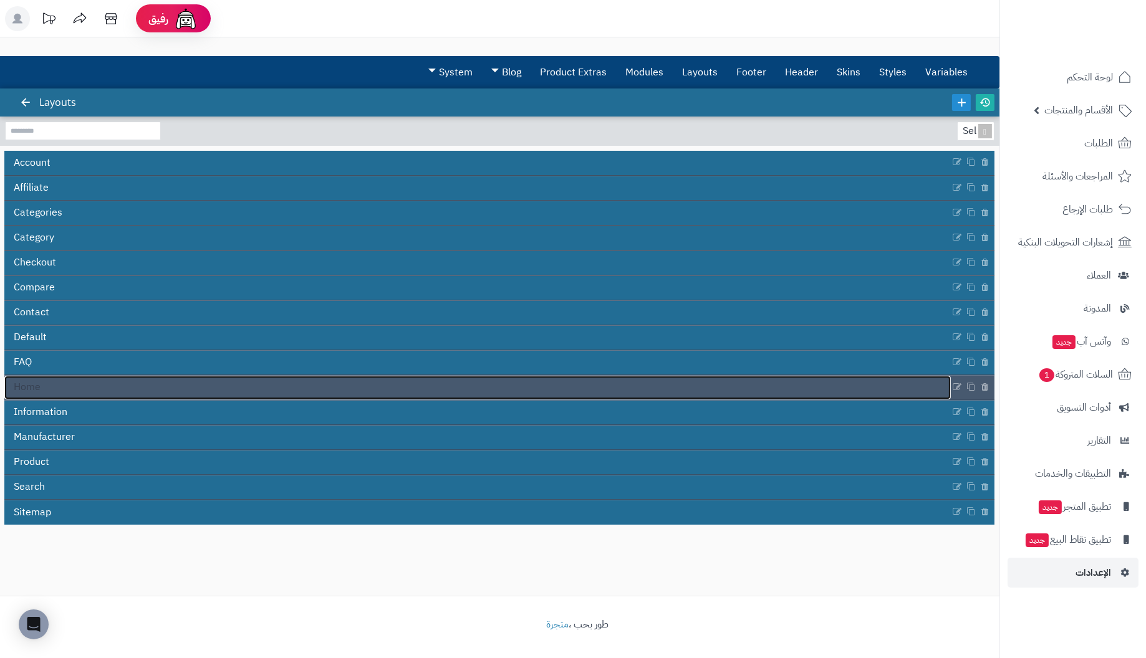
click at [77, 385] on link "Home" at bounding box center [477, 388] width 946 height 24
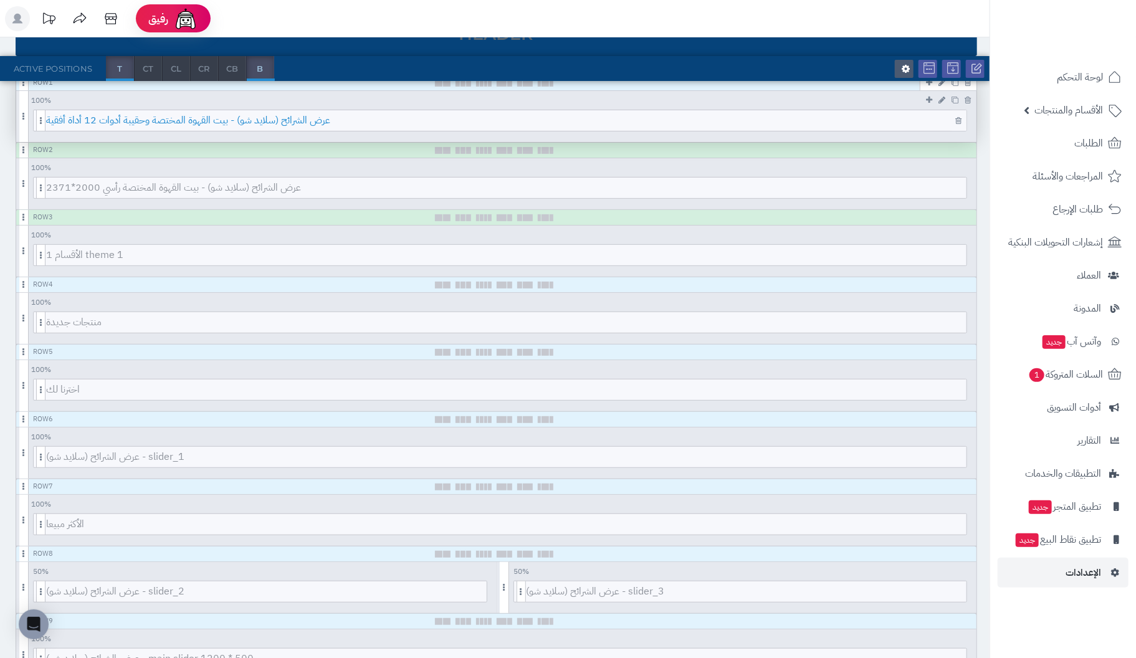
scroll to position [249, 0]
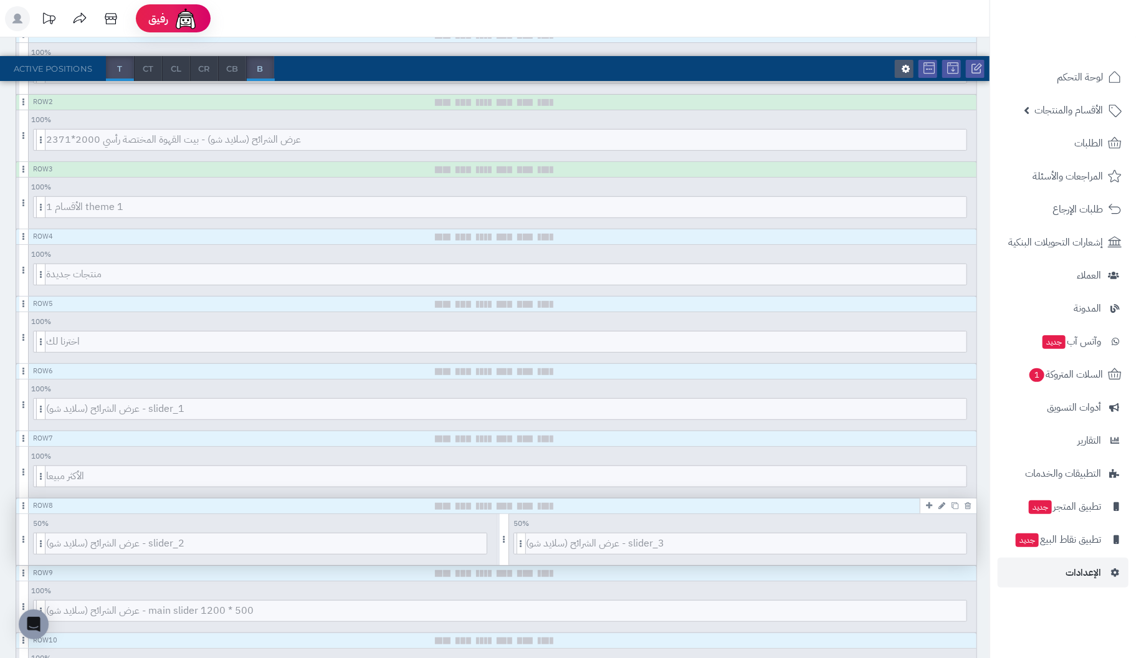
click at [859, 503] on div "Row 8" at bounding box center [496, 507] width 961 height 16
click at [969, 502] on icon at bounding box center [968, 506] width 6 height 8
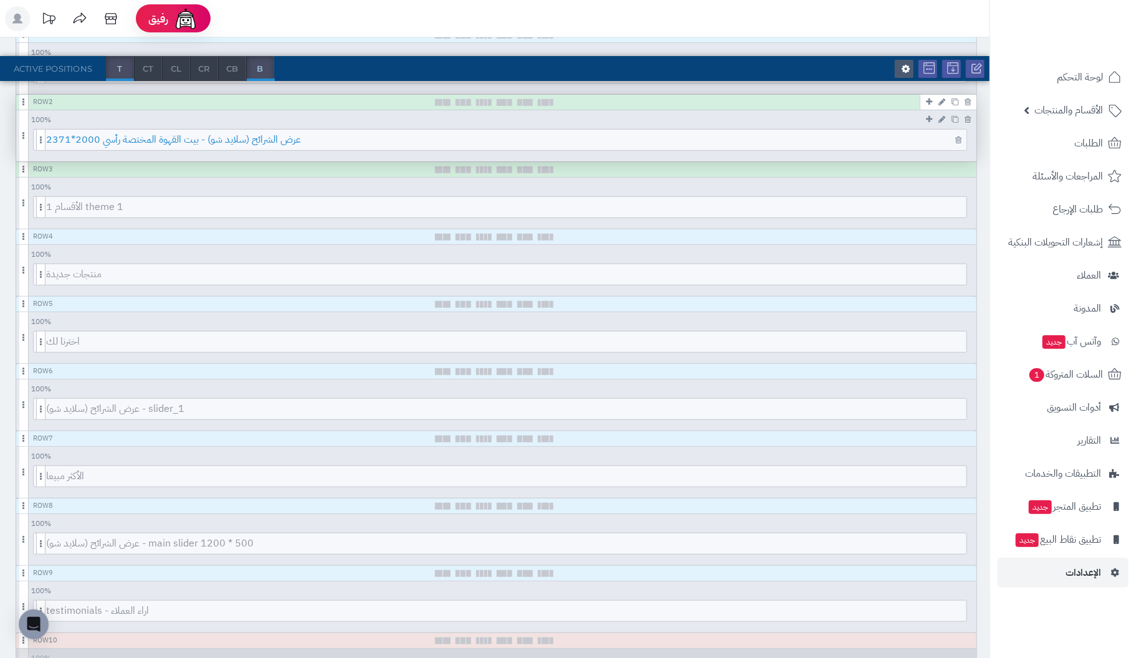
scroll to position [0, 0]
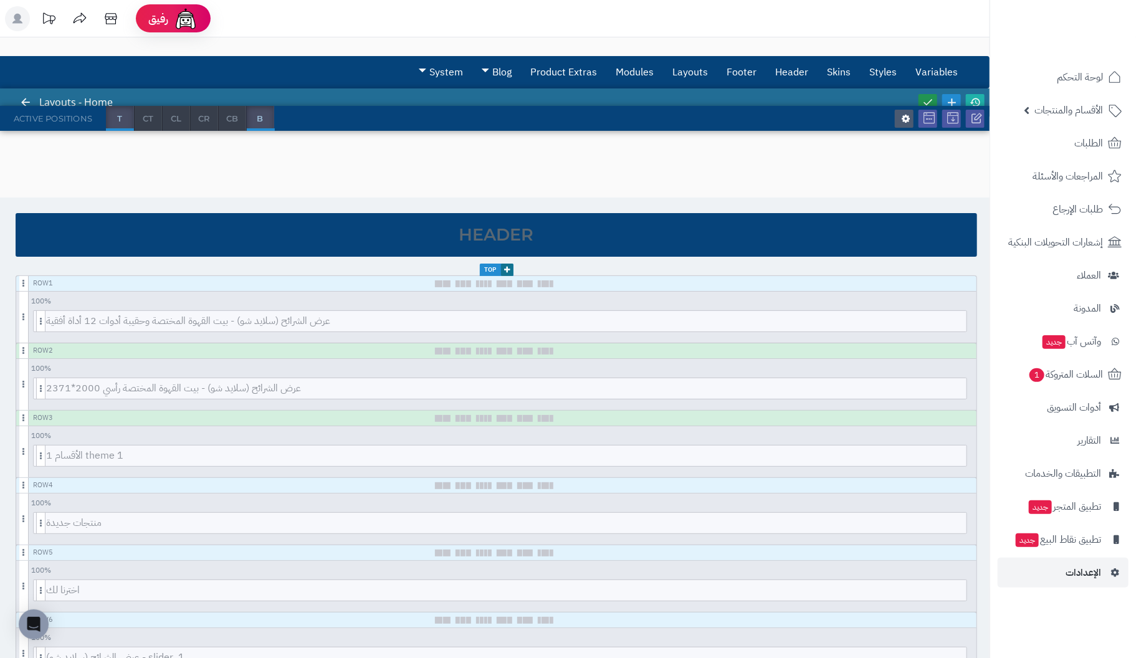
click at [929, 100] on icon at bounding box center [927, 102] width 11 height 11
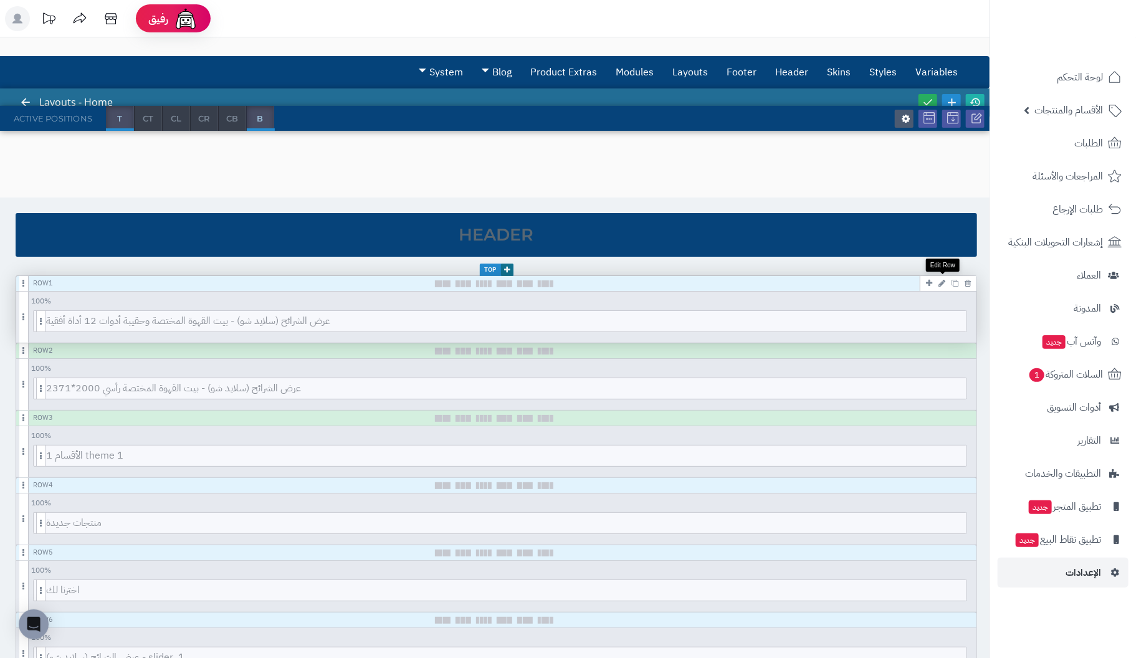
click at [941, 282] on icon at bounding box center [942, 283] width 7 height 8
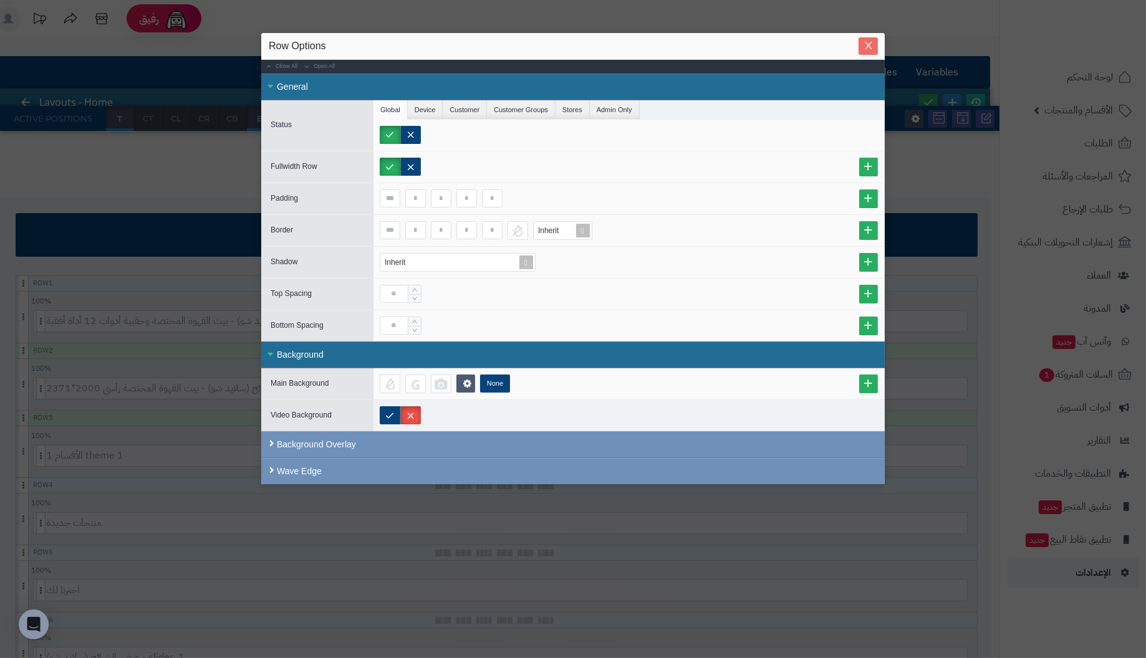
click at [871, 45] on icon "Close" at bounding box center [868, 46] width 10 height 10
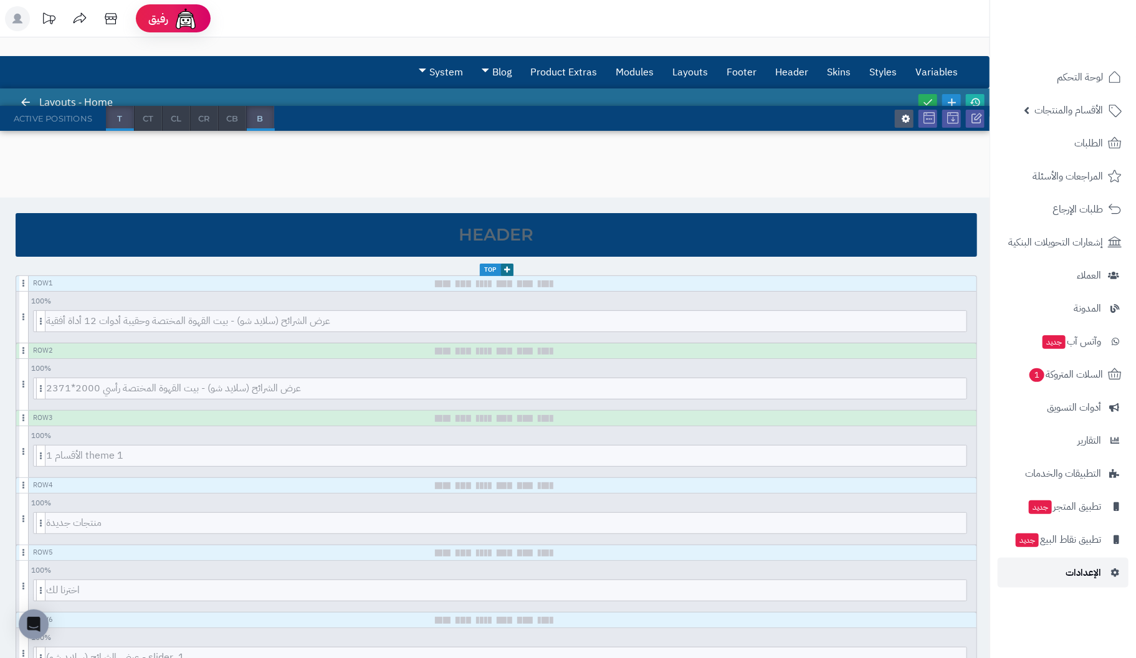
click at [1070, 567] on span "الإعدادات" at bounding box center [1084, 572] width 36 height 17
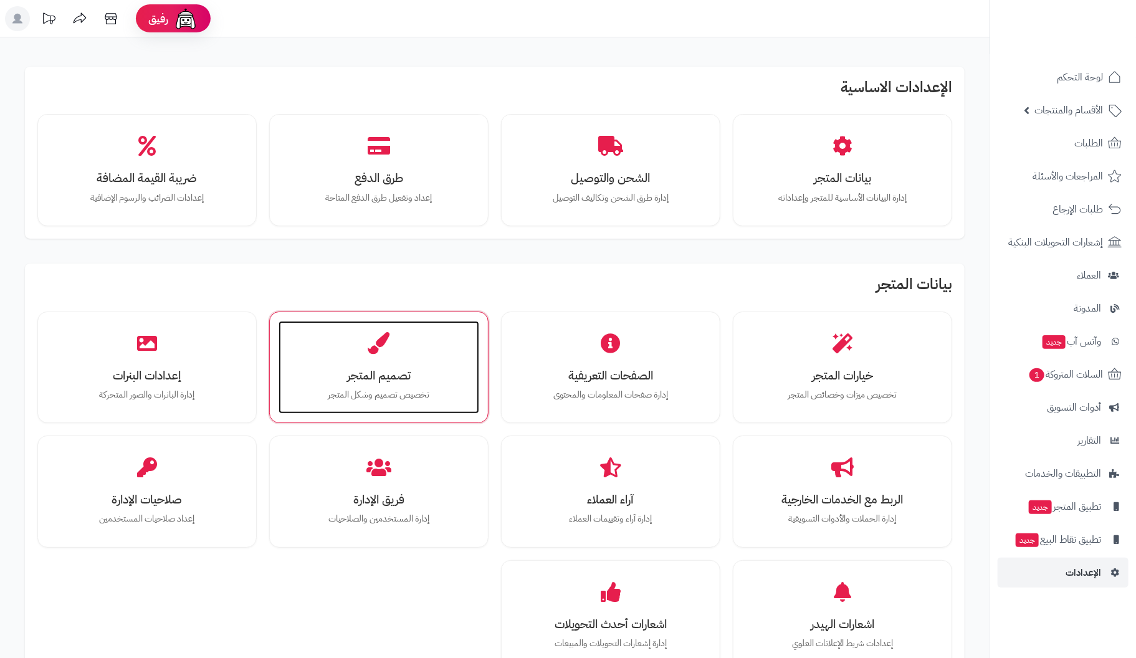
click at [347, 363] on div "تصميم المتجر تخصيص تصميم وشكل المتجر" at bounding box center [379, 367] width 201 height 93
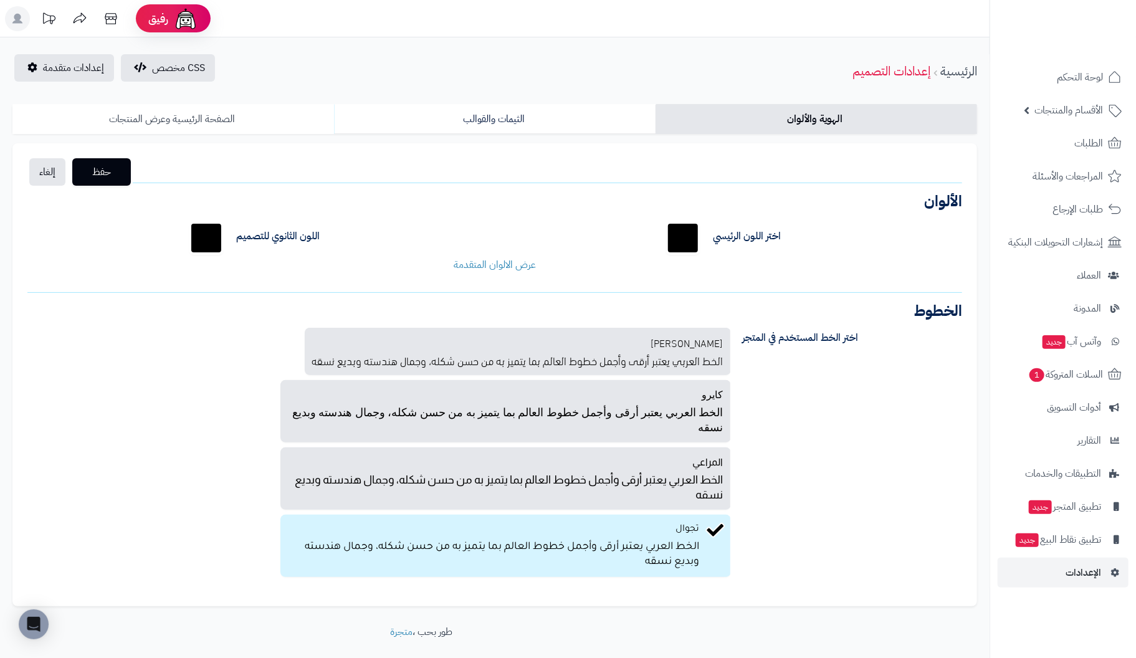
click at [195, 108] on link "الصفحة الرئيسية وعرض المنتجات" at bounding box center [173, 119] width 322 height 30
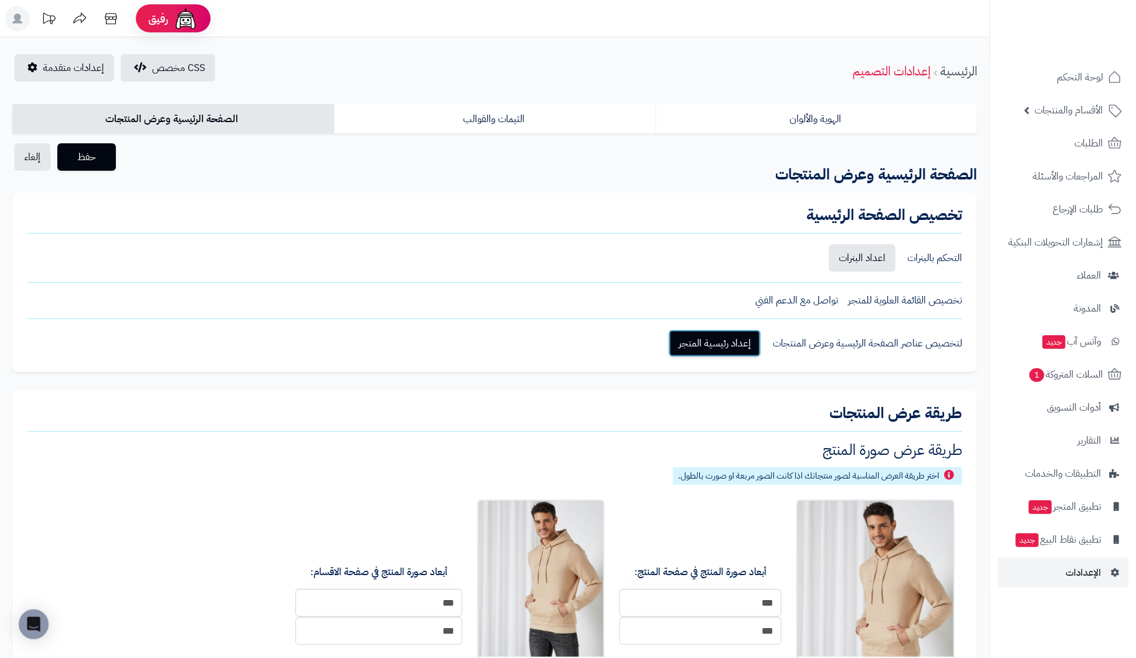
click at [702, 337] on link "إعداد رئيسية المتجر" at bounding box center [715, 343] width 92 height 27
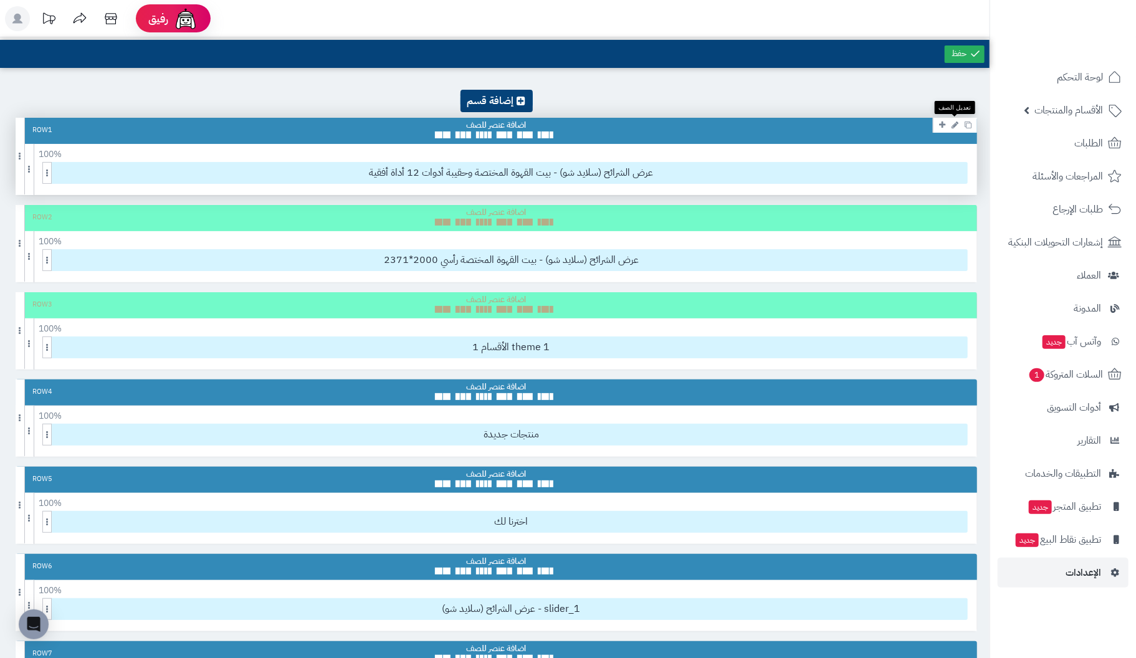
click at [956, 125] on icon at bounding box center [955, 125] width 7 height 8
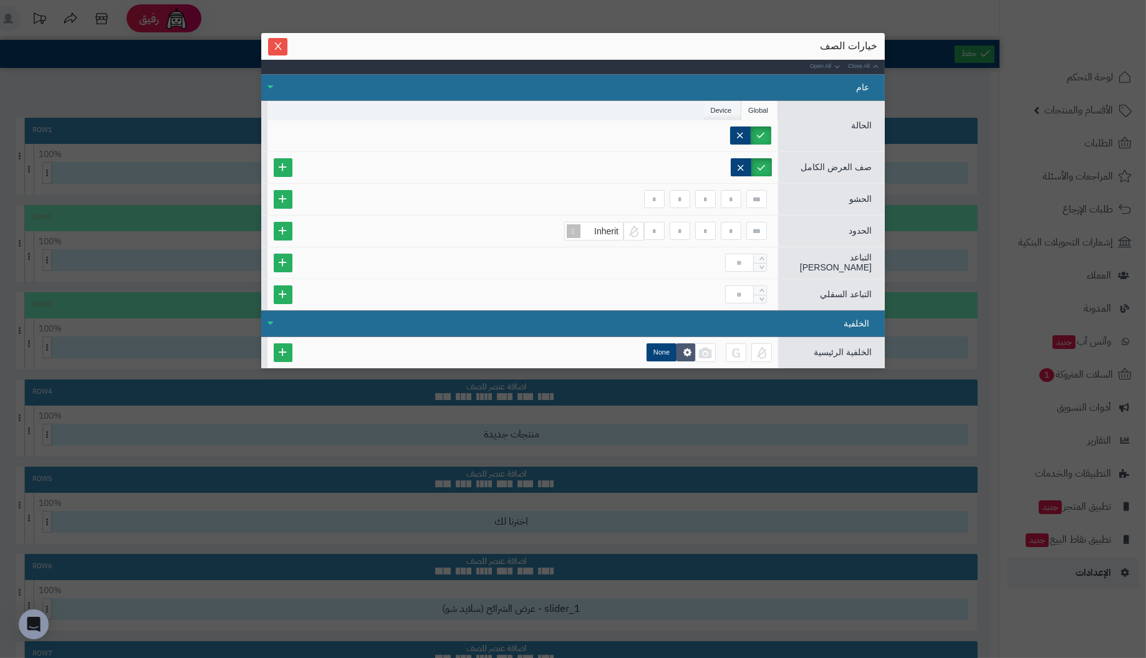
click at [718, 104] on li "Device" at bounding box center [723, 110] width 38 height 19
click at [276, 44] on icon "Close" at bounding box center [278, 46] width 10 height 10
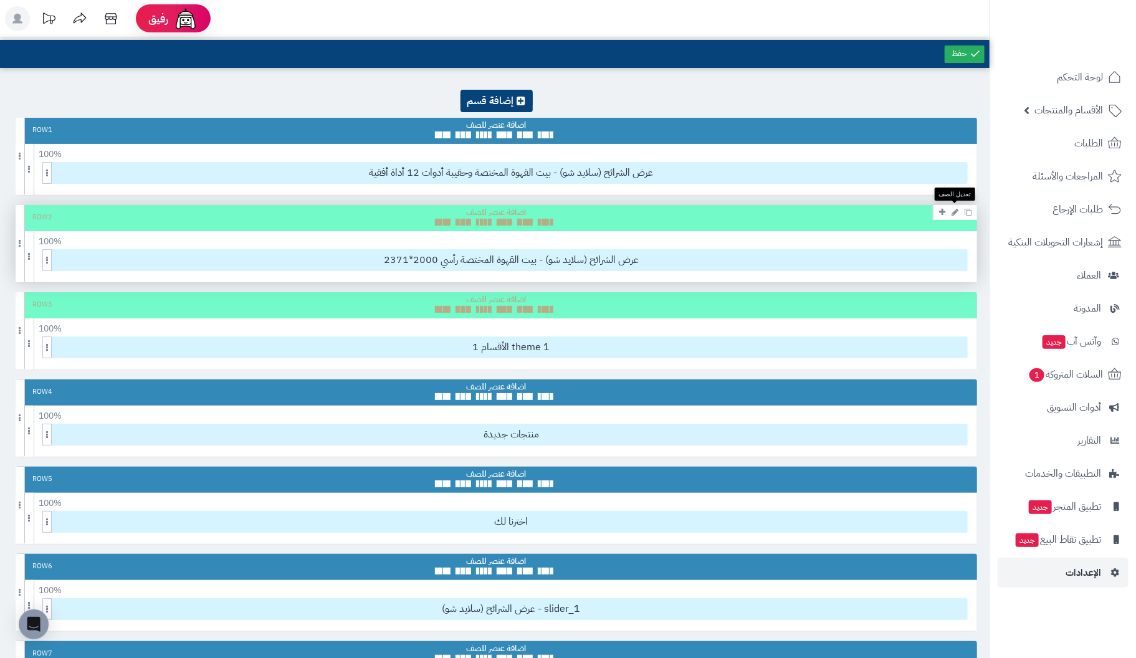
click at [957, 211] on icon at bounding box center [955, 212] width 7 height 8
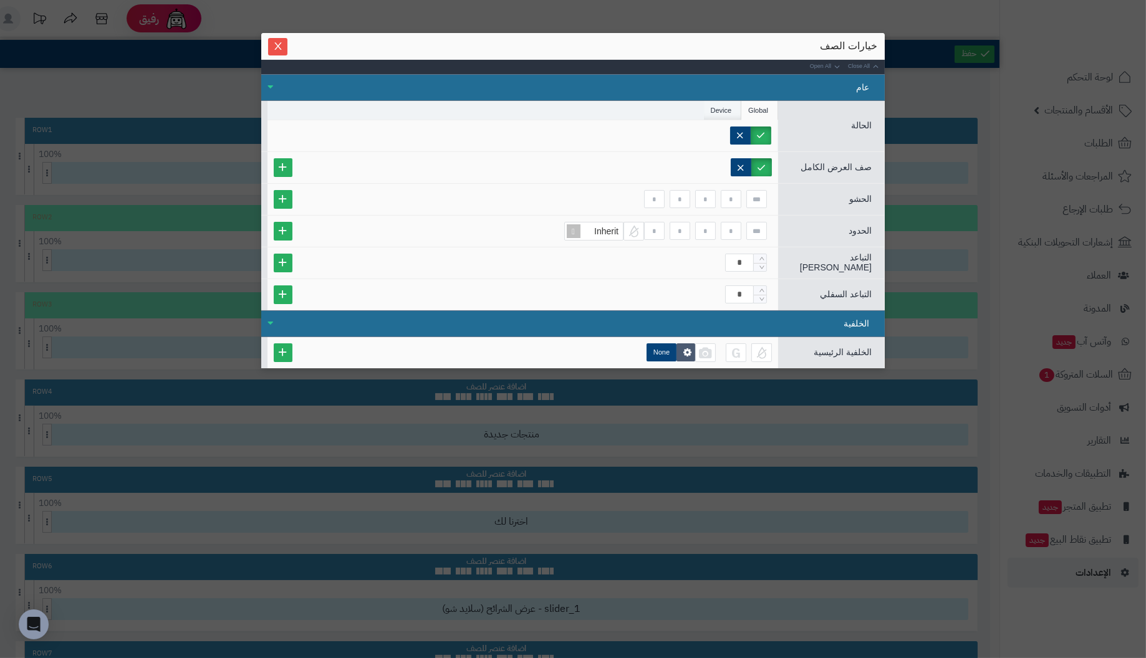
click at [724, 105] on li "Device" at bounding box center [723, 110] width 38 height 19
click at [277, 46] on icon "Close" at bounding box center [277, 45] width 7 height 7
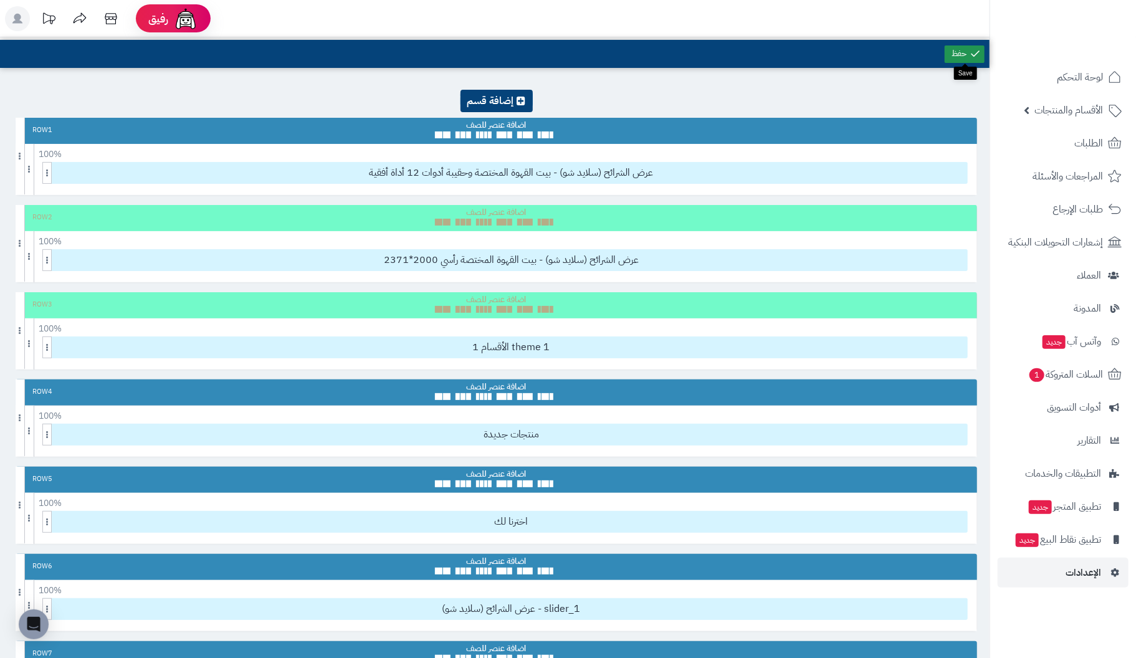
click at [956, 52] on link at bounding box center [965, 54] width 40 height 17
click at [969, 52] on link at bounding box center [965, 54] width 40 height 17
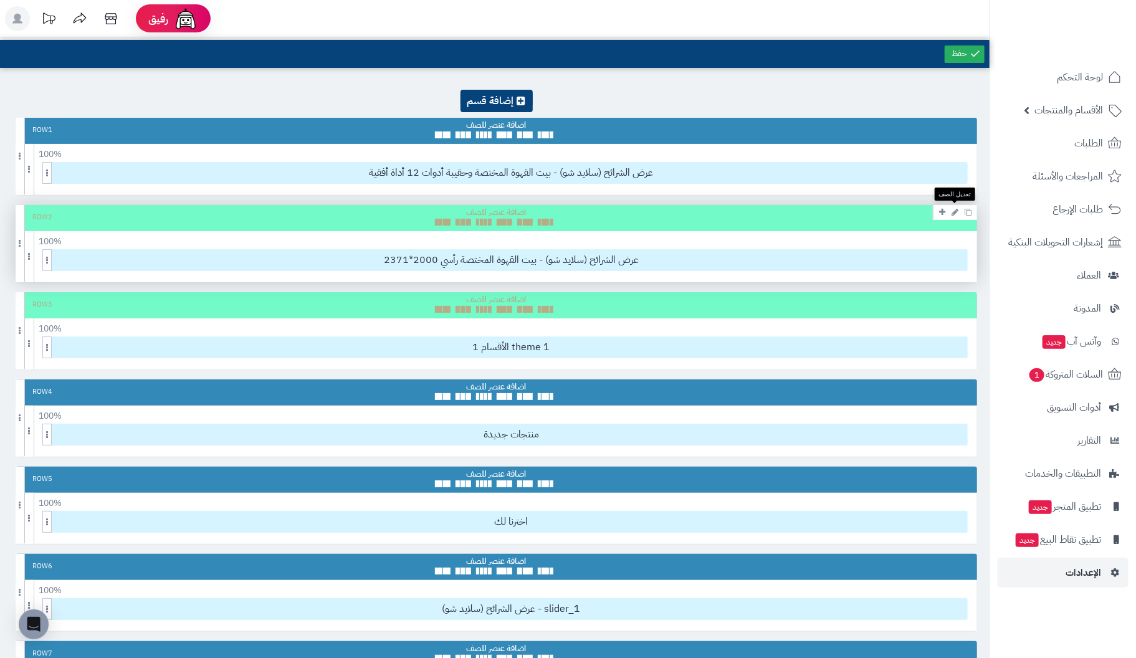
click at [956, 208] on icon at bounding box center [955, 212] width 7 height 8
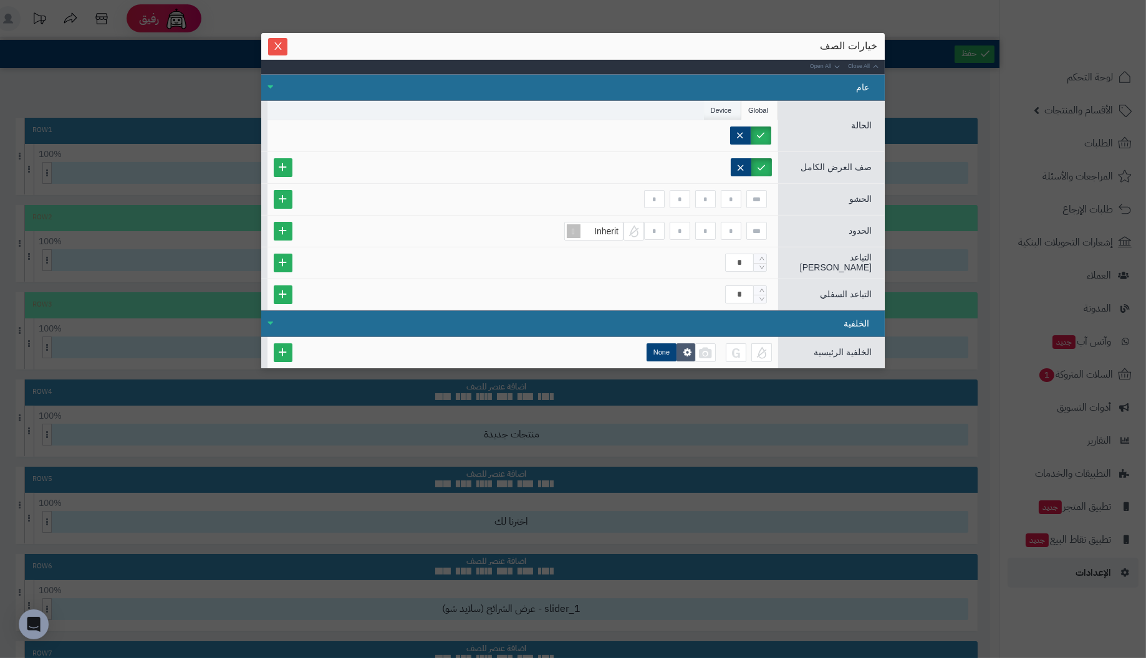
click at [726, 107] on li "Device" at bounding box center [723, 110] width 38 height 19
click at [756, 131] on label "Phone" at bounding box center [744, 136] width 53 height 18
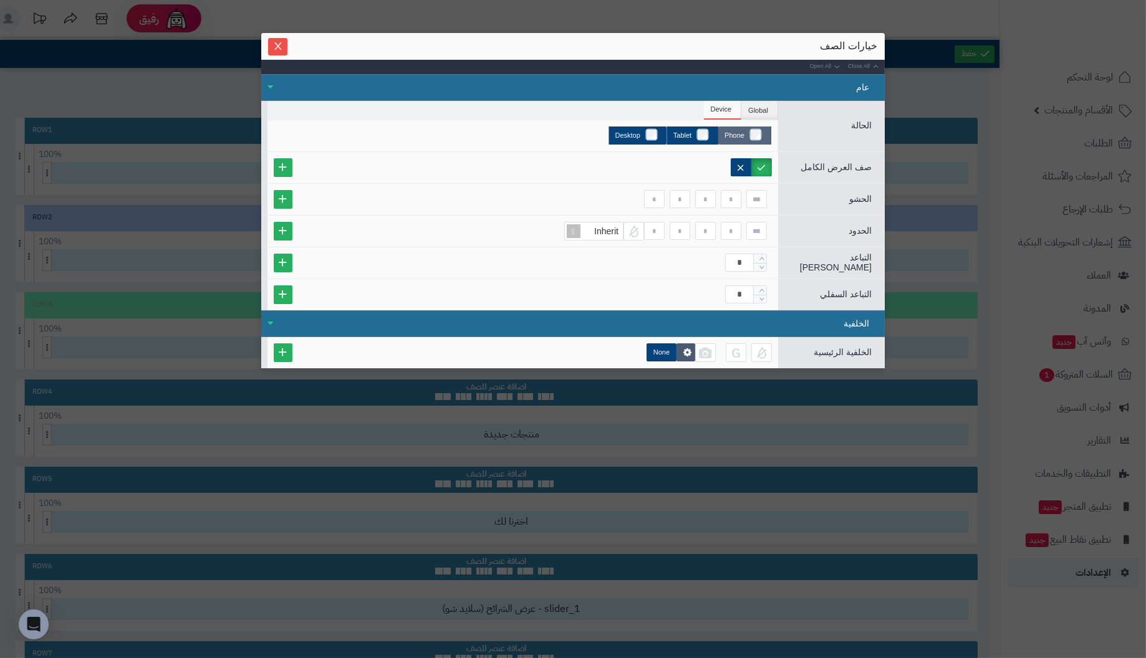
click at [756, 131] on label "Phone" at bounding box center [744, 136] width 53 height 18
click at [725, 109] on li "Device" at bounding box center [723, 110] width 38 height 19
click at [762, 107] on li "Global" at bounding box center [759, 110] width 37 height 19
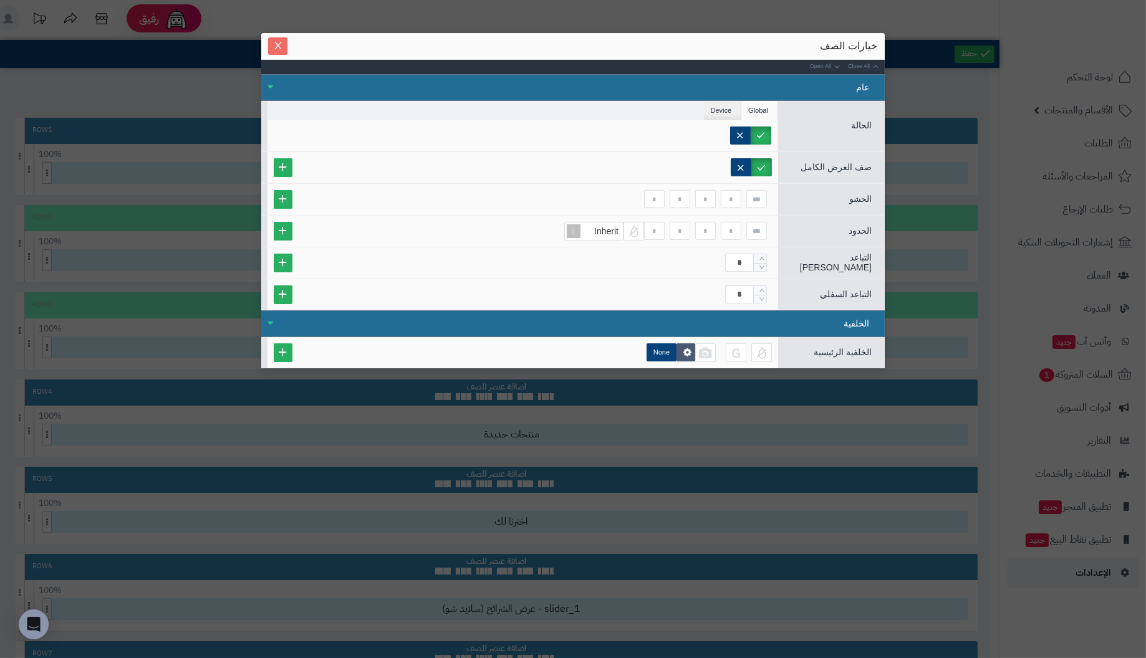
click at [281, 46] on icon "Close" at bounding box center [278, 46] width 10 height 10
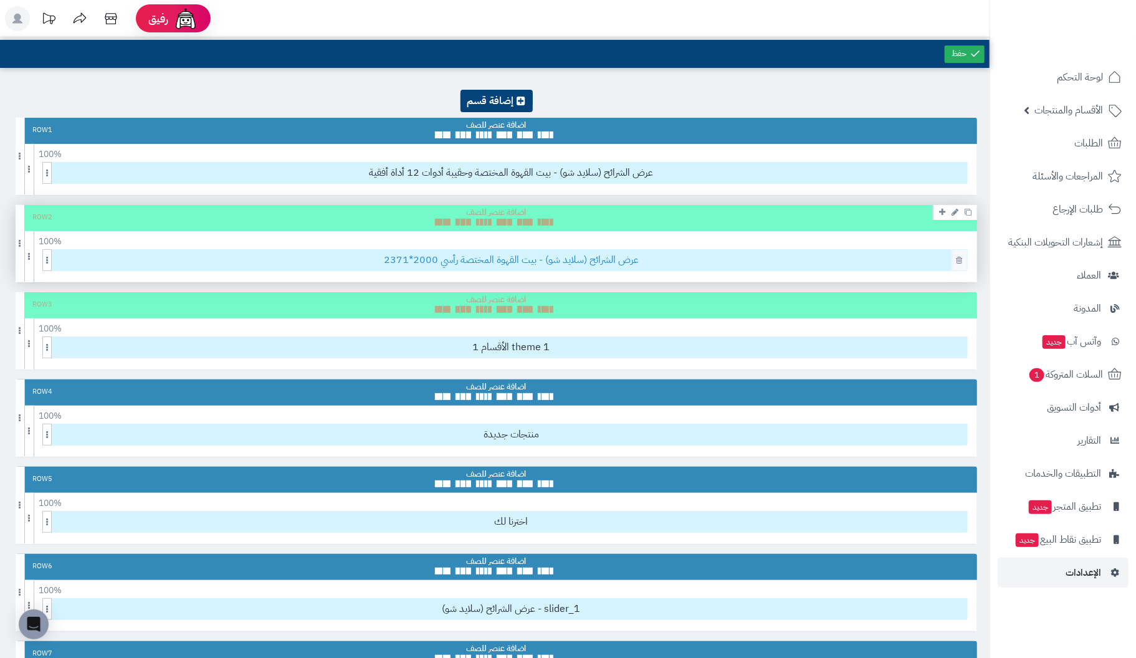
click at [535, 261] on span "عرض الشرائح (سلايد شو) - بيت القهوة المختصة رأسي 2000*2371" at bounding box center [511, 260] width 912 height 21
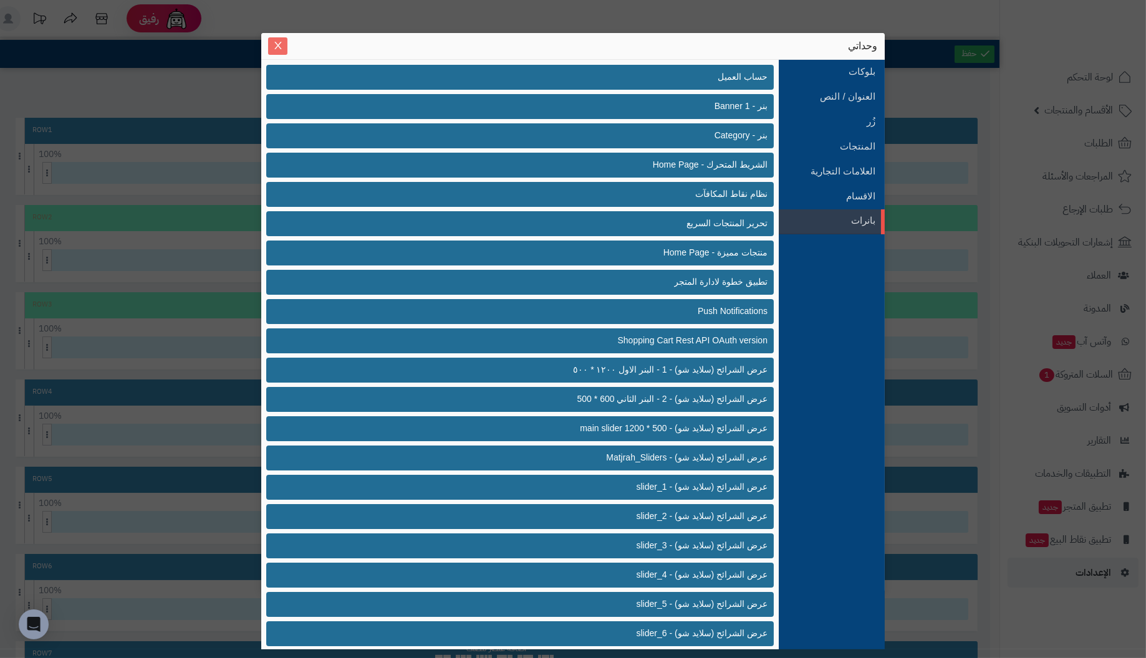
click at [273, 41] on button "Close" at bounding box center [277, 45] width 19 height 17
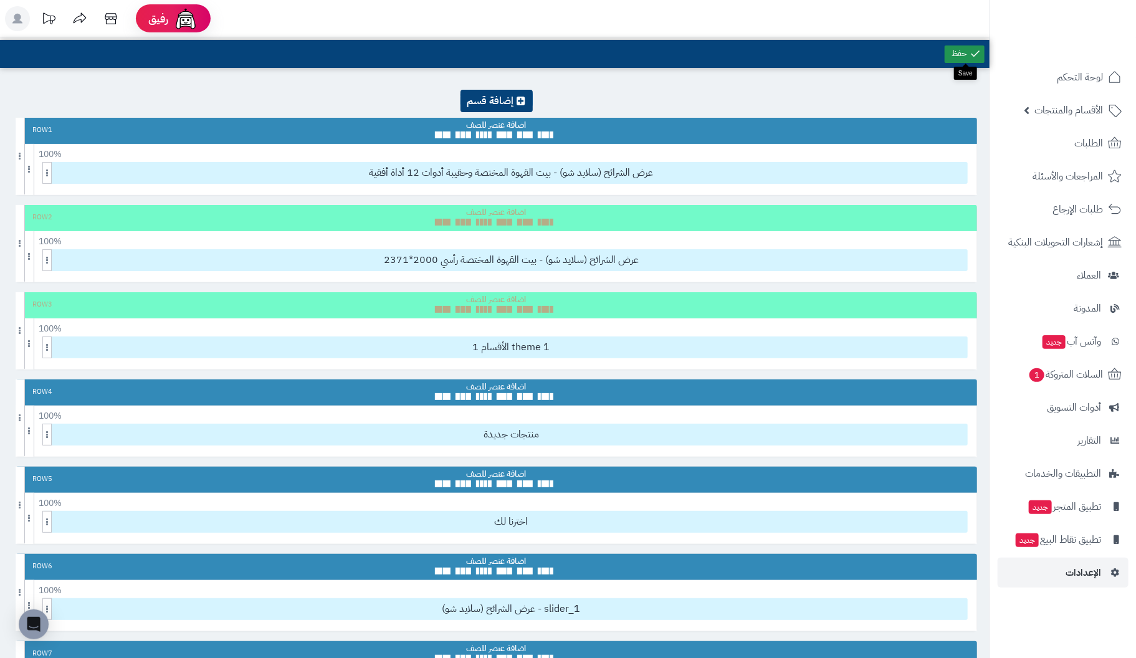
click at [964, 49] on link at bounding box center [965, 54] width 40 height 17
click at [1080, 572] on span "الإعدادات" at bounding box center [1084, 572] width 36 height 17
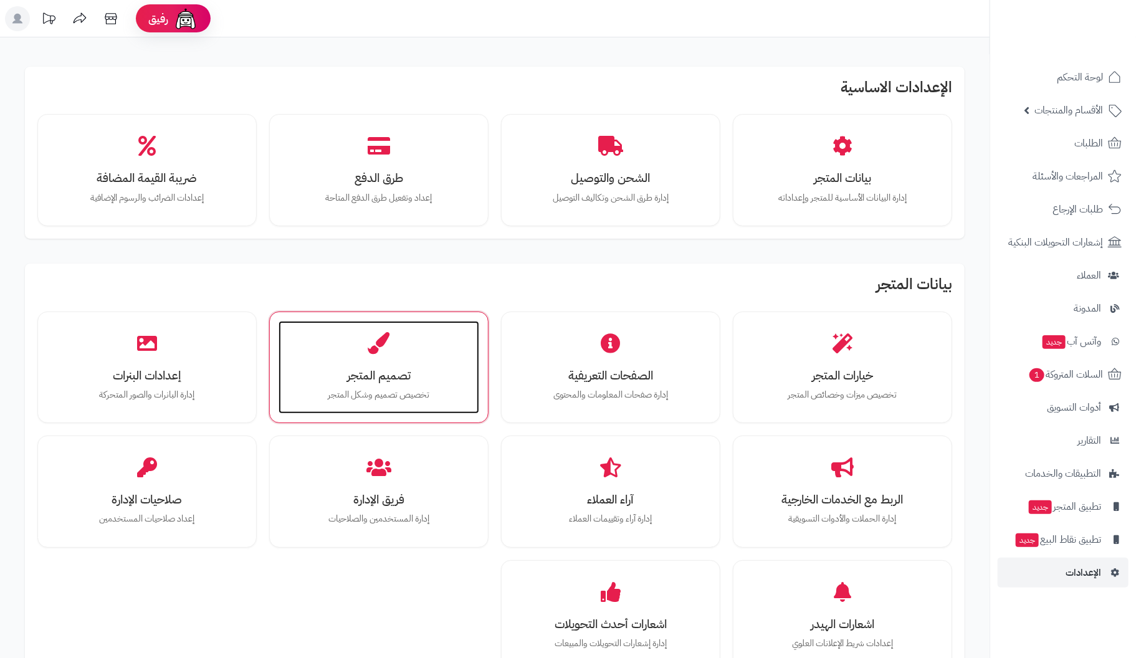
click at [371, 335] on icon at bounding box center [379, 343] width 22 height 22
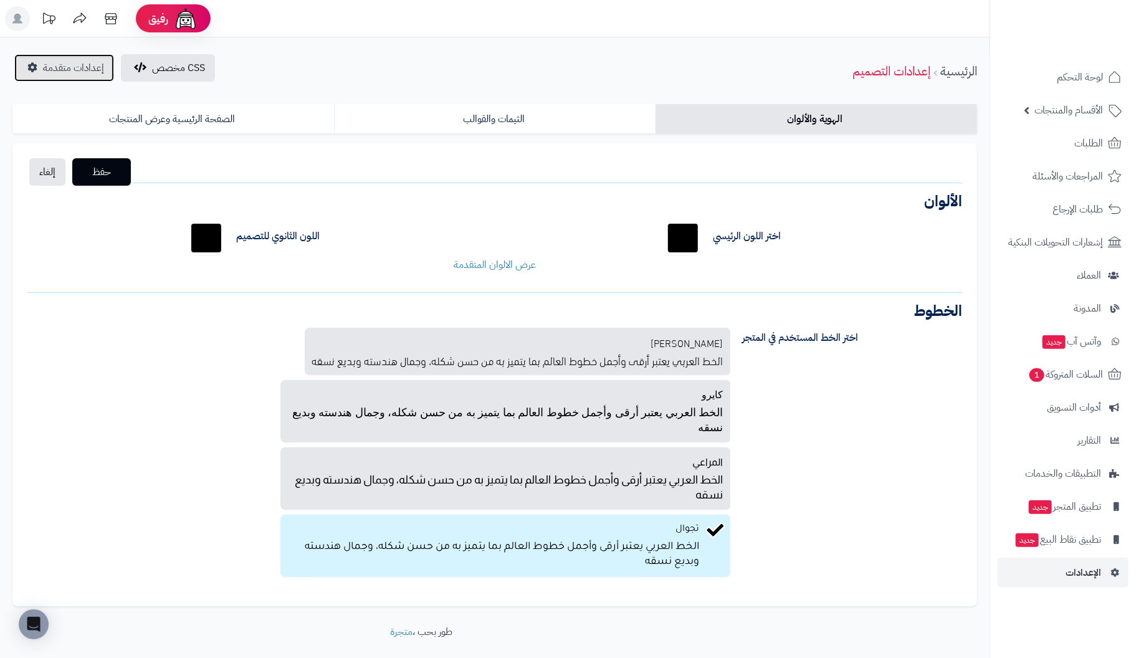
click at [62, 65] on span "إعدادات متقدمة" at bounding box center [73, 67] width 61 height 15
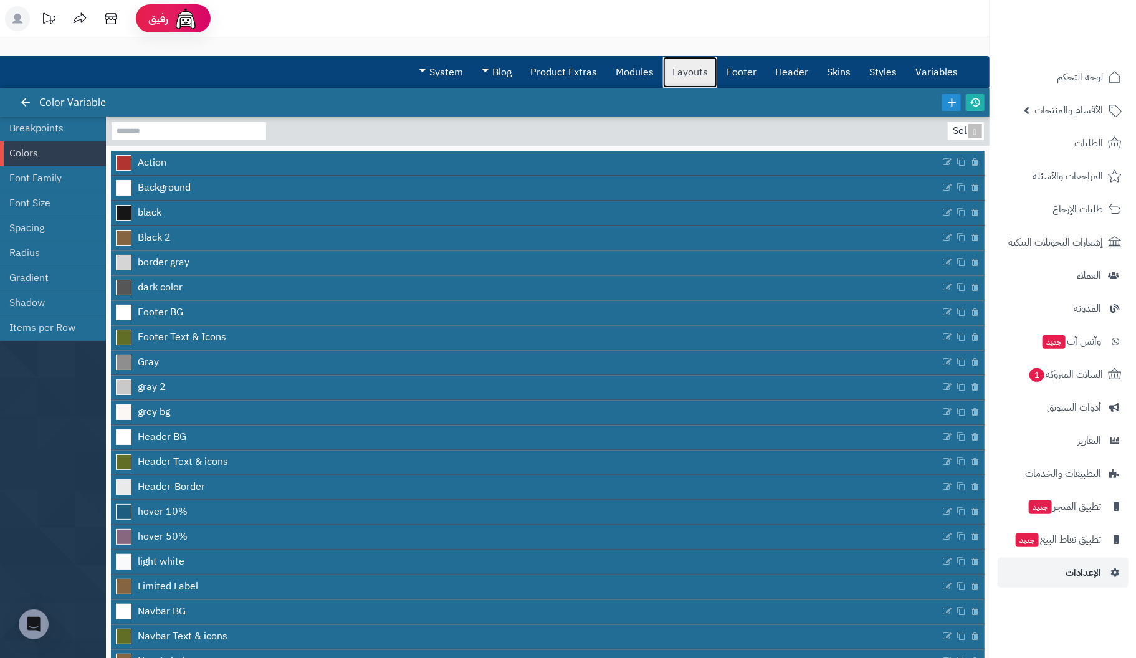
click at [684, 70] on link "Layouts" at bounding box center [690, 72] width 54 height 31
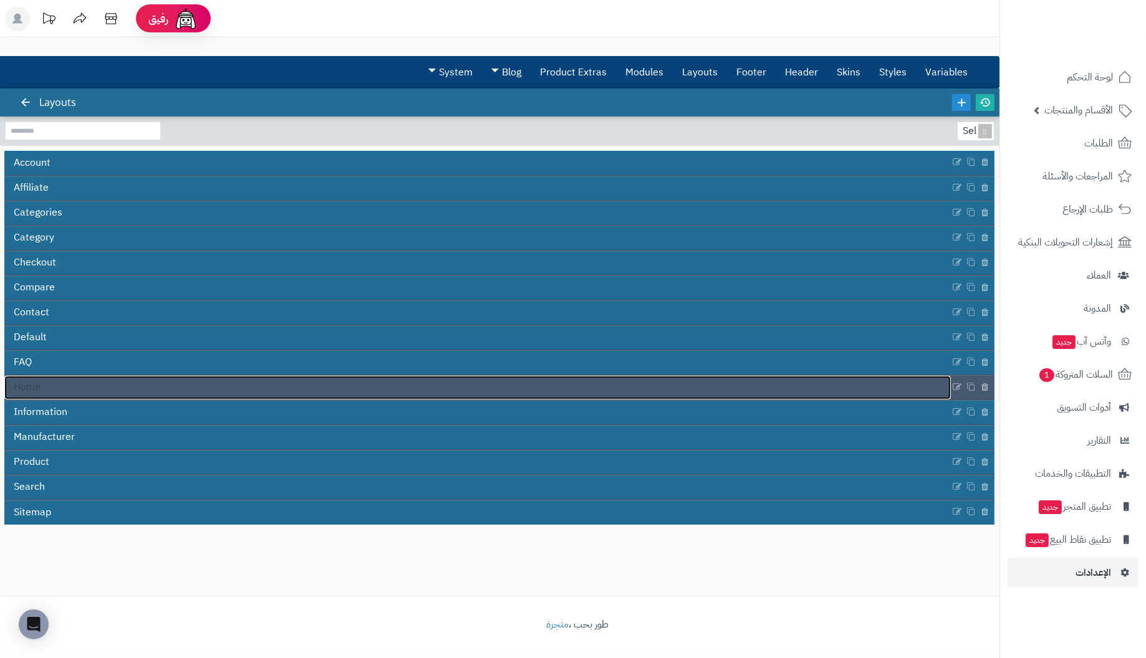
click at [43, 388] on link "Home" at bounding box center [477, 388] width 946 height 24
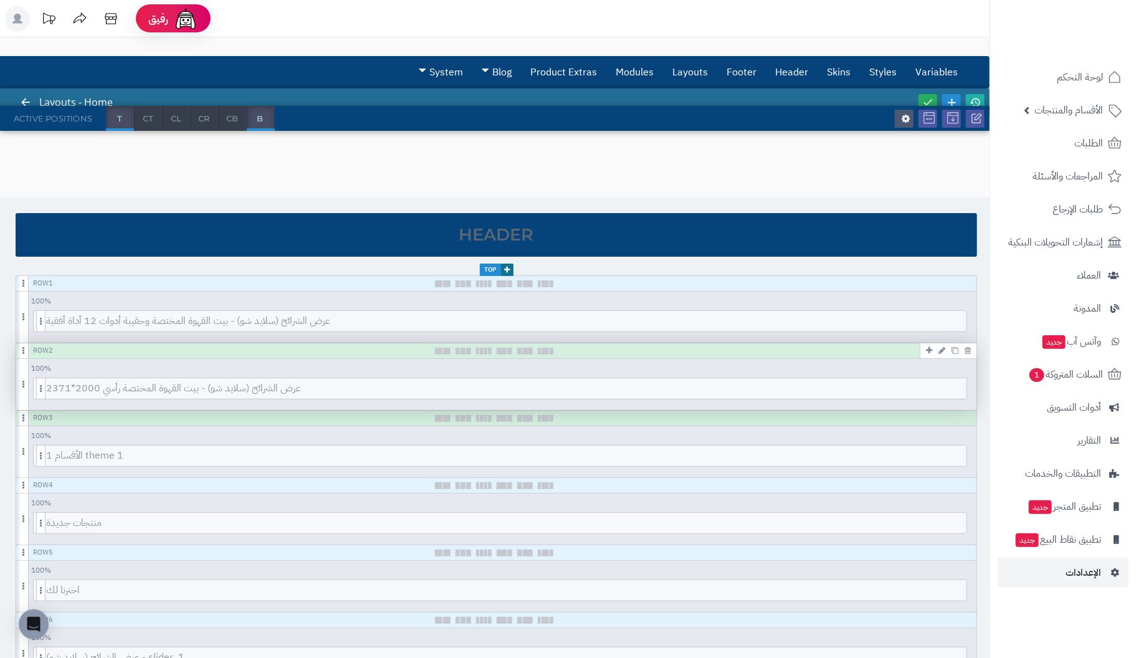
click at [779, 351] on div "Row 2" at bounding box center [496, 351] width 961 height 16
click at [944, 348] on icon at bounding box center [942, 351] width 7 height 8
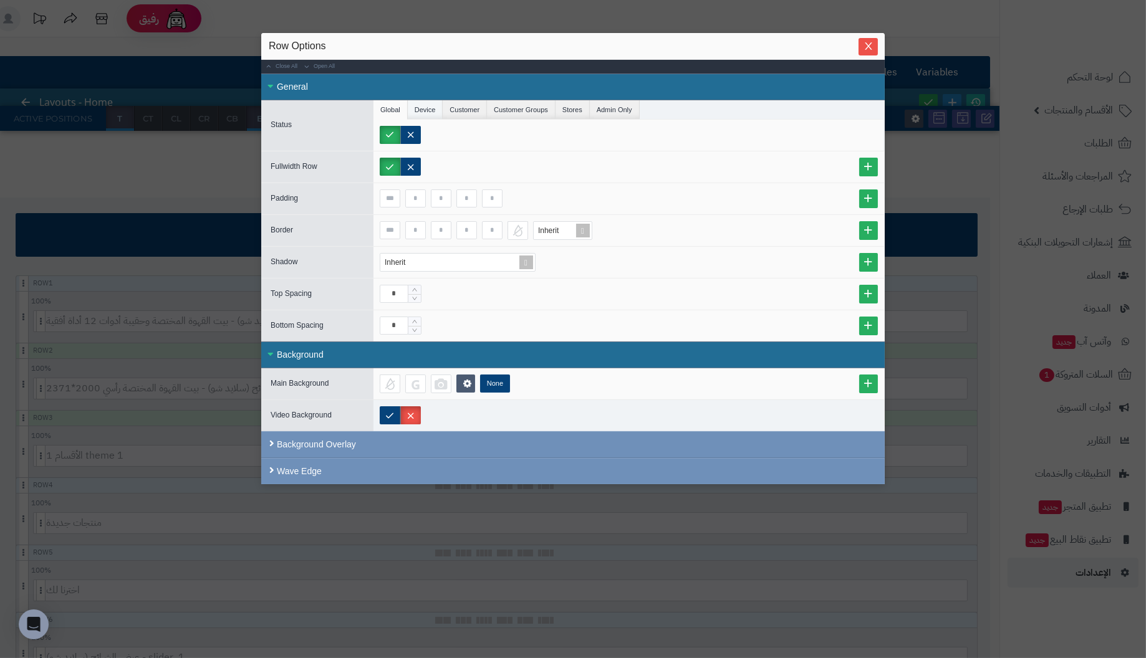
click at [422, 105] on li "Device" at bounding box center [426, 109] width 36 height 19
click at [460, 113] on li "Customer" at bounding box center [465, 109] width 44 height 19
drag, startPoint x: 507, startPoint y: 112, endPoint x: 558, endPoint y: 117, distance: 51.4
click at [510, 112] on li "Customer Groups" at bounding box center [521, 109] width 69 height 19
click at [567, 110] on li "Stores" at bounding box center [572, 109] width 34 height 19
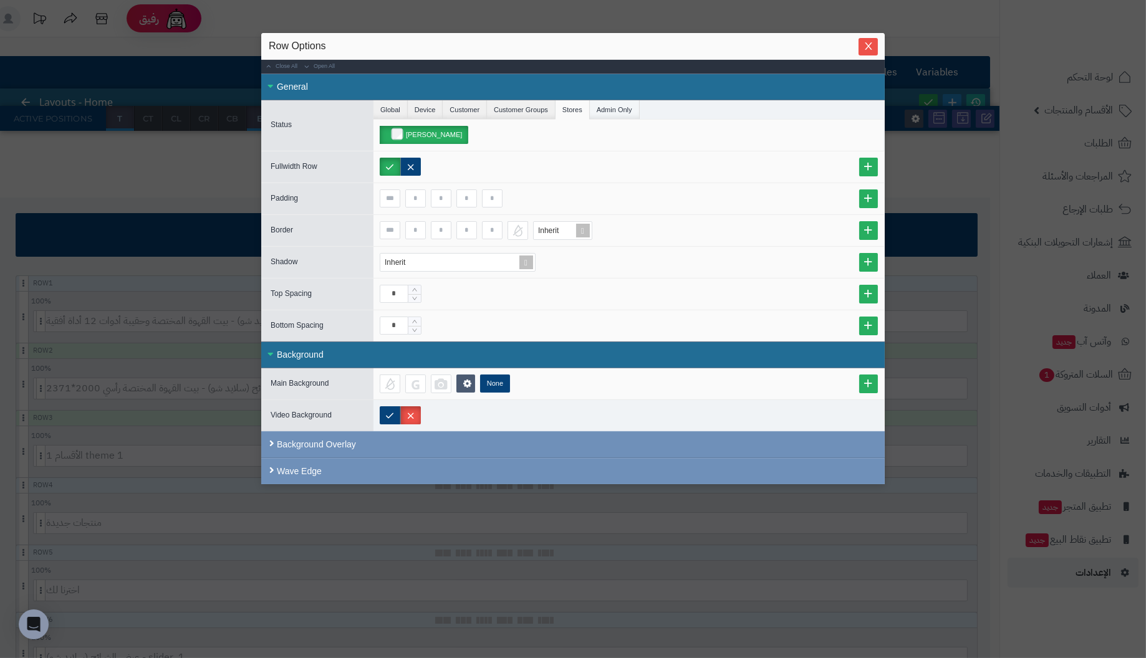
click at [618, 111] on li "Admin Only" at bounding box center [615, 109] width 50 height 19
click at [394, 107] on li "Global" at bounding box center [390, 109] width 34 height 19
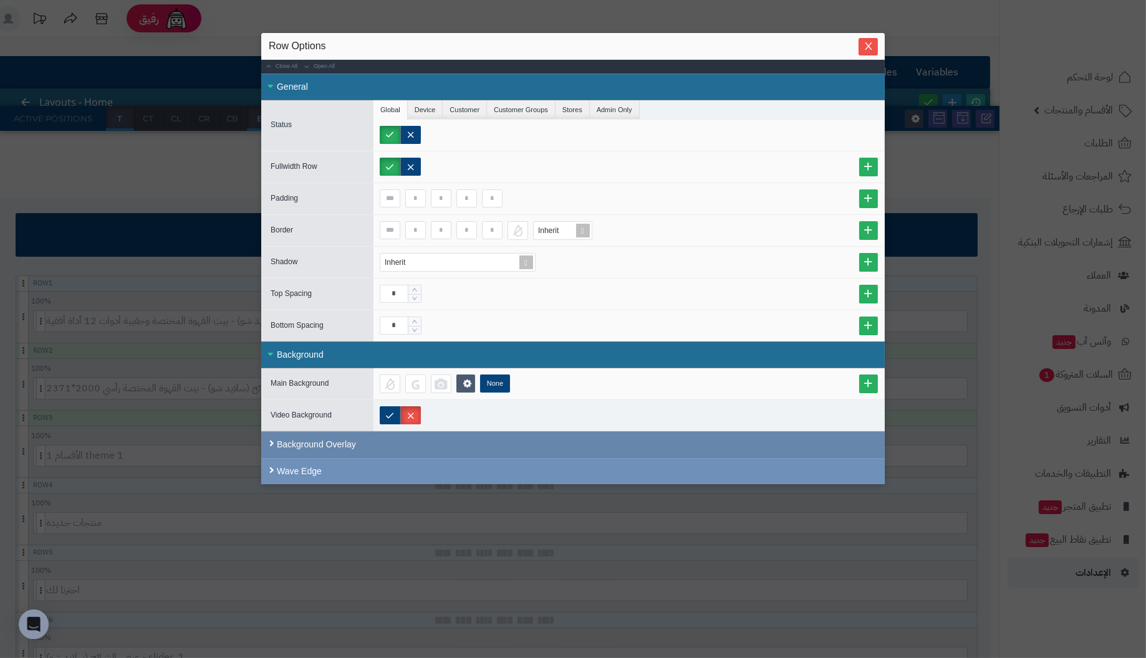
click at [317, 438] on div "Background Overlay" at bounding box center [572, 444] width 623 height 27
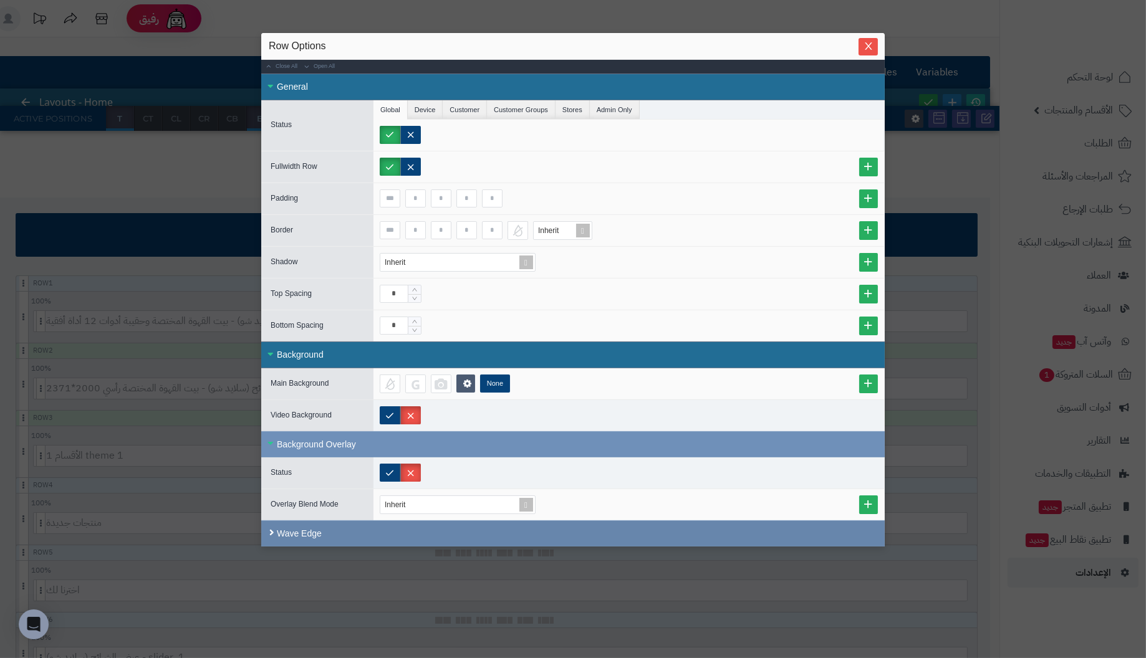
click at [299, 527] on div "Wave Edge" at bounding box center [572, 533] width 623 height 26
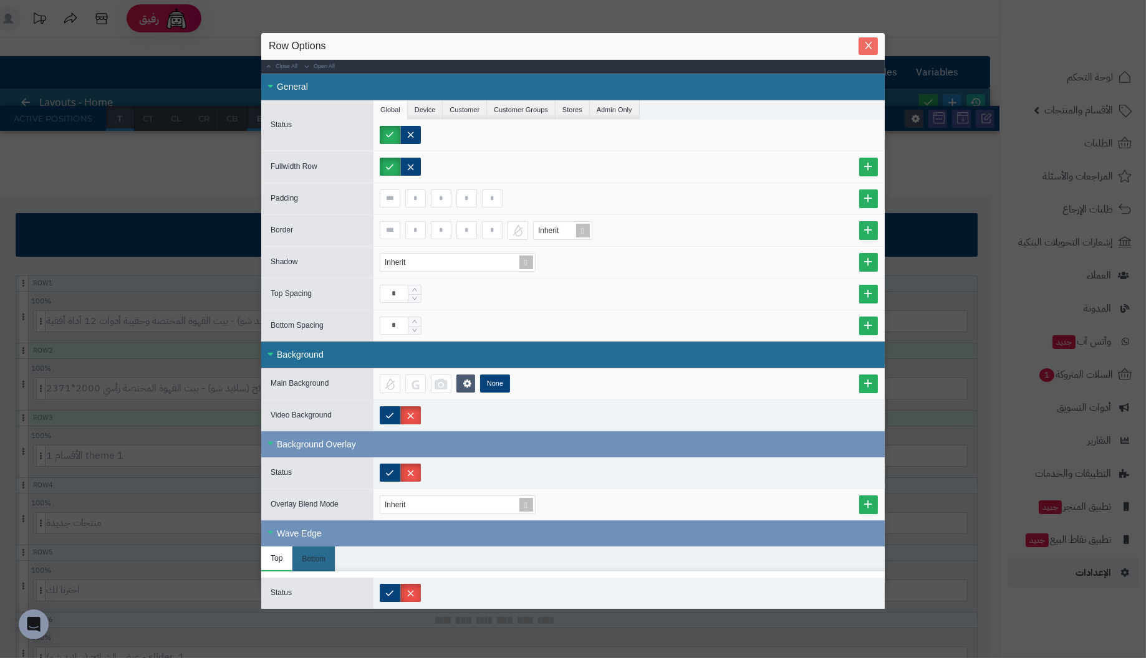
click at [873, 47] on span "Close" at bounding box center [867, 46] width 19 height 11
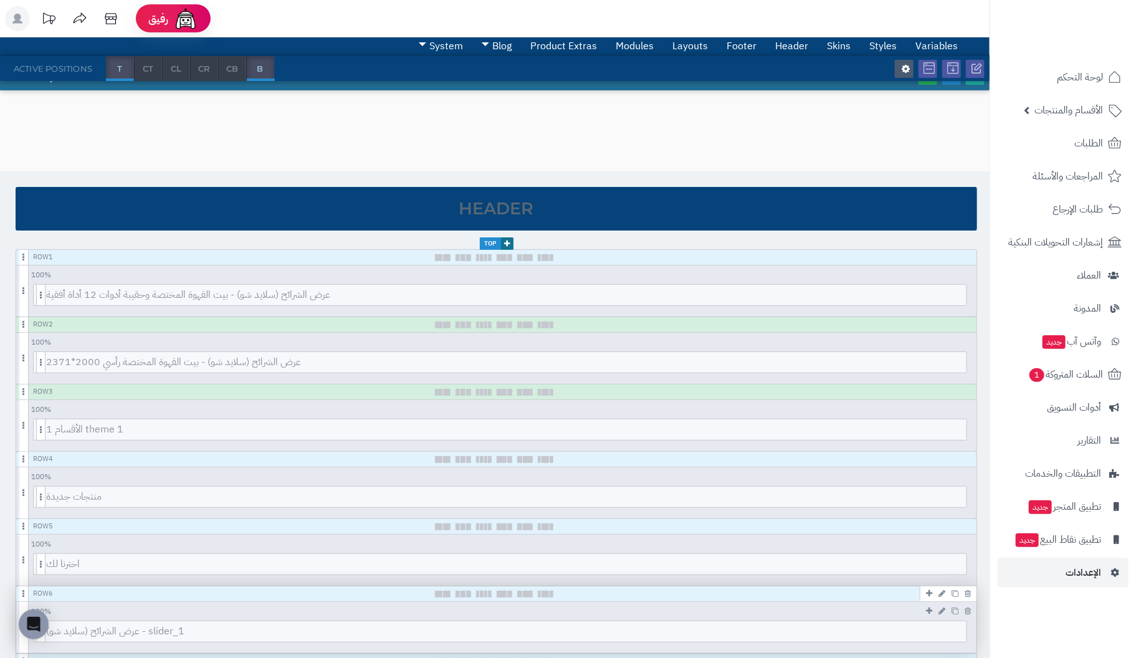
scroll to position [125, 0]
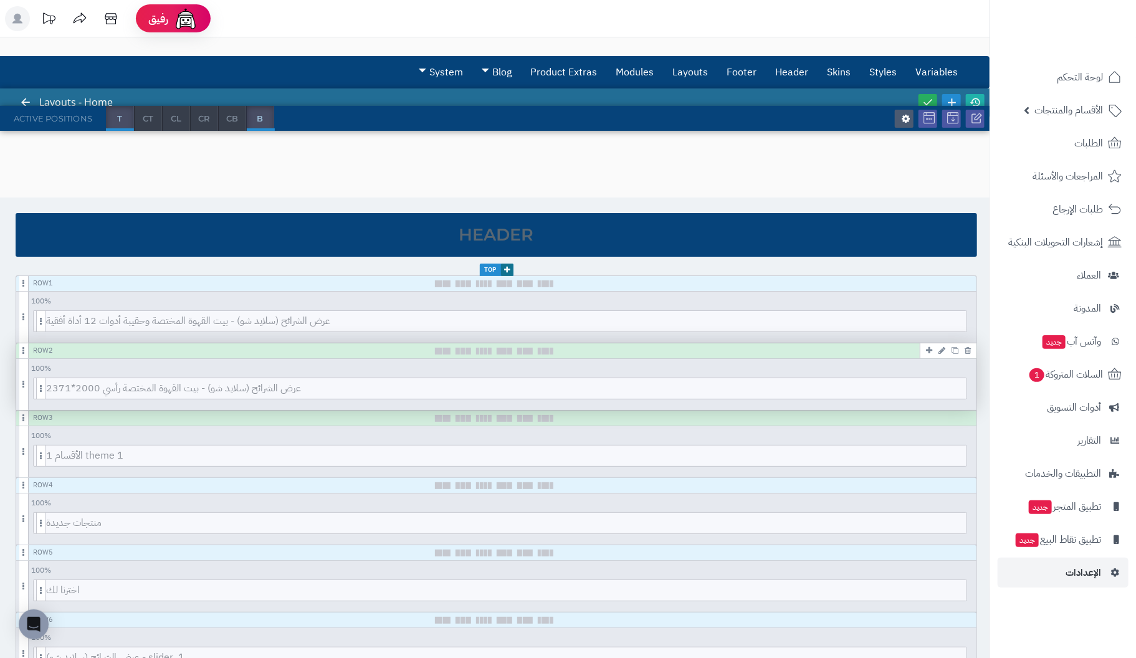
click at [55, 347] on div "Row 2" at bounding box center [496, 351] width 961 height 16
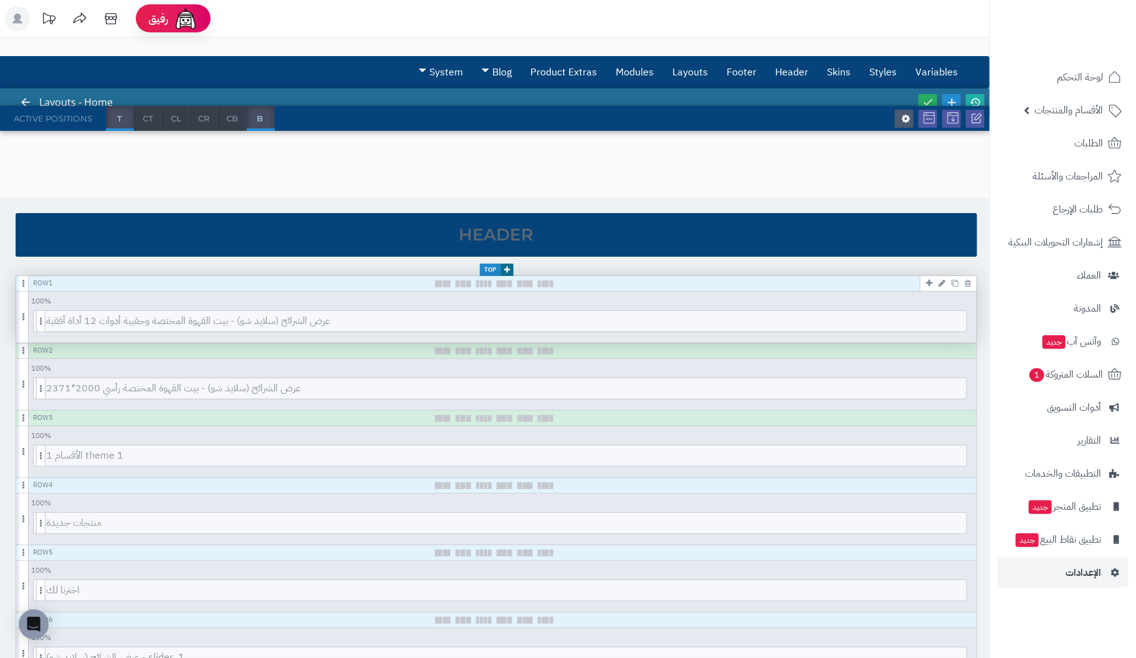
click at [83, 279] on div "Row 1" at bounding box center [496, 284] width 961 height 16
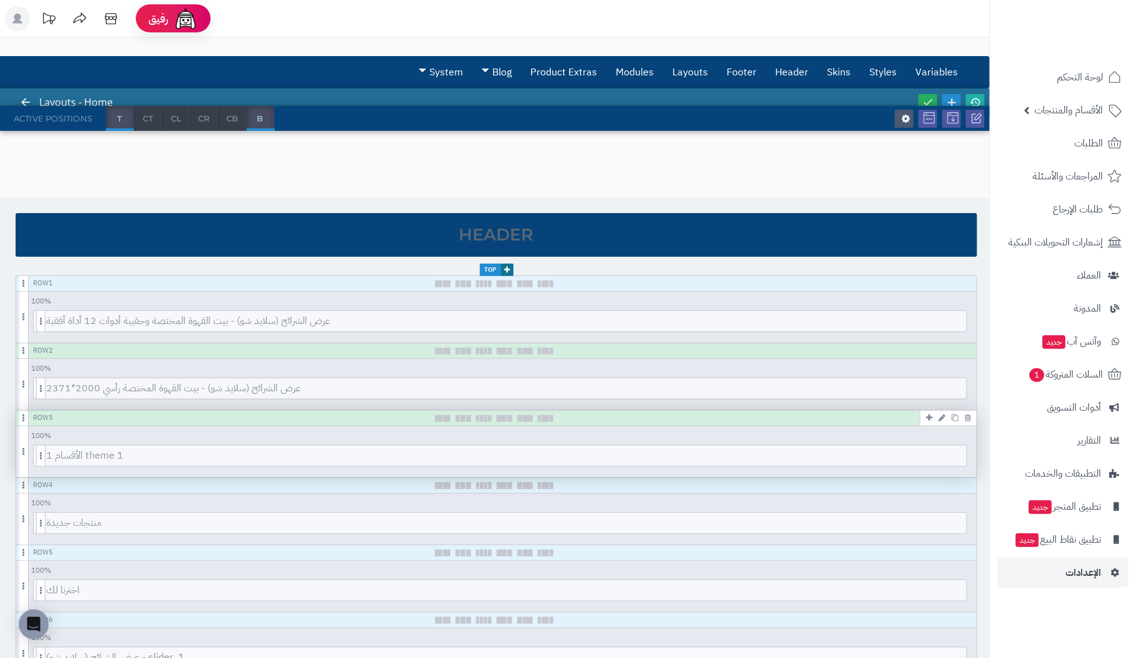
click at [71, 415] on div "Row 3" at bounding box center [496, 419] width 961 height 16
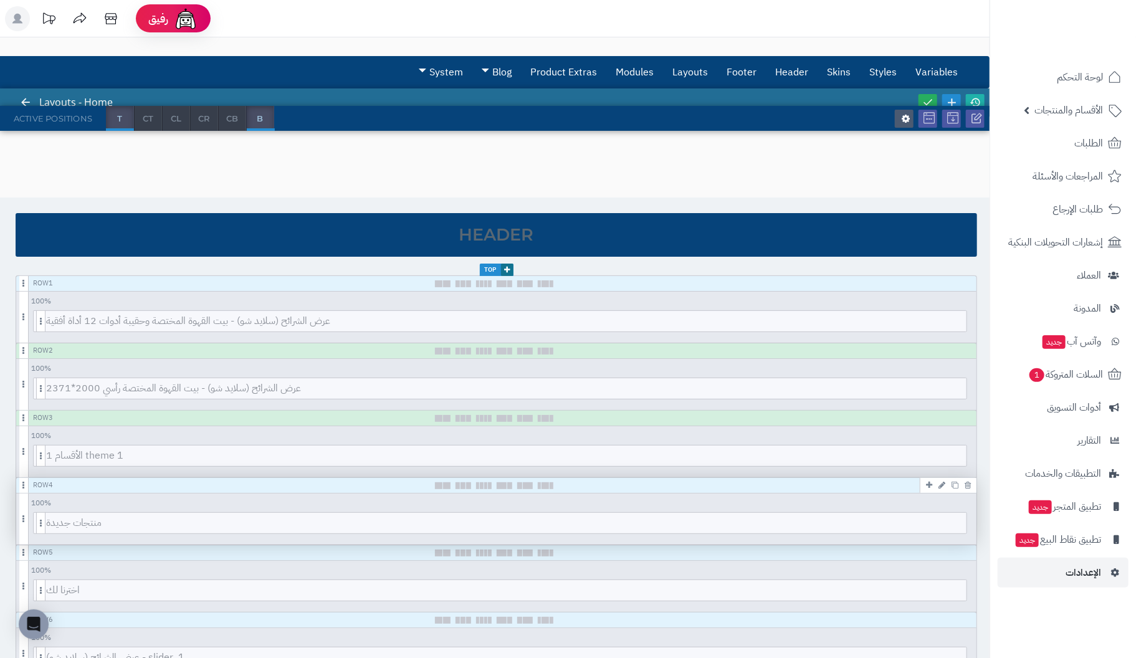
click at [64, 487] on div "Row 4" at bounding box center [496, 486] width 961 height 16
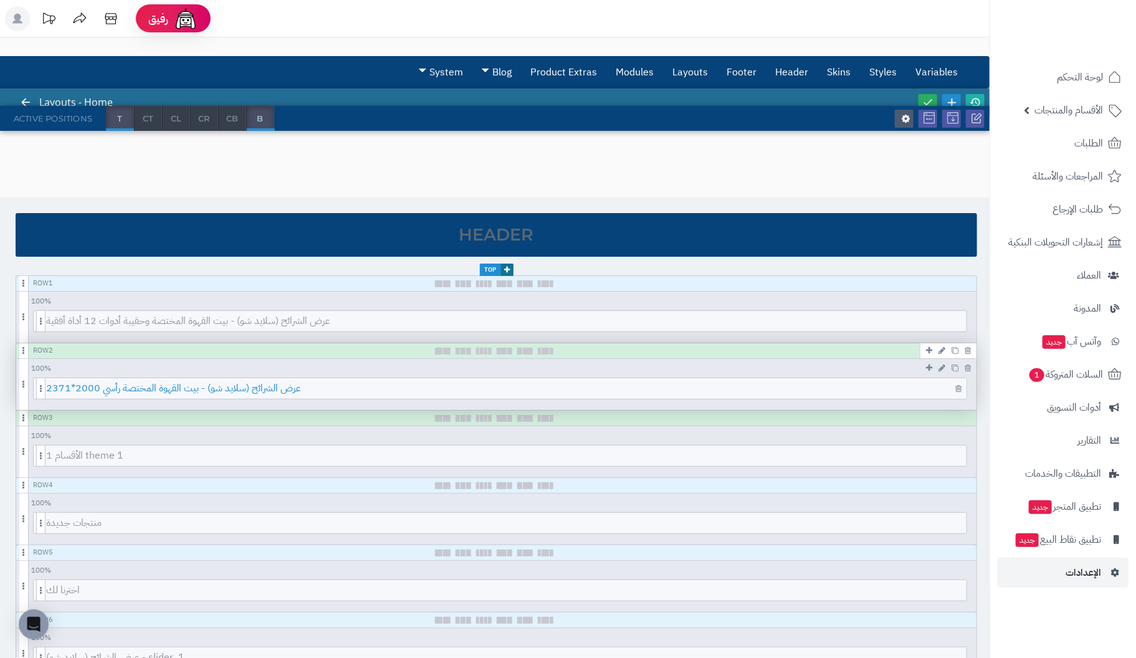
click at [489, 385] on span "عرض الشرائح (سلايد شو) - بيت القهوة المختصة رأسي 2000*2371" at bounding box center [506, 388] width 921 height 21
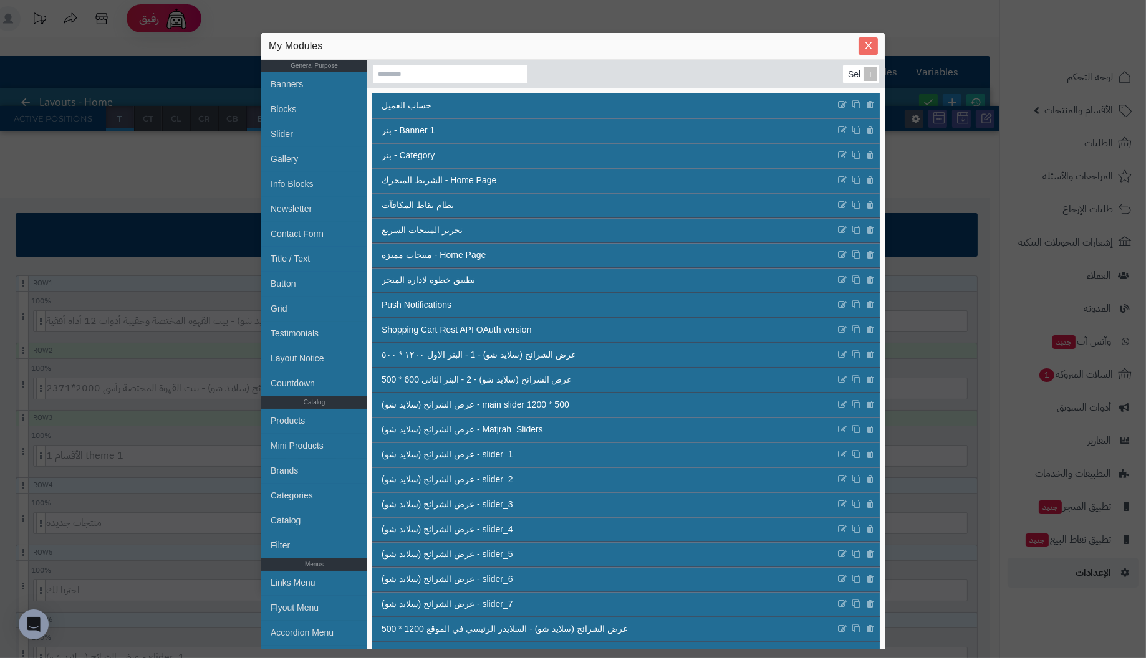
click at [861, 45] on span "Close" at bounding box center [867, 46] width 19 height 11
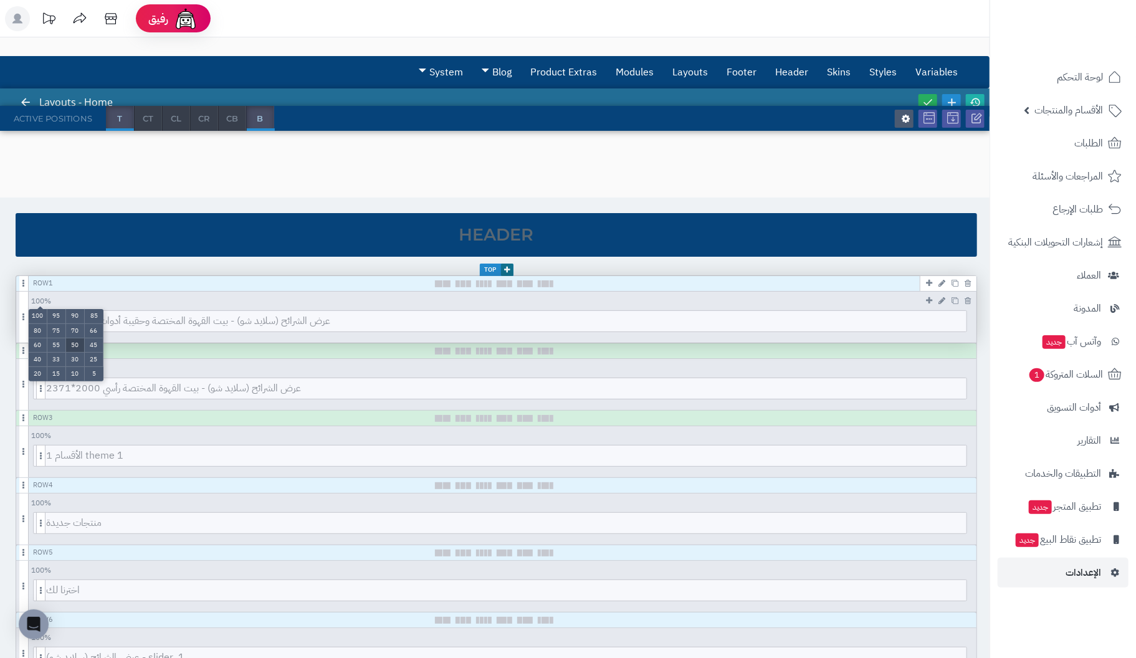
click at [74, 343] on li "50" at bounding box center [75, 345] width 19 height 14
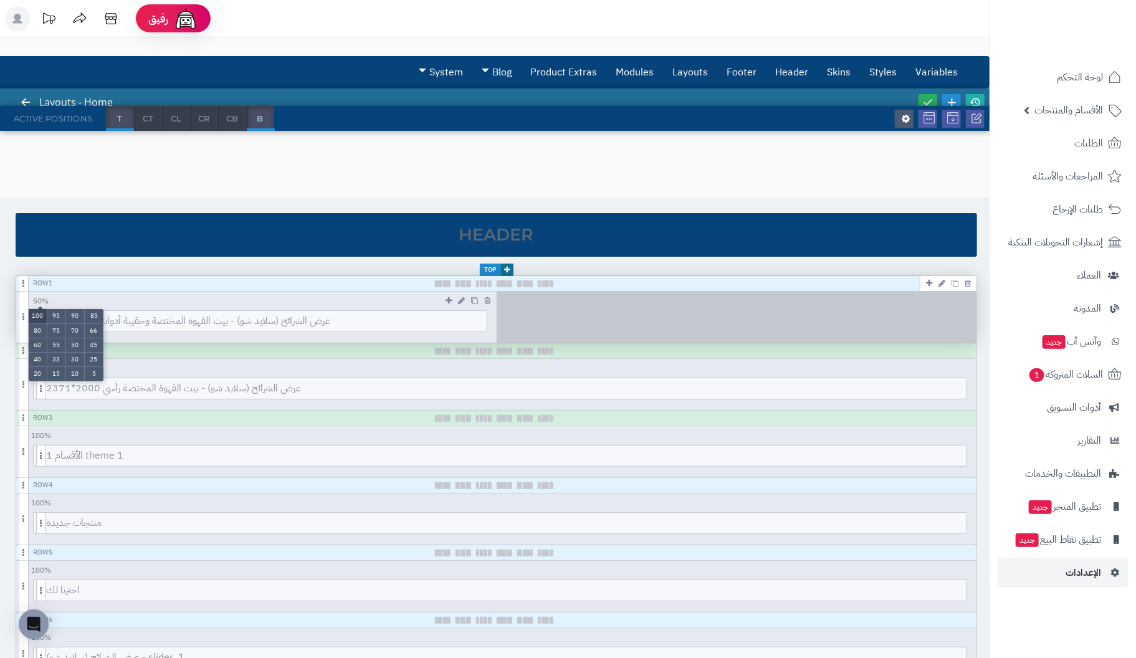
click at [34, 314] on li "100" at bounding box center [38, 316] width 19 height 14
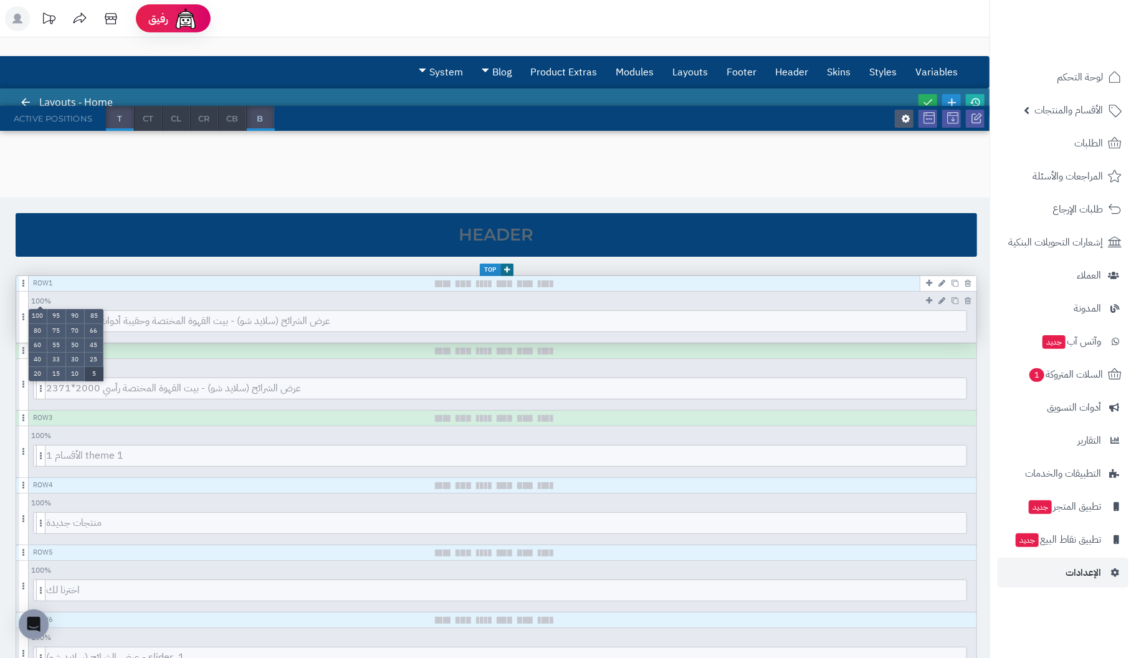
click at [95, 367] on li "5" at bounding box center [94, 374] width 19 height 14
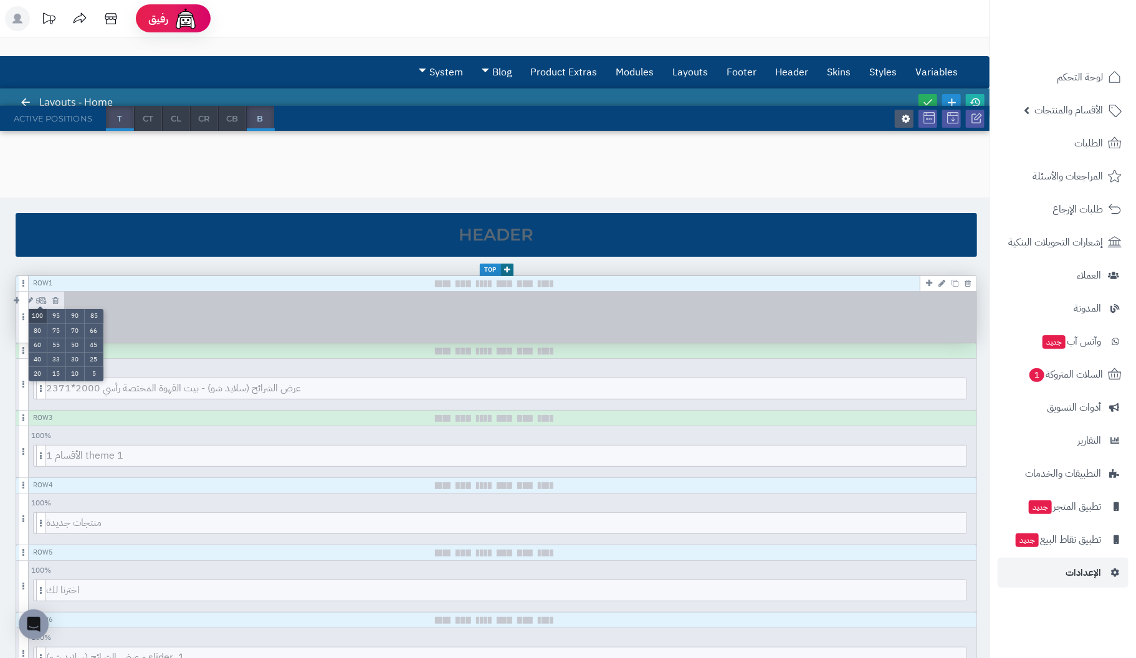
click at [37, 315] on li "100" at bounding box center [38, 316] width 19 height 14
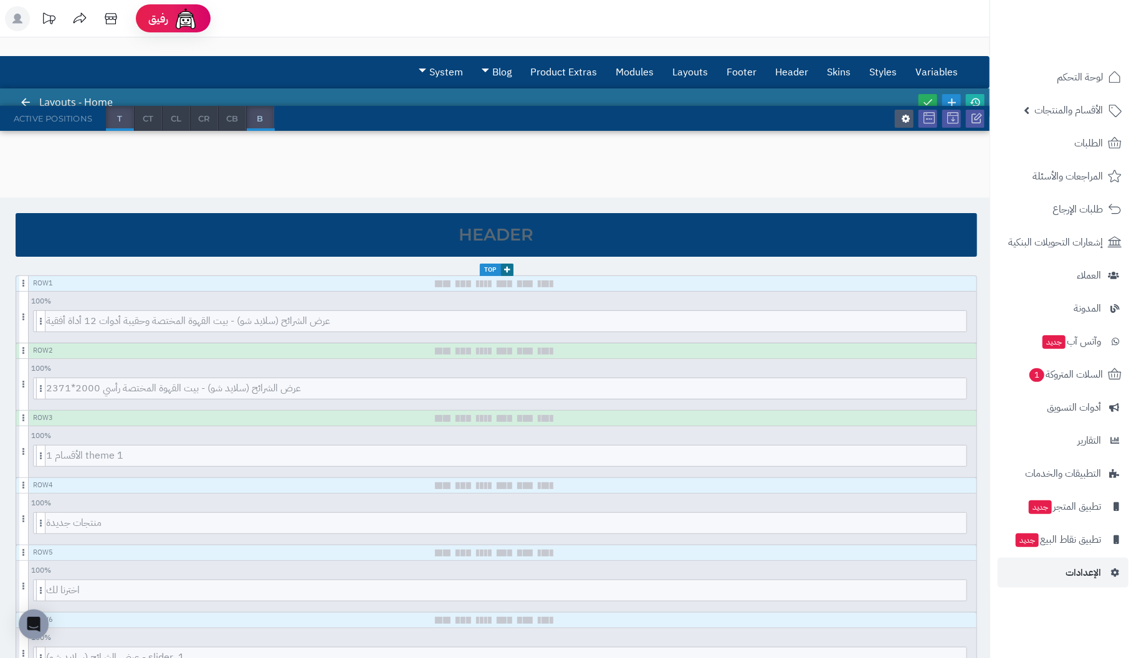
click at [925, 98] on icon at bounding box center [927, 102] width 11 height 11
click at [1078, 373] on span "السلات المتروكة 1" at bounding box center [1065, 374] width 75 height 17
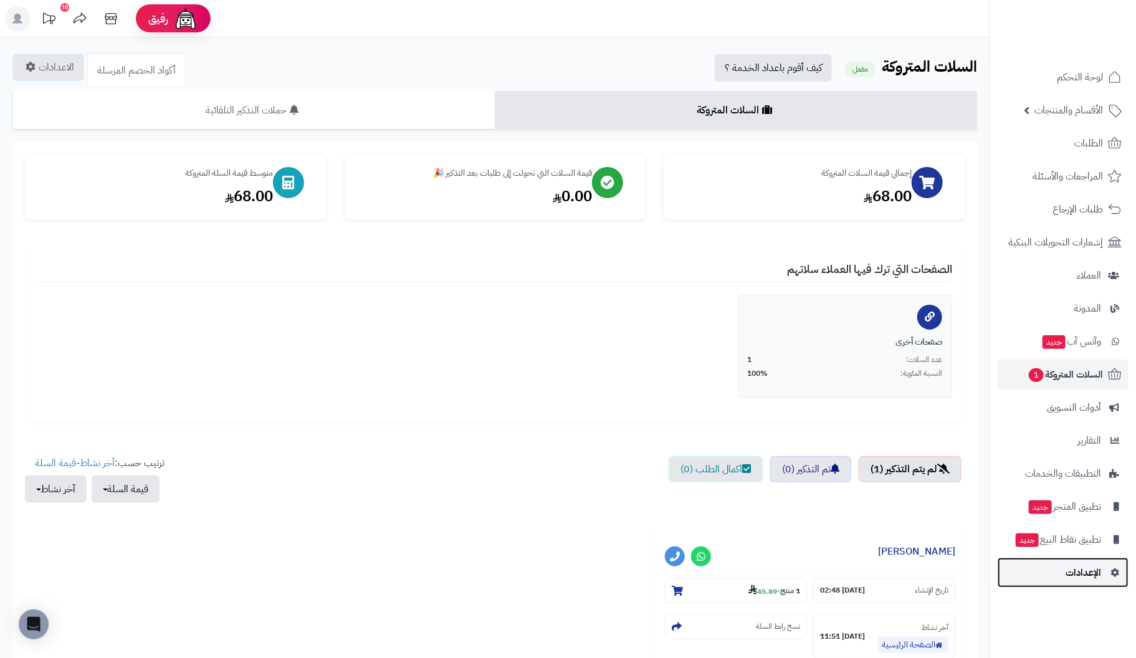
click at [1077, 567] on span "الإعدادات" at bounding box center [1084, 572] width 36 height 17
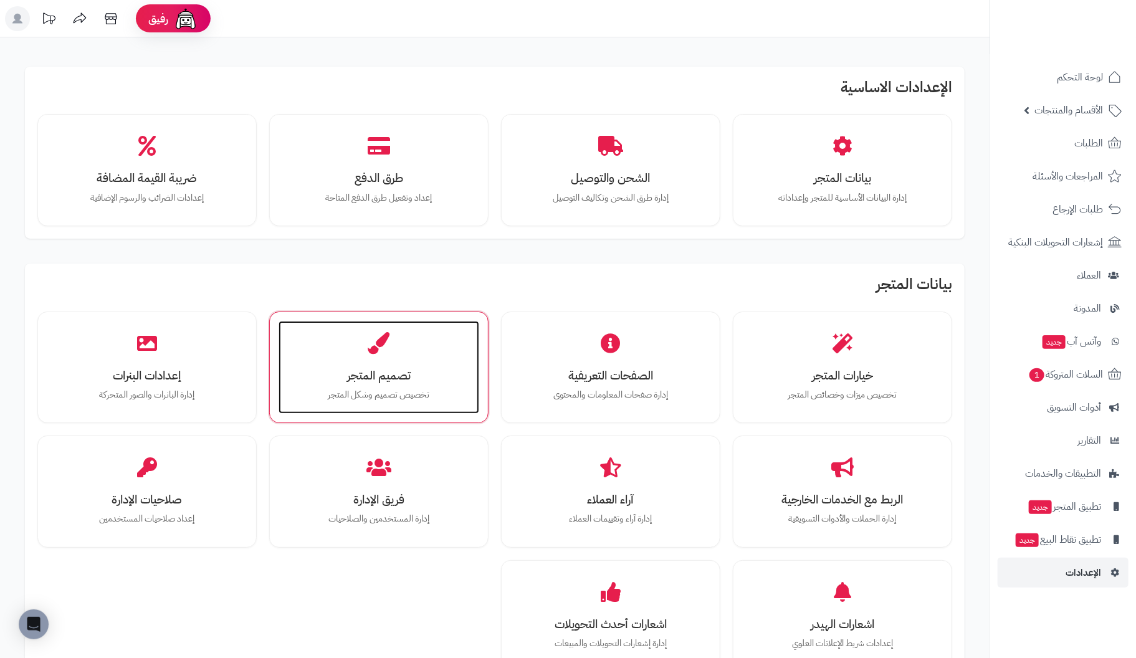
click at [349, 360] on div "تصميم المتجر تخصيص تصميم وشكل المتجر" at bounding box center [379, 367] width 201 height 93
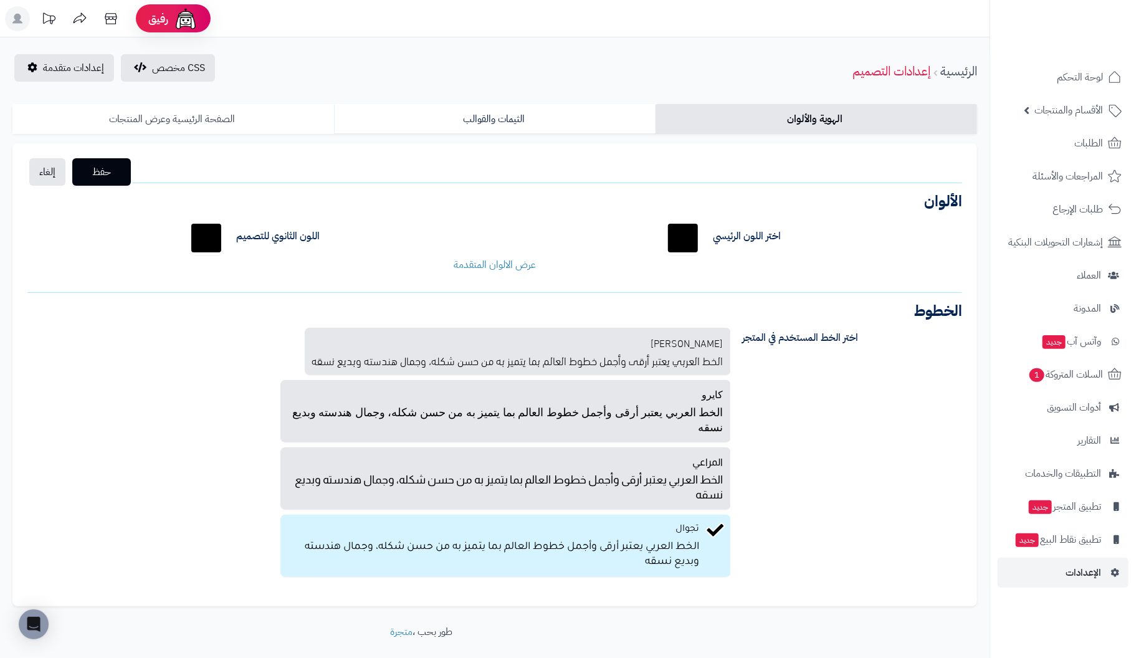
click at [158, 120] on link "الصفحة الرئيسية وعرض المنتجات" at bounding box center [173, 119] width 322 height 30
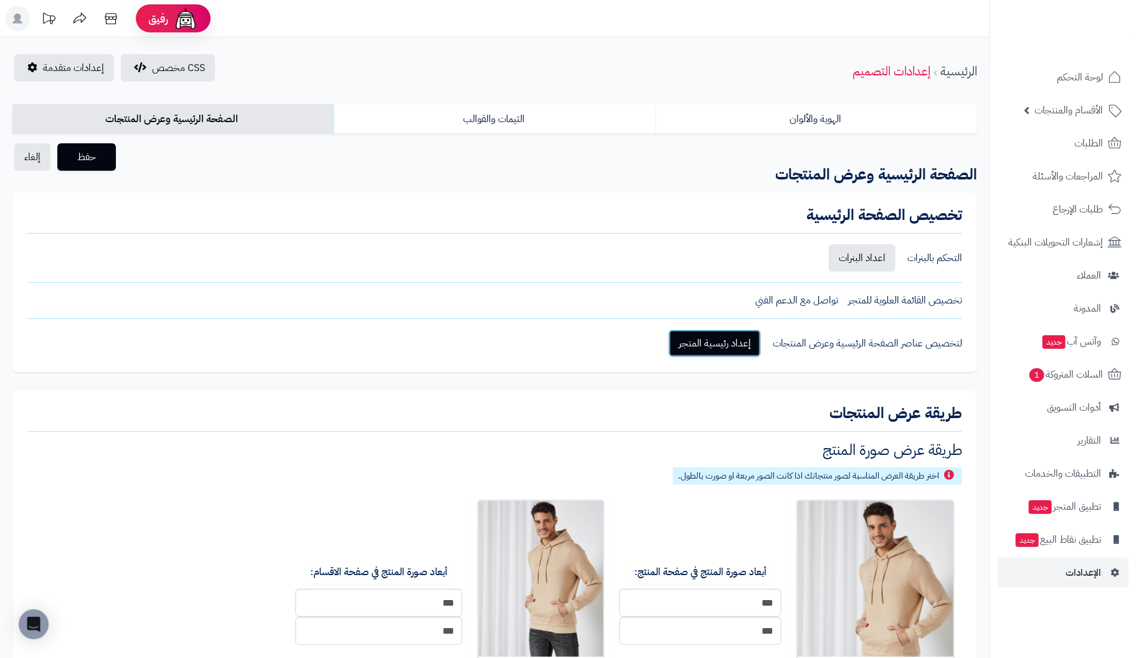
click at [716, 344] on link "إعداد رئيسية المتجر" at bounding box center [715, 343] width 92 height 27
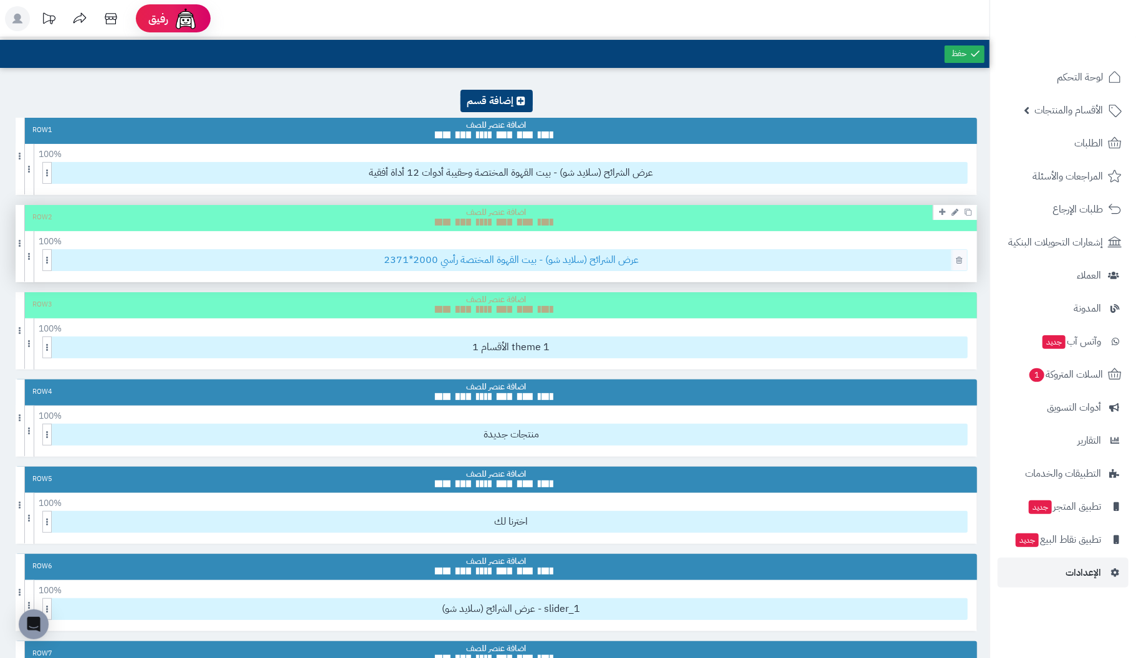
click at [752, 260] on span "عرض الشرائح (سلايد شو) - بيت القهوة المختصة رأسي 2000*2371" at bounding box center [511, 260] width 912 height 21
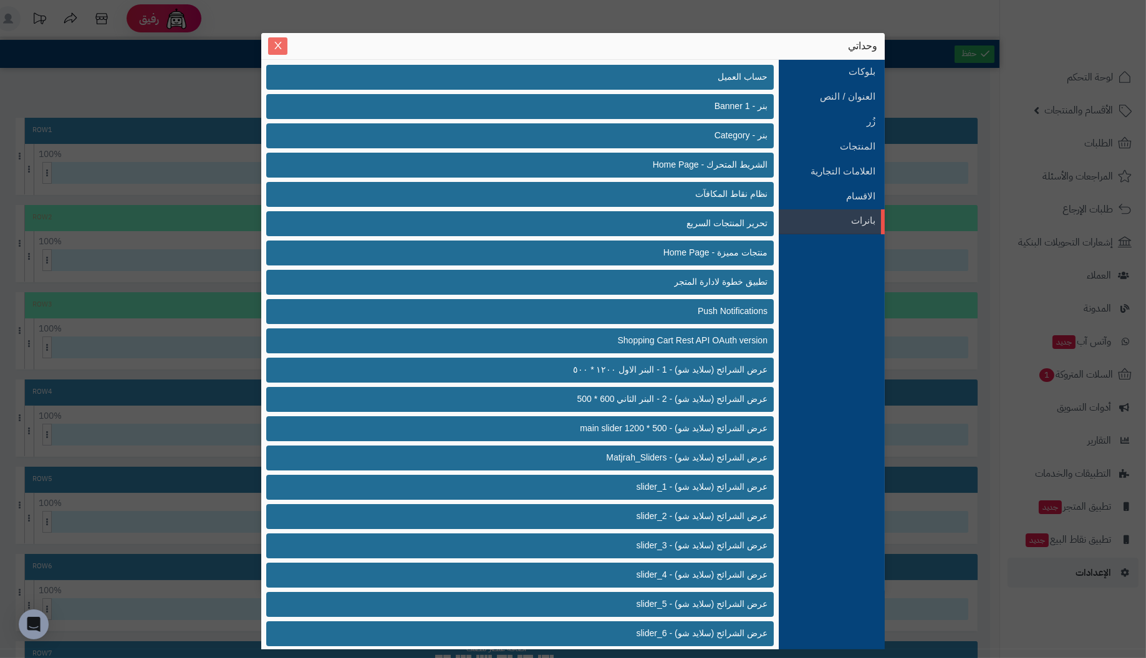
click at [277, 39] on button "Close" at bounding box center [277, 45] width 19 height 17
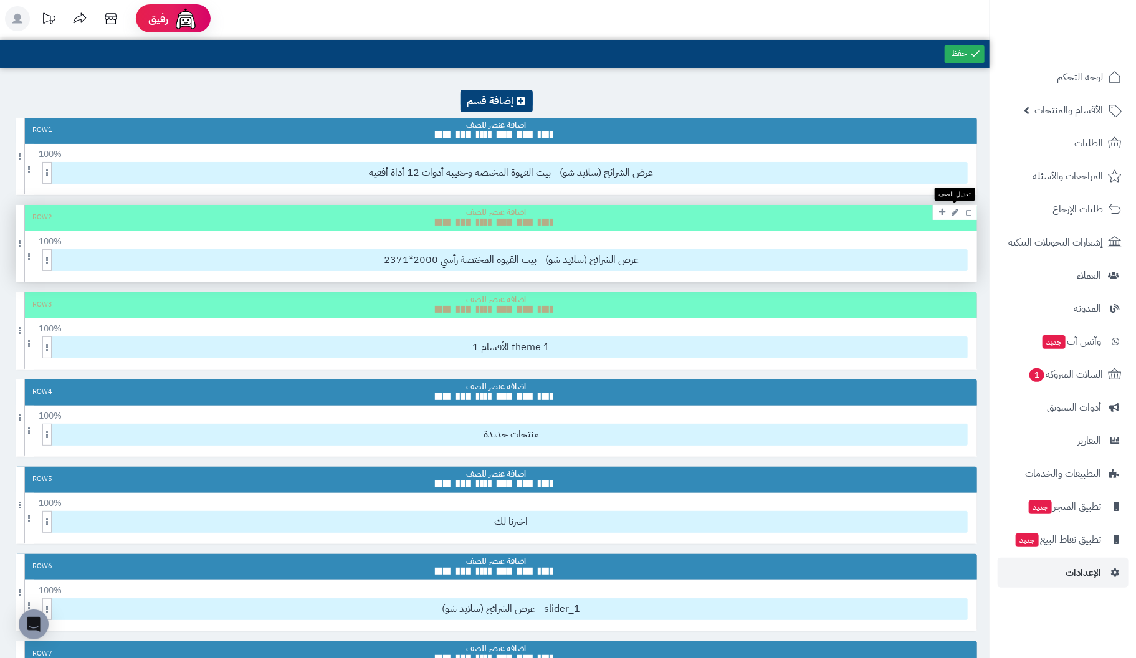
click at [956, 211] on icon at bounding box center [955, 212] width 7 height 8
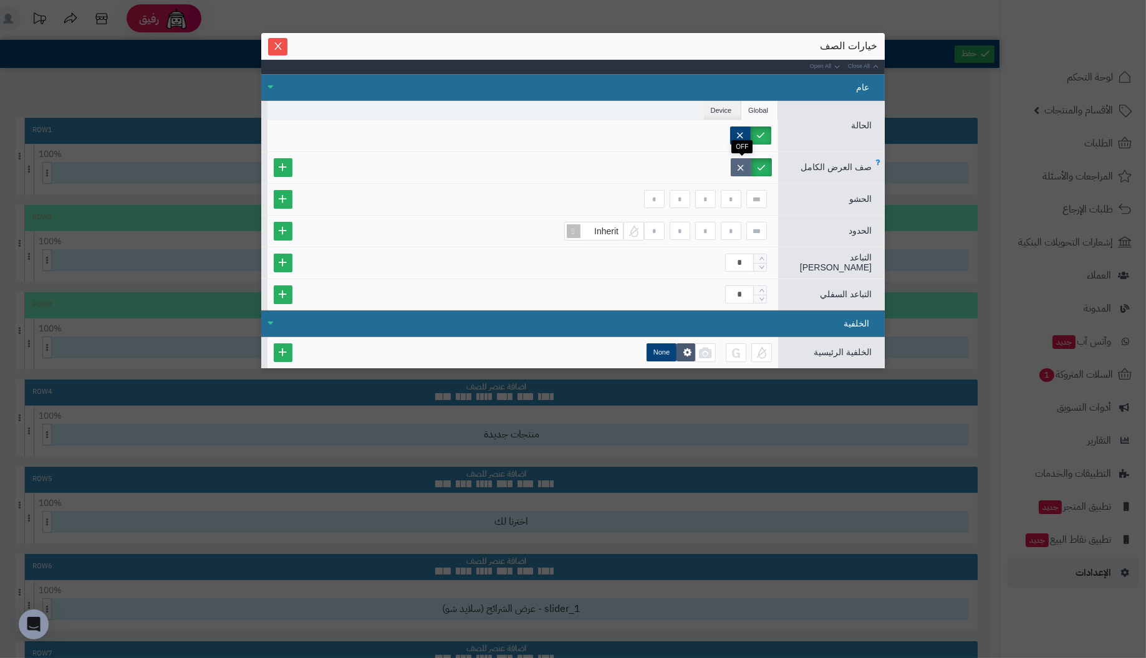
click at [742, 162] on label at bounding box center [741, 167] width 21 height 18
click at [727, 105] on li "Device" at bounding box center [723, 110] width 38 height 19
click at [760, 105] on li "Global" at bounding box center [759, 110] width 37 height 19
click at [279, 42] on icon "Close" at bounding box center [278, 46] width 10 height 10
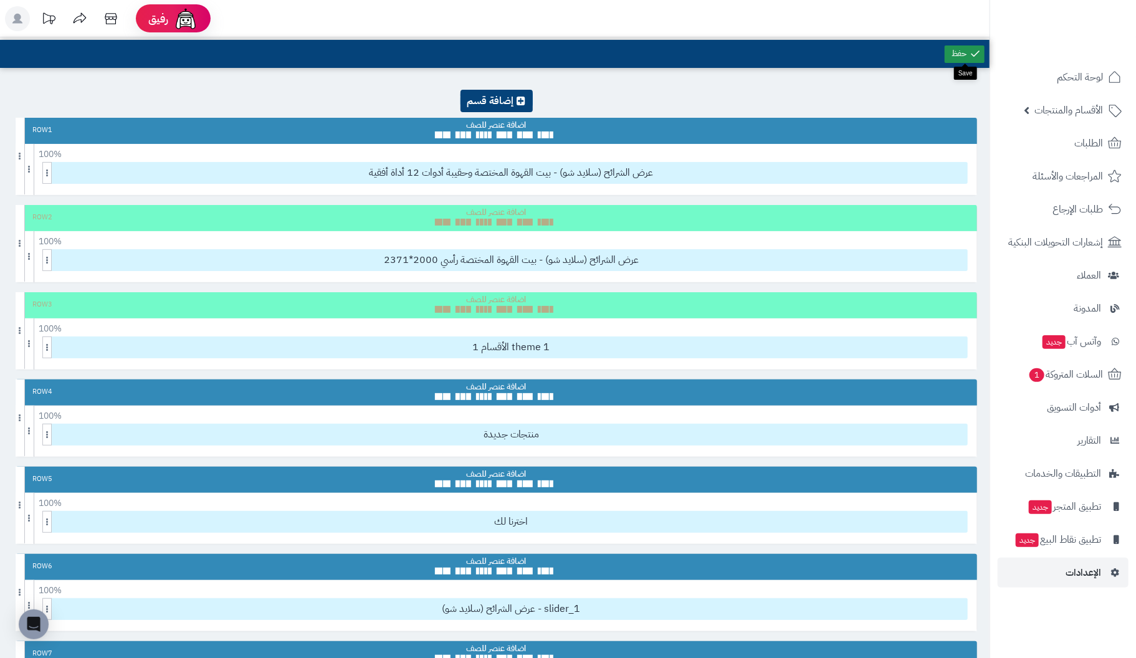
click at [959, 56] on link at bounding box center [965, 54] width 40 height 17
